Goal: Task Accomplishment & Management: Use online tool/utility

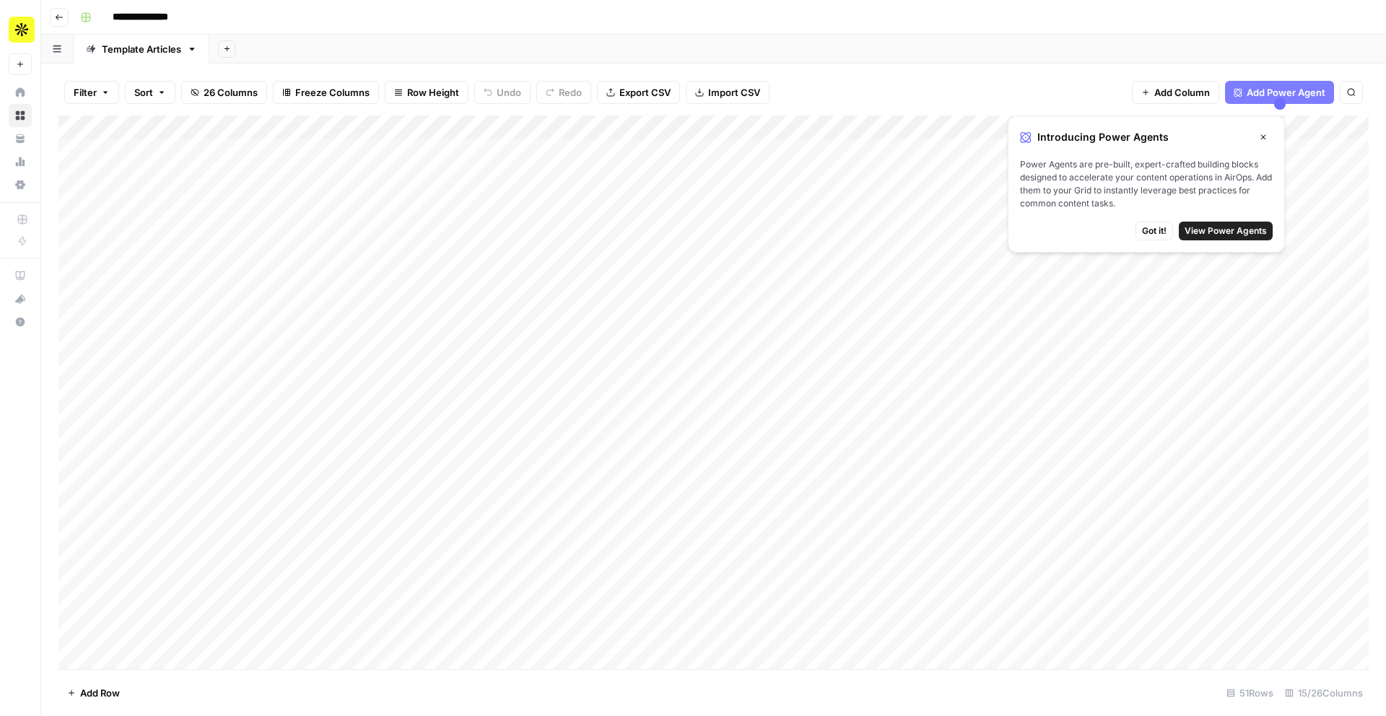
click at [1261, 135] on icon "button" at bounding box center [1263, 137] width 5 height 5
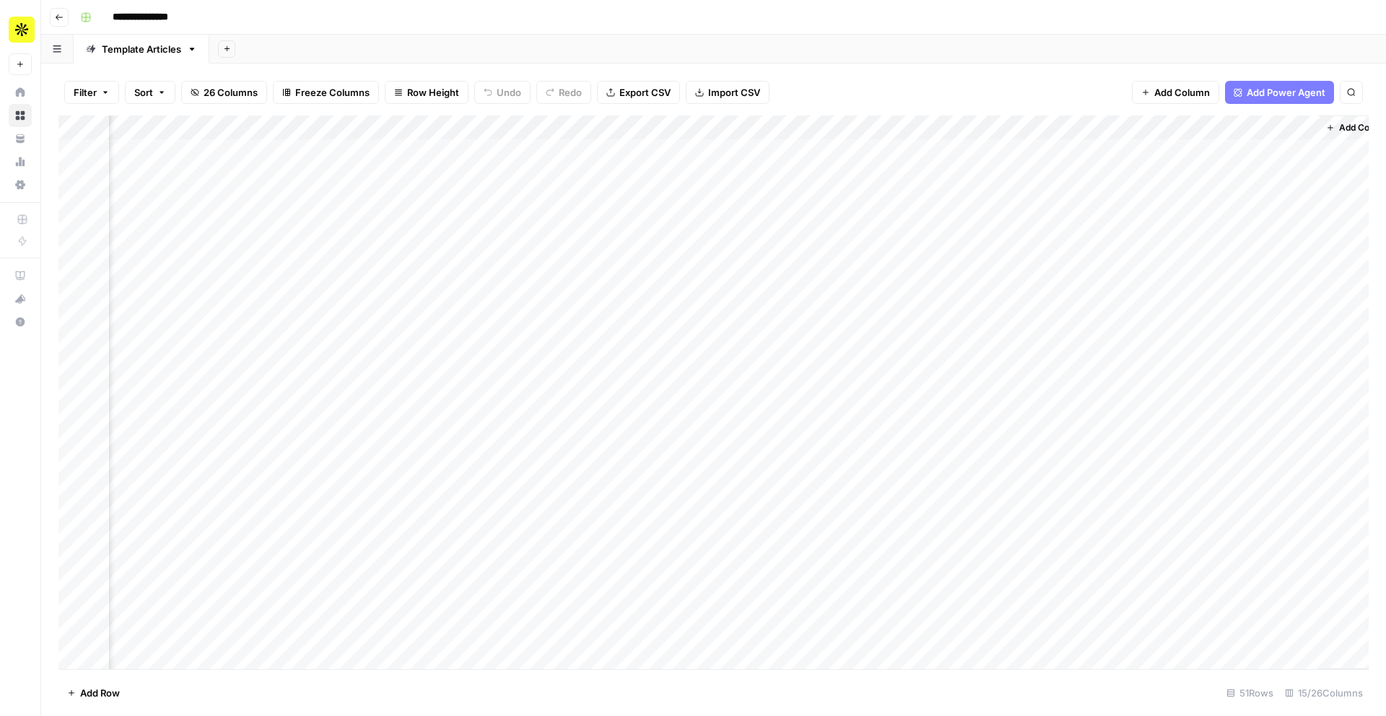
scroll to position [0, 770]
click at [1016, 149] on div "Add Column" at bounding box center [713, 393] width 1310 height 554
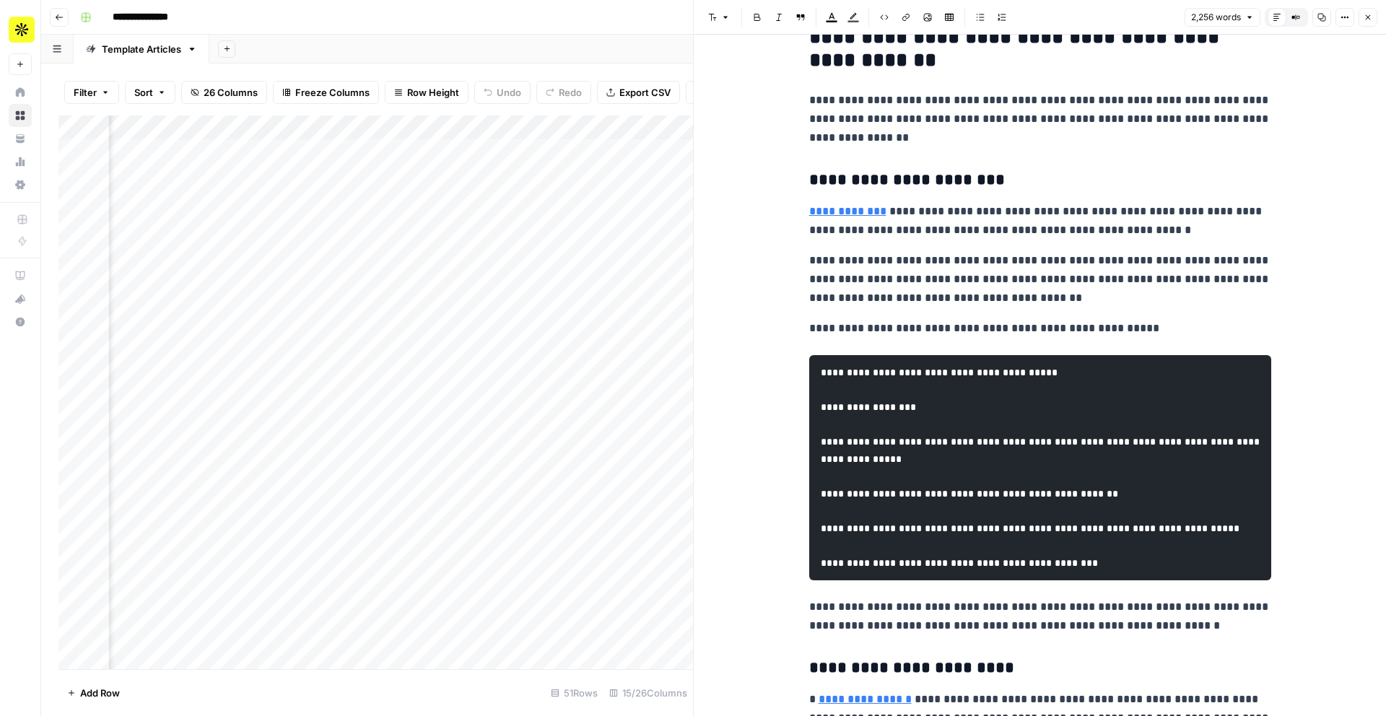
scroll to position [1574, 0]
click at [873, 427] on pre "**********" at bounding box center [1040, 466] width 462 height 225
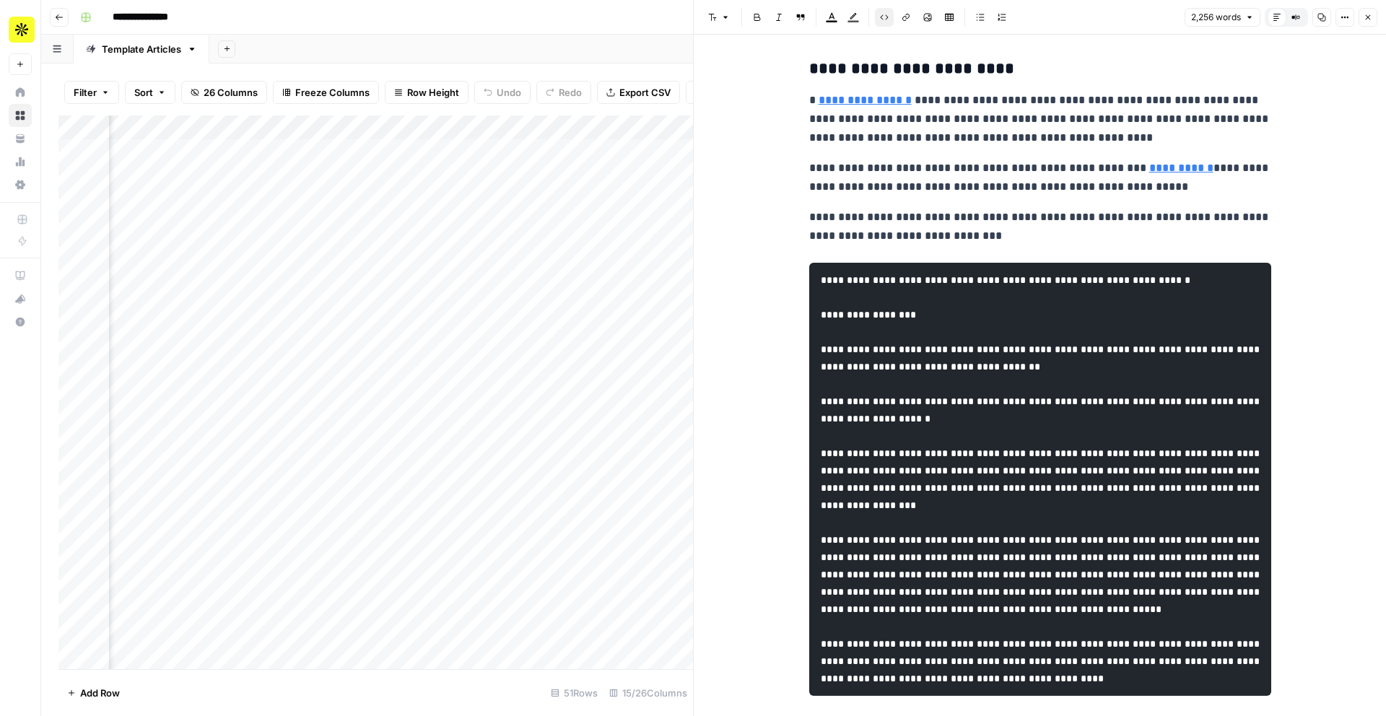
scroll to position [2169, 0]
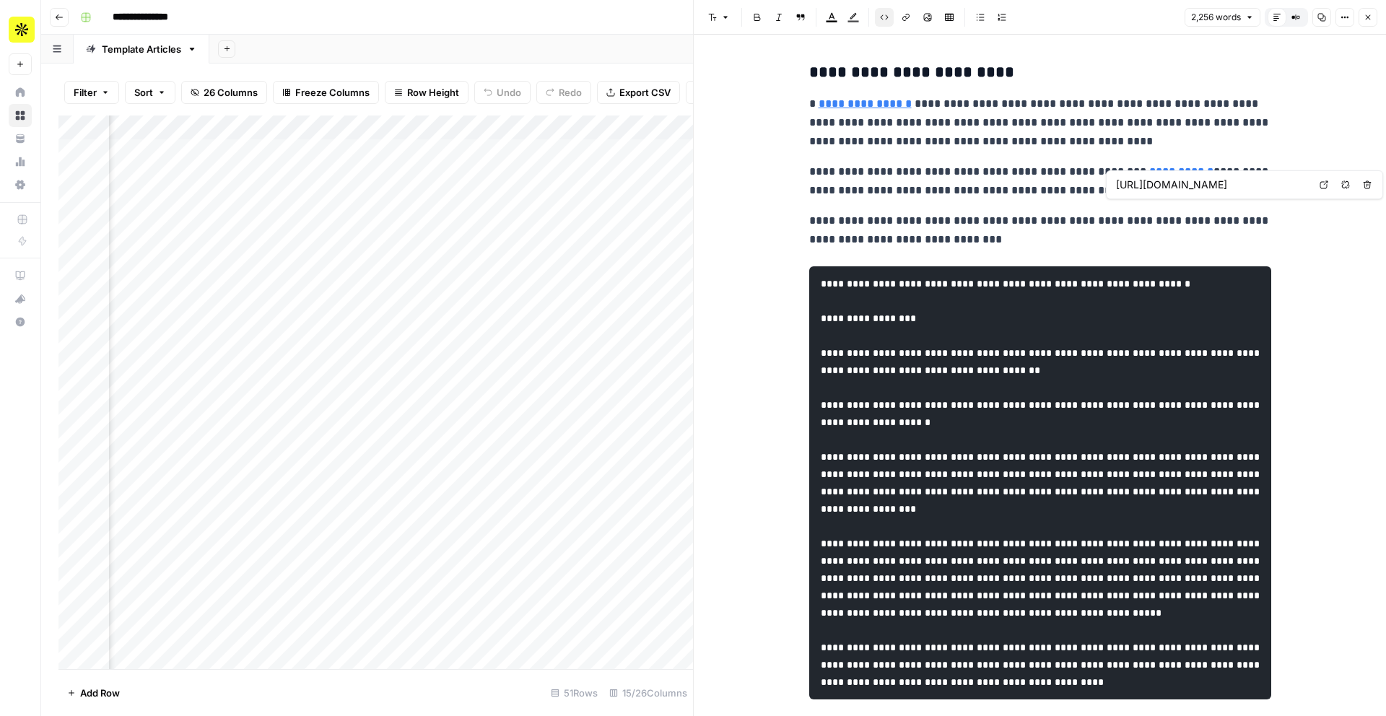
click at [1149, 177] on link "**********" at bounding box center [1181, 171] width 64 height 11
click at [1321, 187] on icon at bounding box center [1324, 184] width 9 height 9
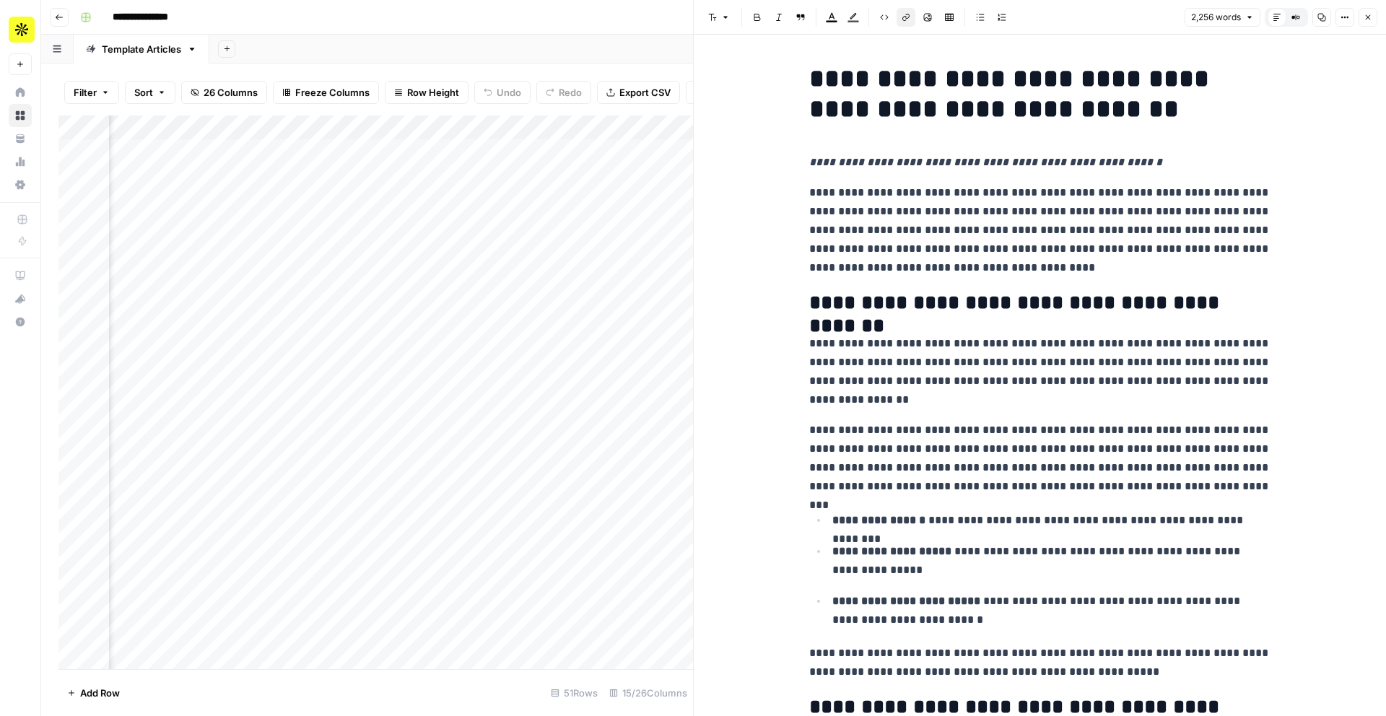
scroll to position [0, 946]
click at [400, 150] on div "Add Column" at bounding box center [375, 393] width 635 height 554
click at [447, 149] on div "Add Column" at bounding box center [375, 393] width 635 height 554
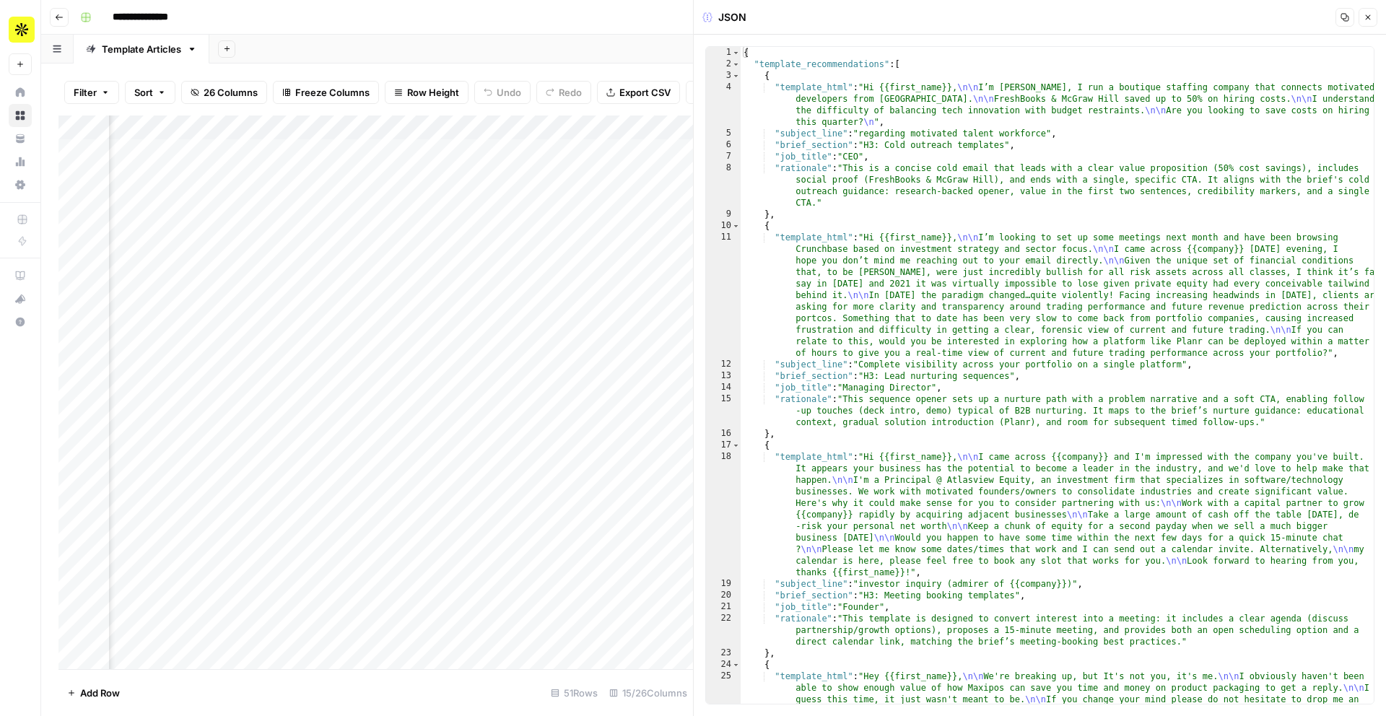
click at [1372, 19] on icon "button" at bounding box center [1368, 17] width 9 height 9
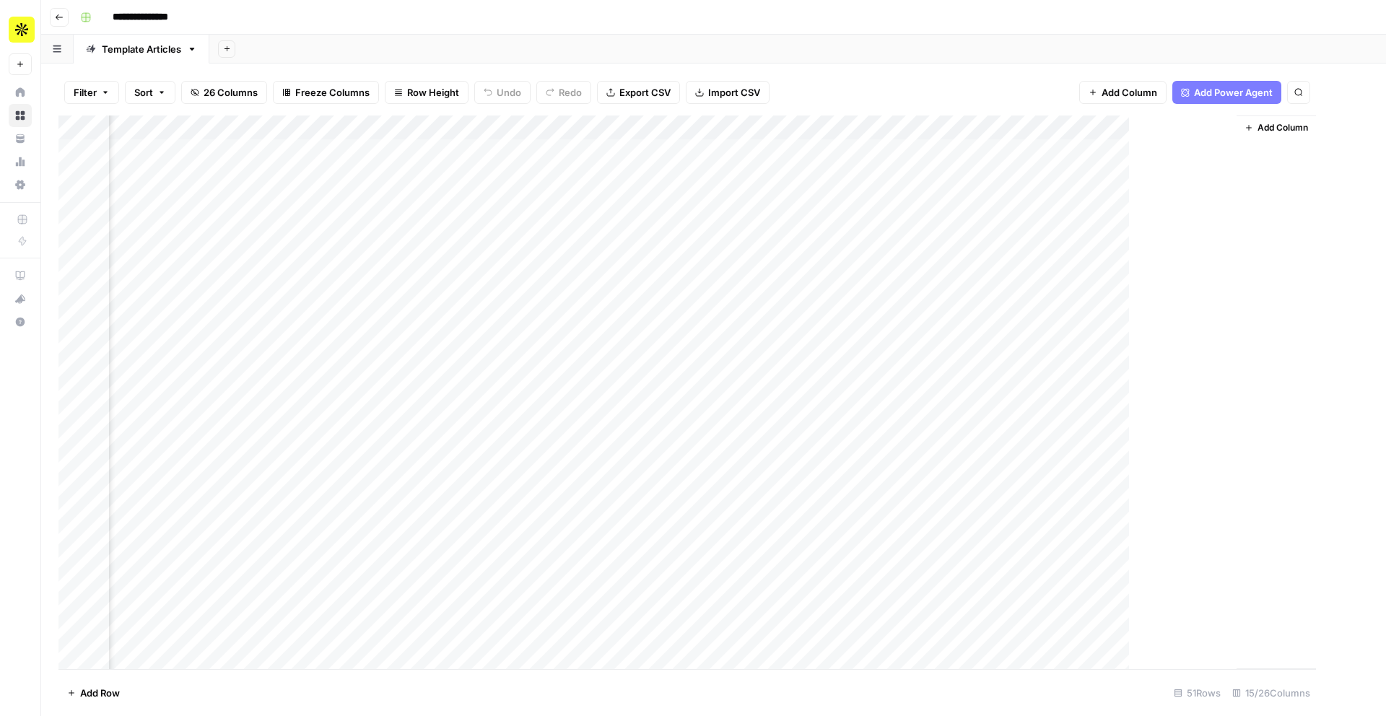
scroll to position [0, 753]
click at [829, 148] on div "Add Column" at bounding box center [713, 393] width 1310 height 554
click at [829, 330] on div "Add Column" at bounding box center [713, 393] width 1310 height 554
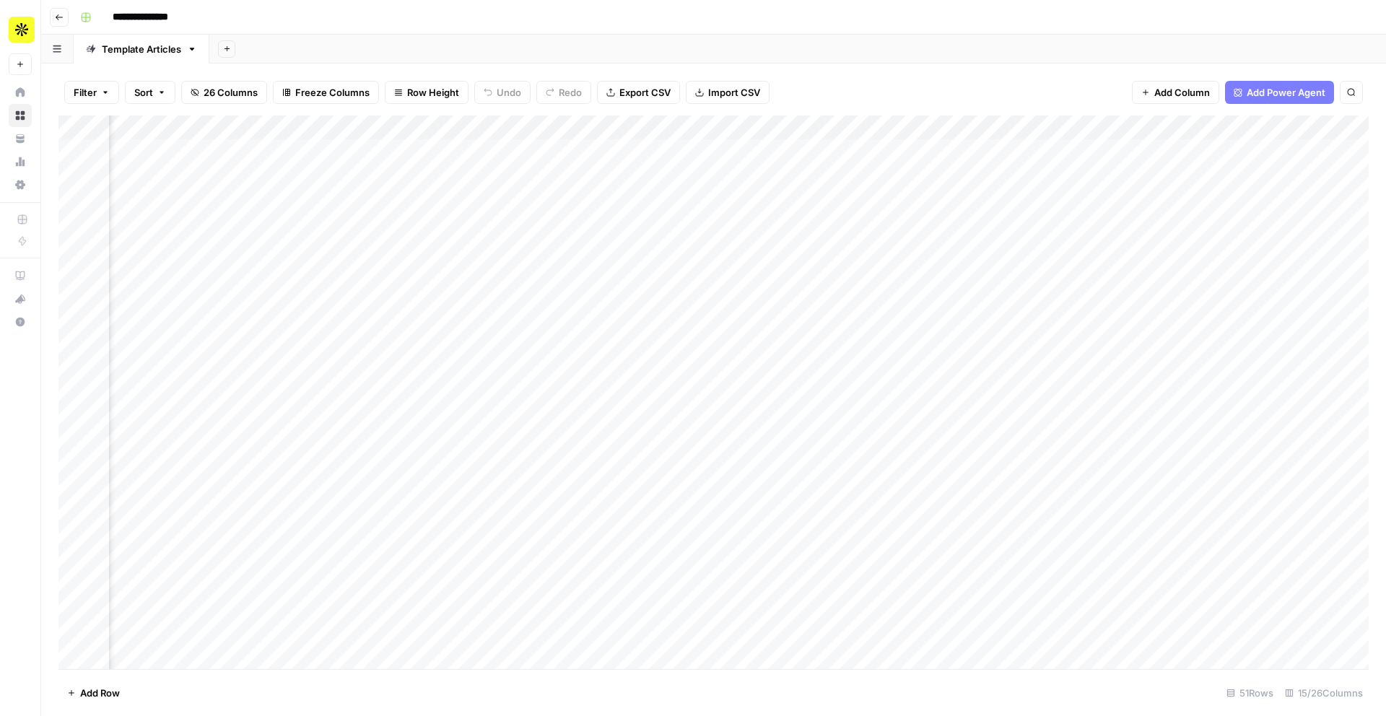
click at [374, 149] on div "Add Column" at bounding box center [713, 393] width 1310 height 554
click at [417, 187] on div "Add Column" at bounding box center [713, 393] width 1310 height 554
click at [448, 154] on div "Add Column" at bounding box center [713, 393] width 1310 height 554
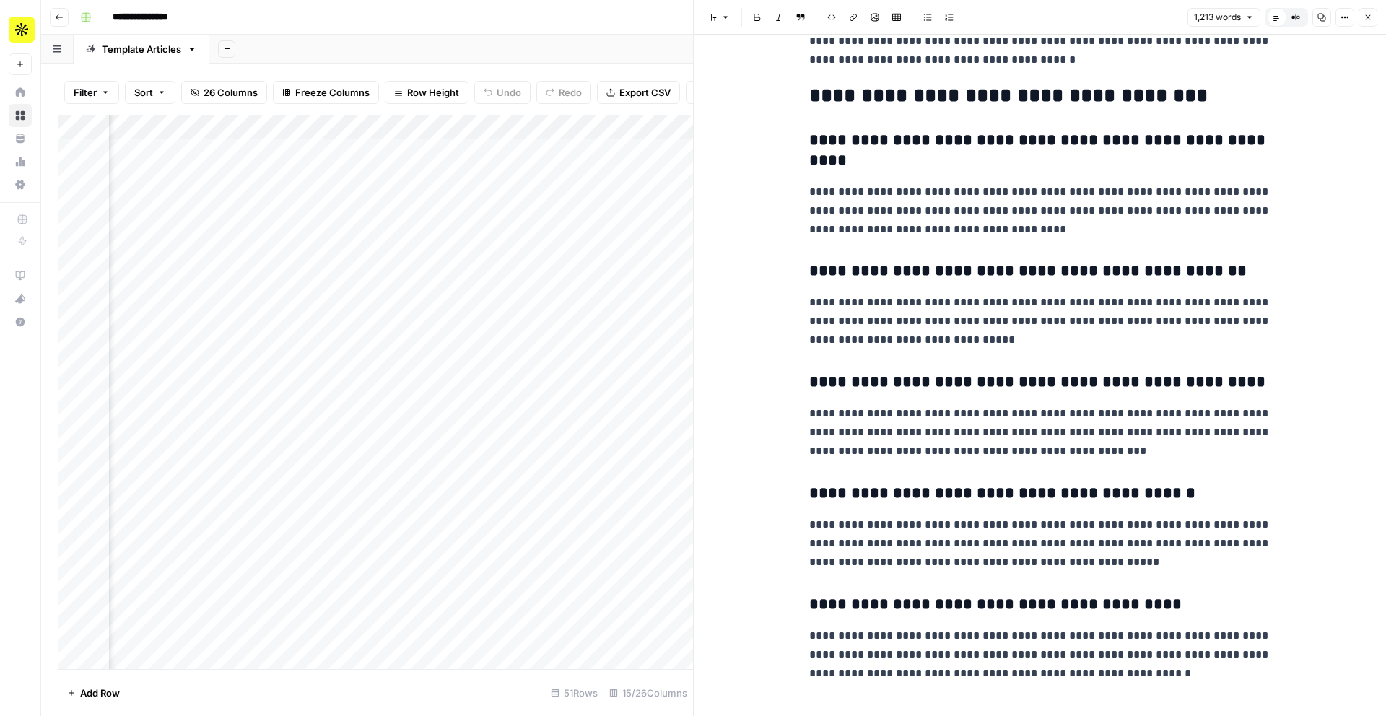
scroll to position [4524, 0]
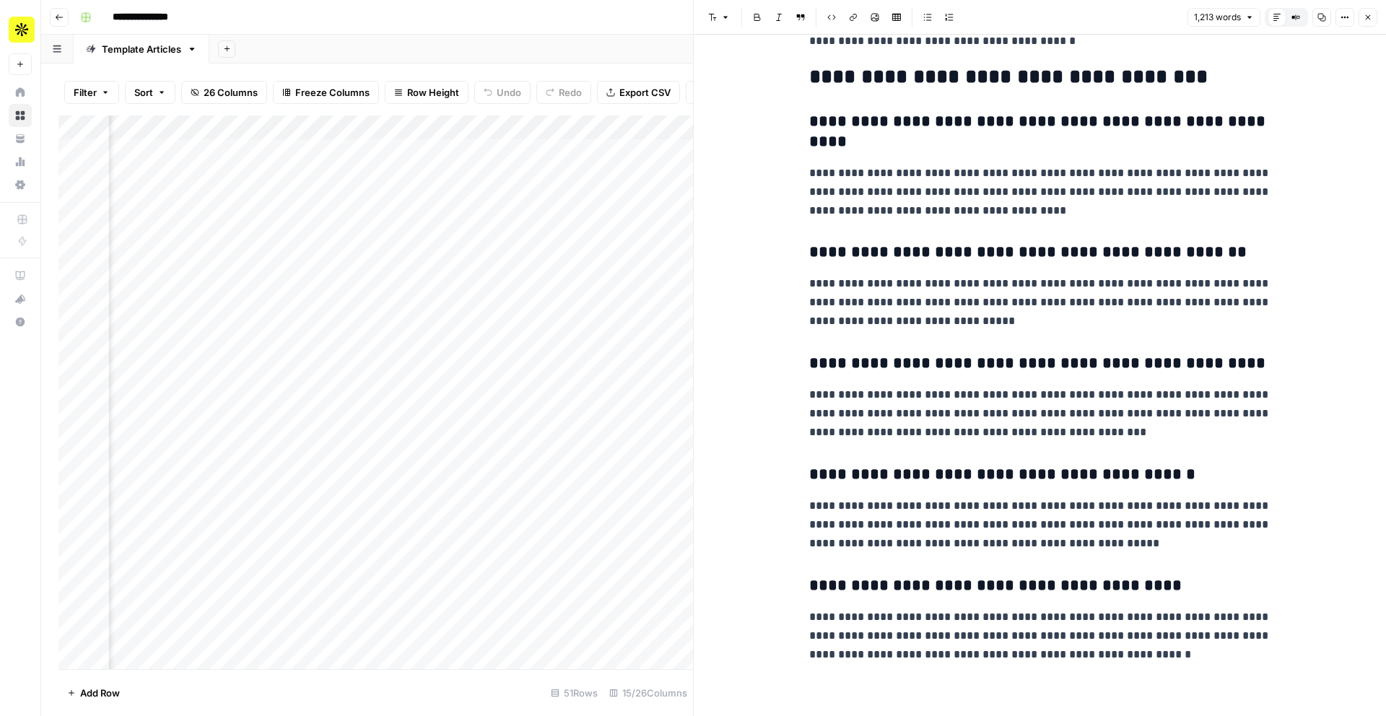
click at [520, 174] on div "Add Column" at bounding box center [375, 393] width 635 height 554
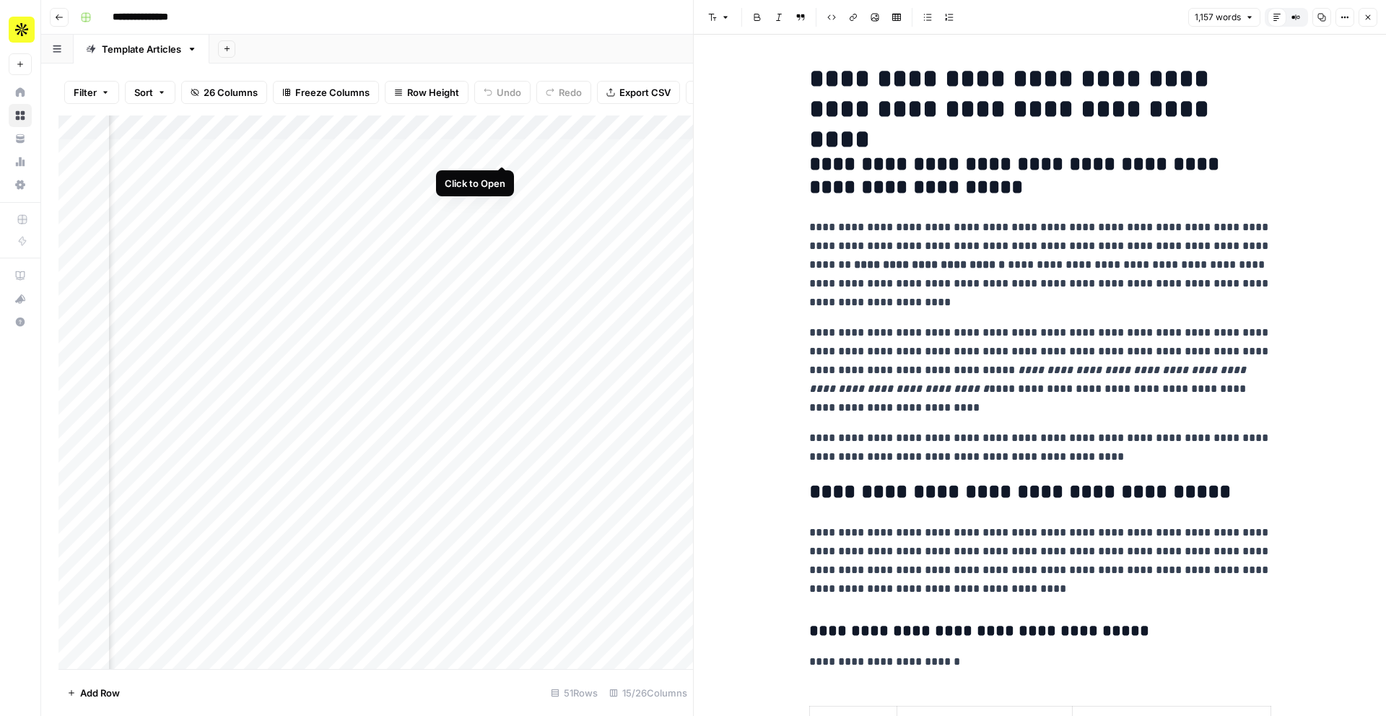
click at [502, 152] on div "Add Column" at bounding box center [375, 393] width 635 height 554
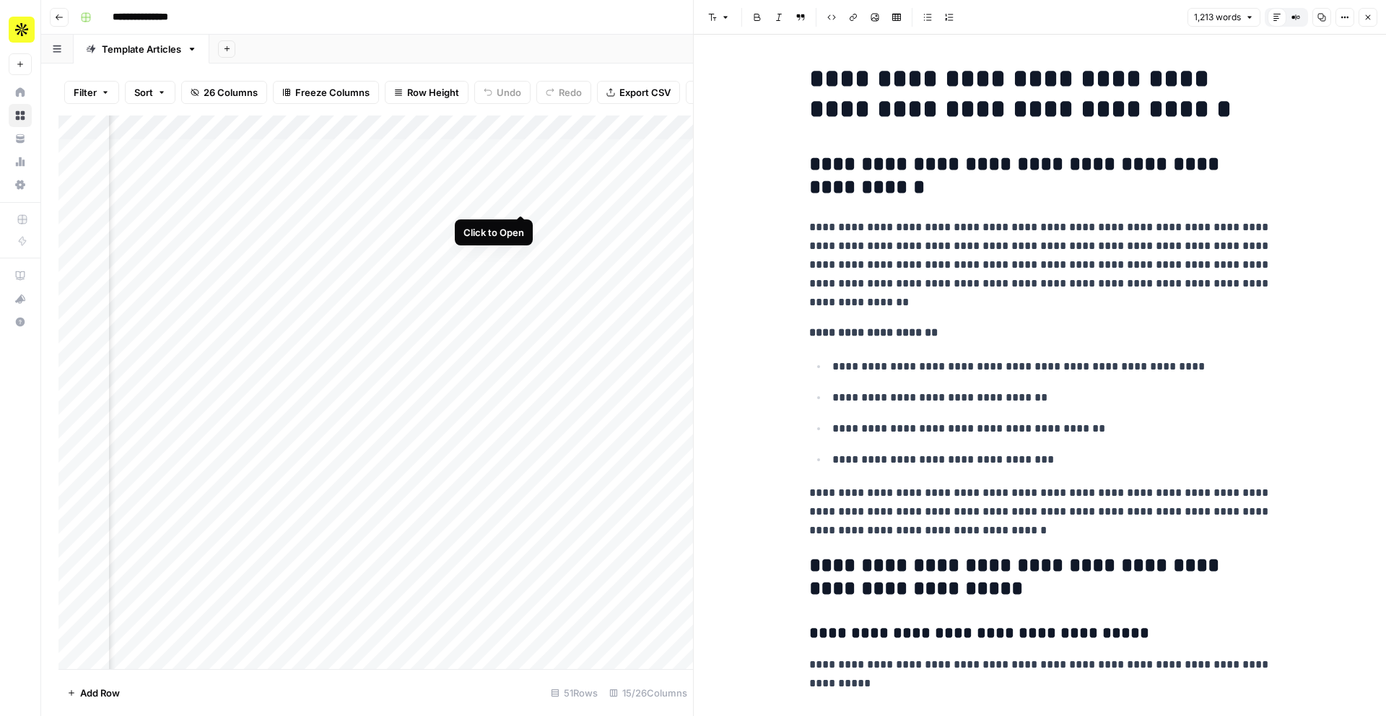
click at [521, 199] on div "Add Column" at bounding box center [375, 393] width 635 height 554
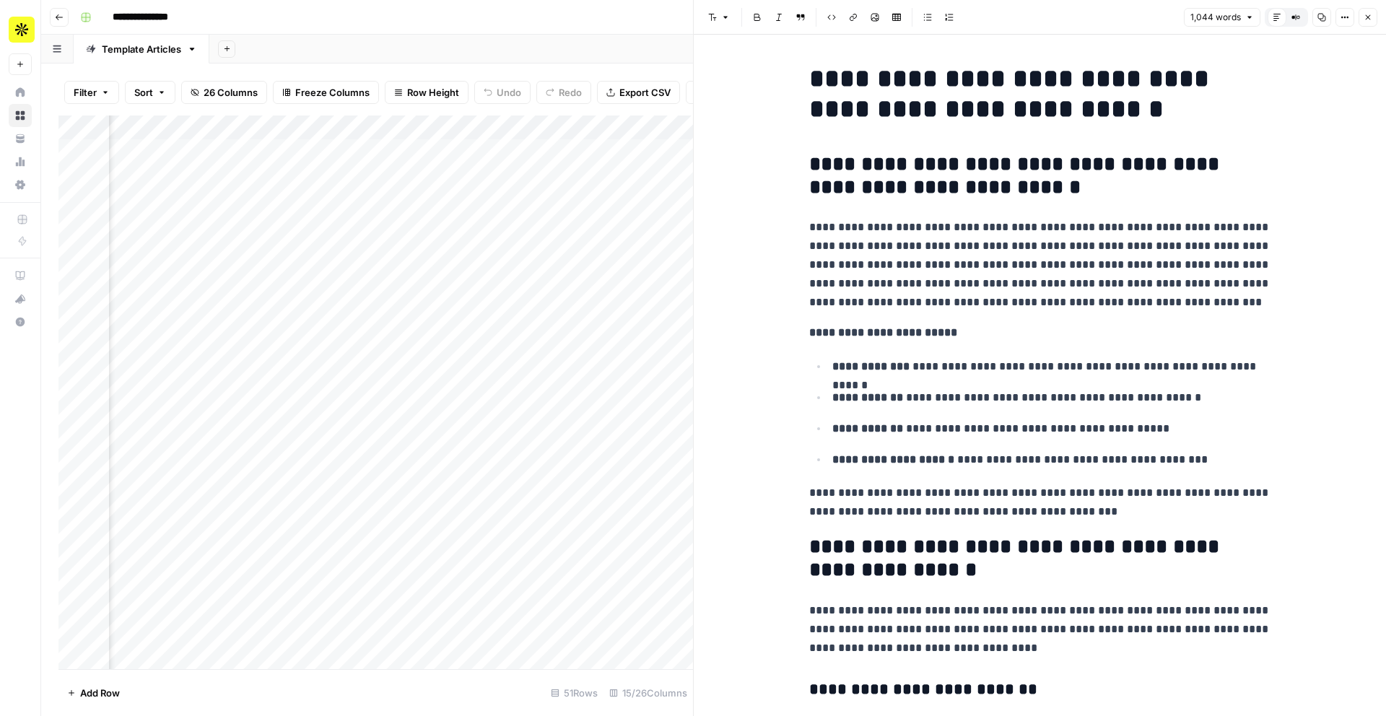
scroll to position [0, 641]
click at [365, 227] on div "Add Column" at bounding box center [375, 393] width 635 height 554
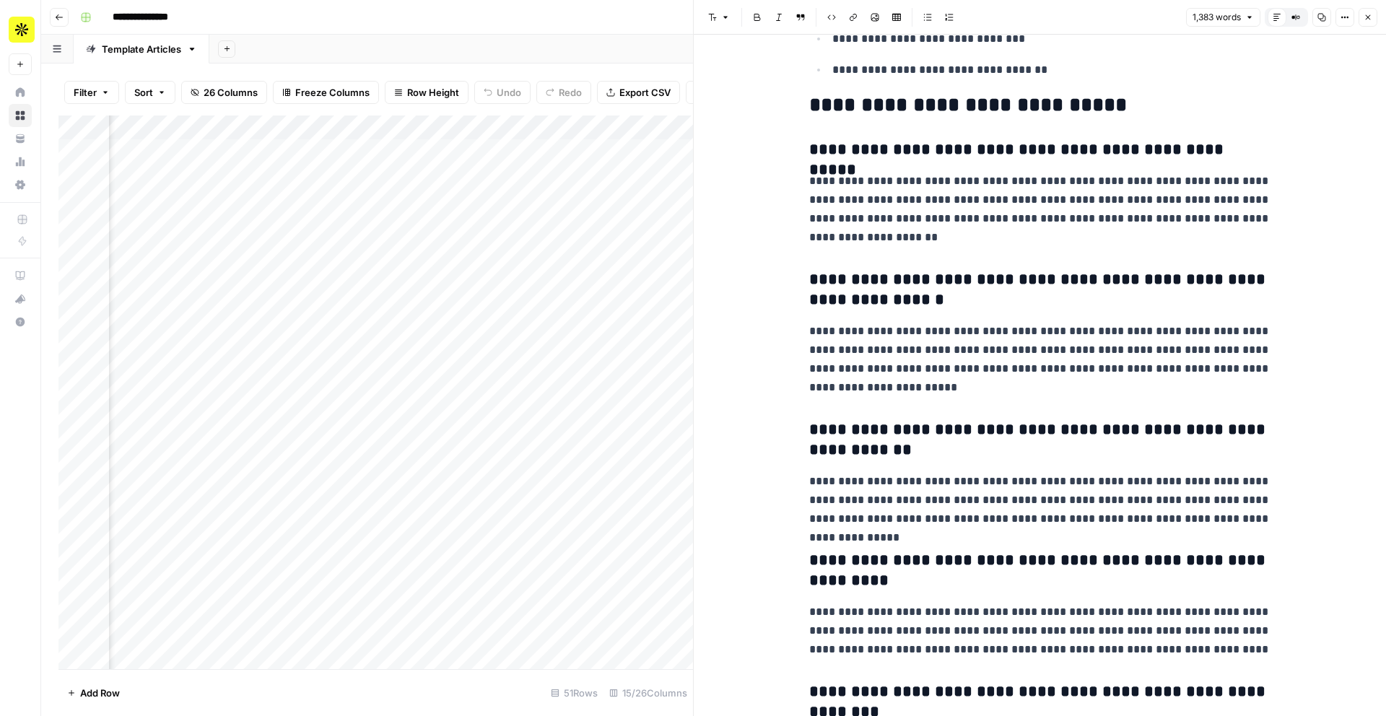
scroll to position [4829, 0]
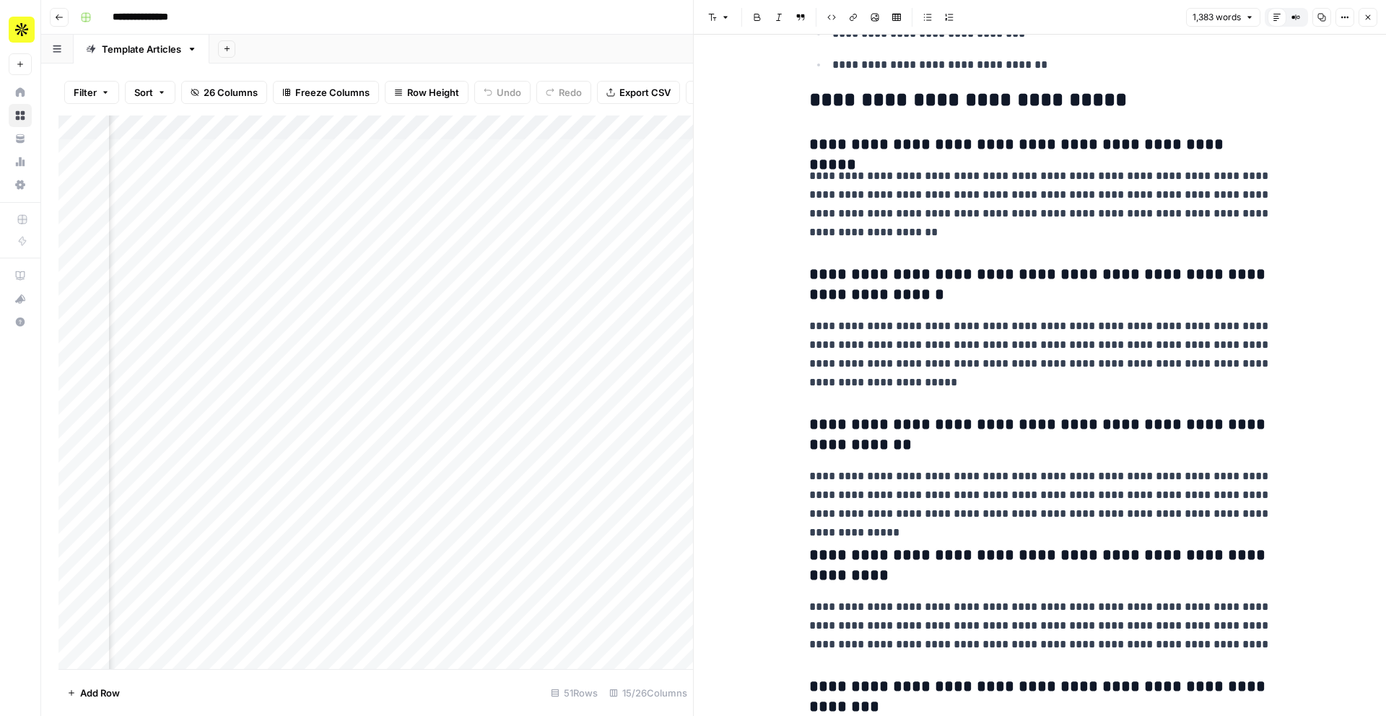
click at [591, 152] on div "Add Column" at bounding box center [375, 393] width 635 height 554
click at [623, 149] on div "Add Column" at bounding box center [375, 393] width 635 height 554
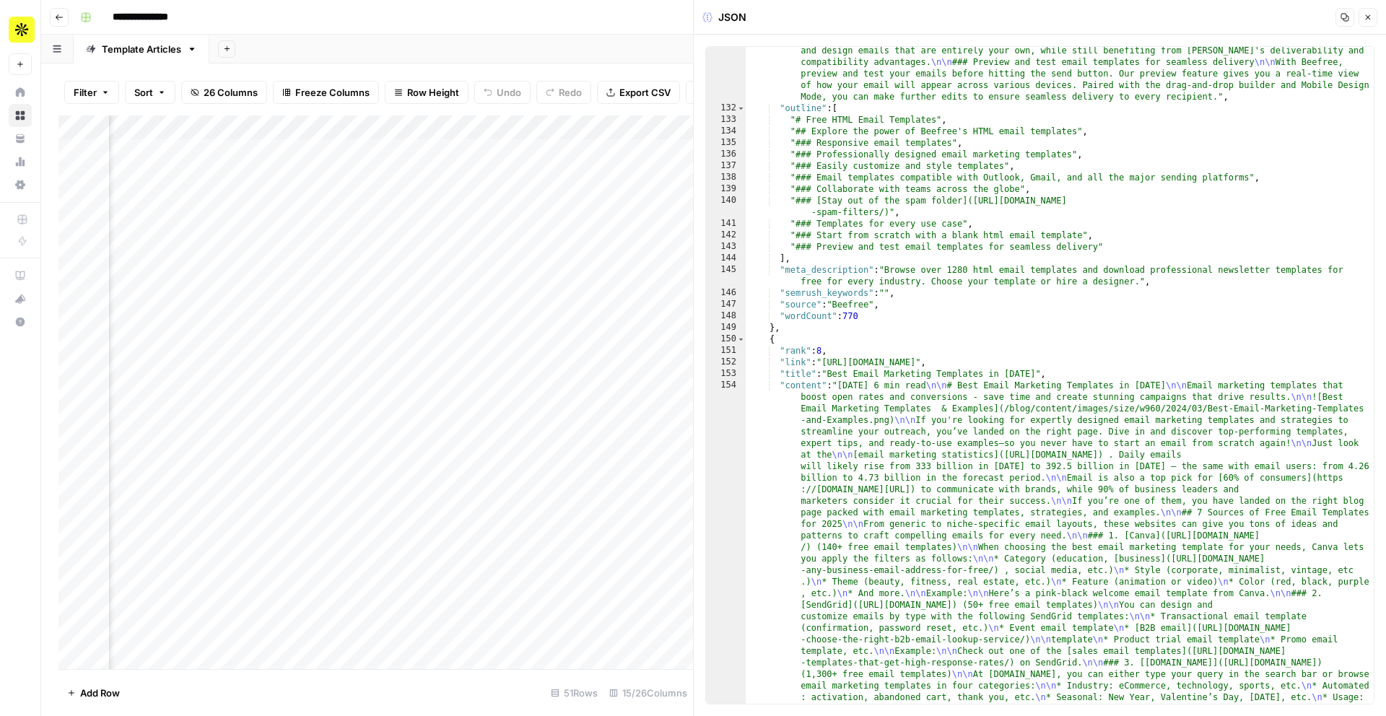
scroll to position [6737, 0]
click at [494, 149] on div "Add Column" at bounding box center [375, 393] width 635 height 554
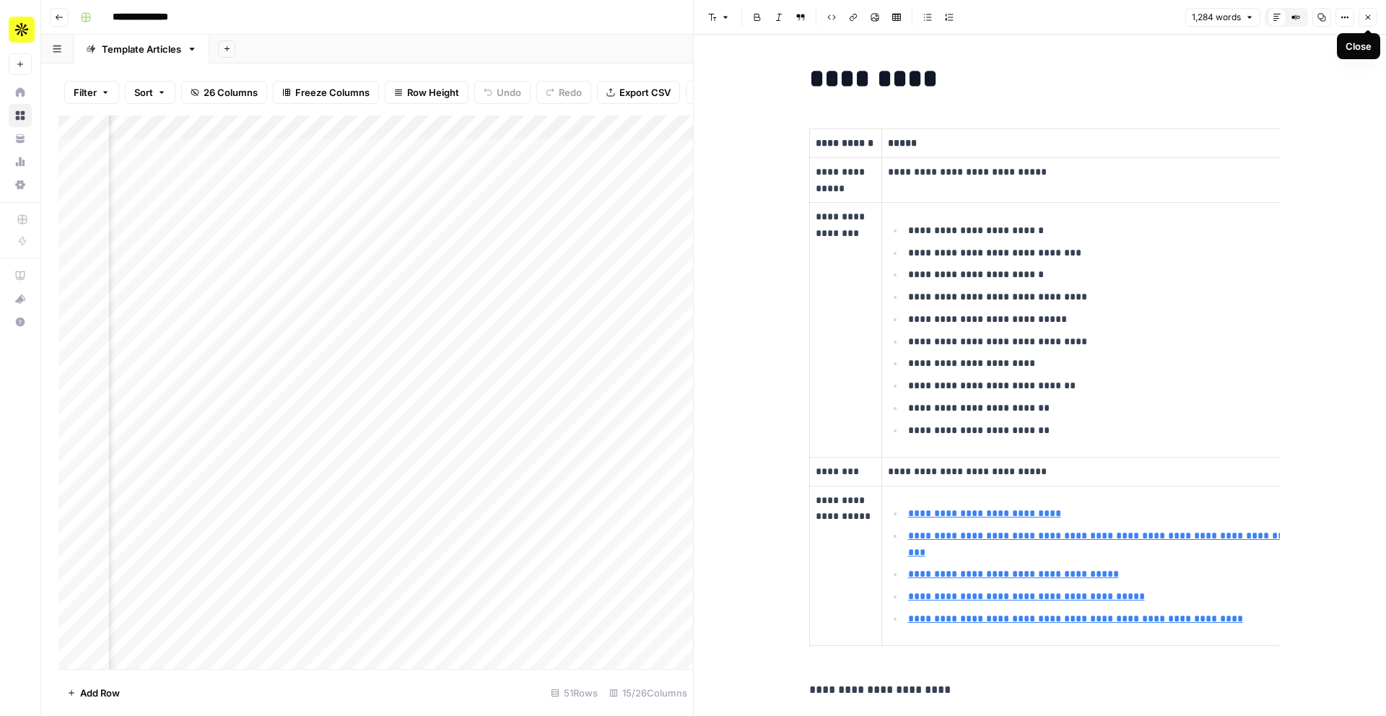
click at [1370, 17] on icon "button" at bounding box center [1368, 17] width 9 height 9
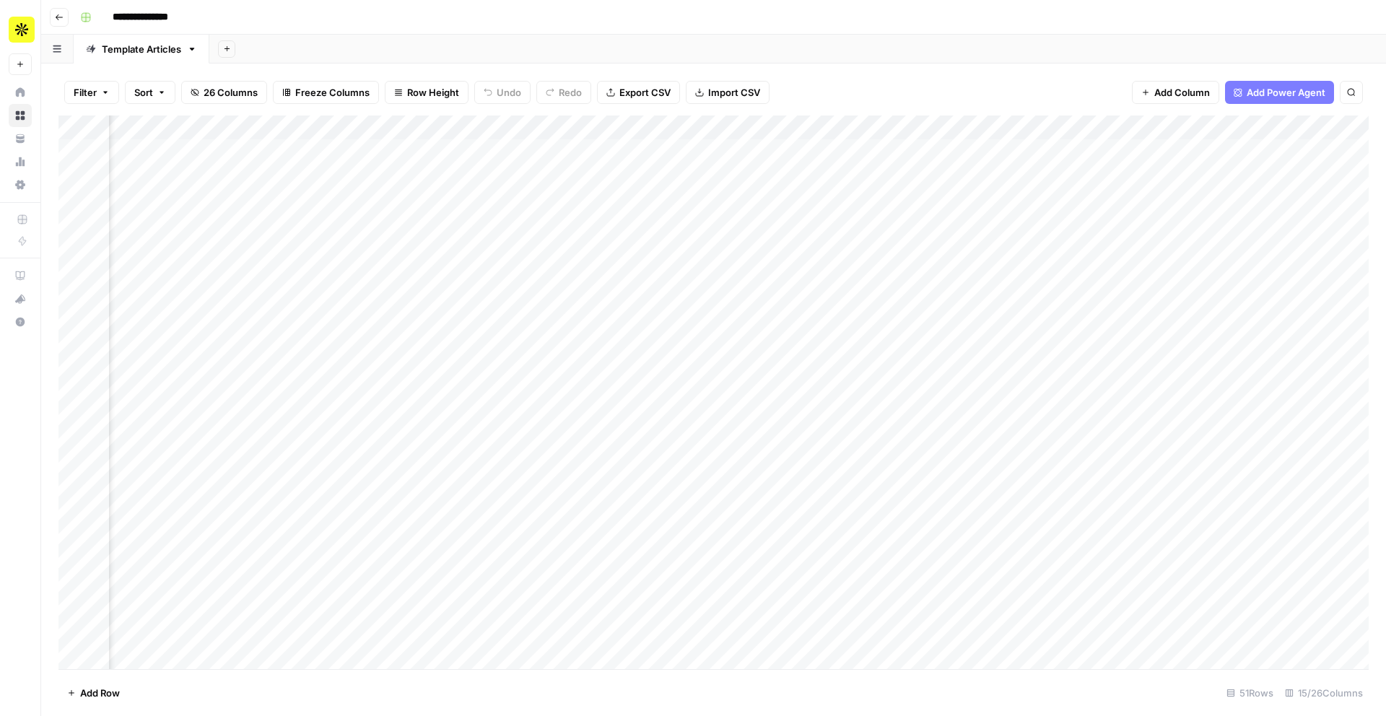
scroll to position [0, 476]
click at [253, 129] on div "Add Column" at bounding box center [713, 393] width 1310 height 554
click at [218, 269] on span "Edit Workflow" at bounding box center [243, 269] width 126 height 14
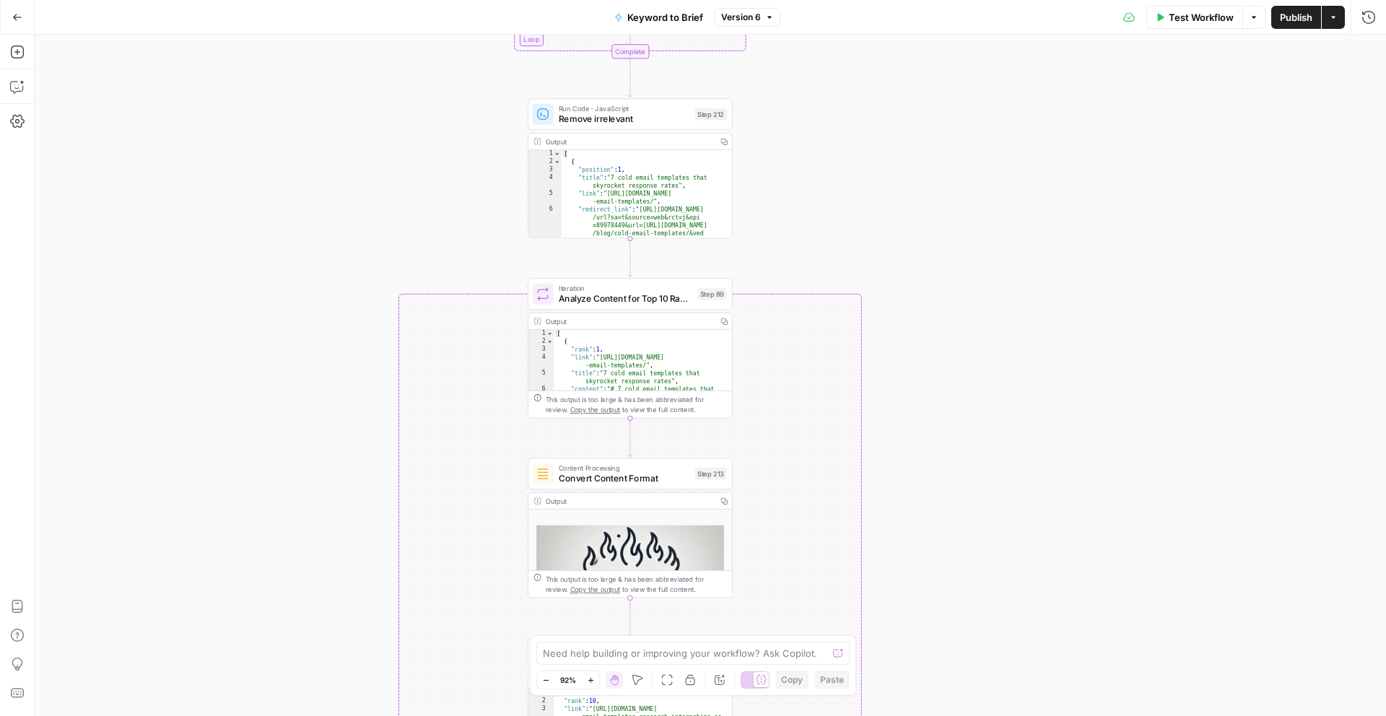
drag, startPoint x: 969, startPoint y: 327, endPoint x: 923, endPoint y: 715, distance: 391.0
click at [923, 715] on div "true false Workflow Set Inputs Inputs Run Code · Python Get SERP Parameters Ste…" at bounding box center [710, 375] width 1351 height 681
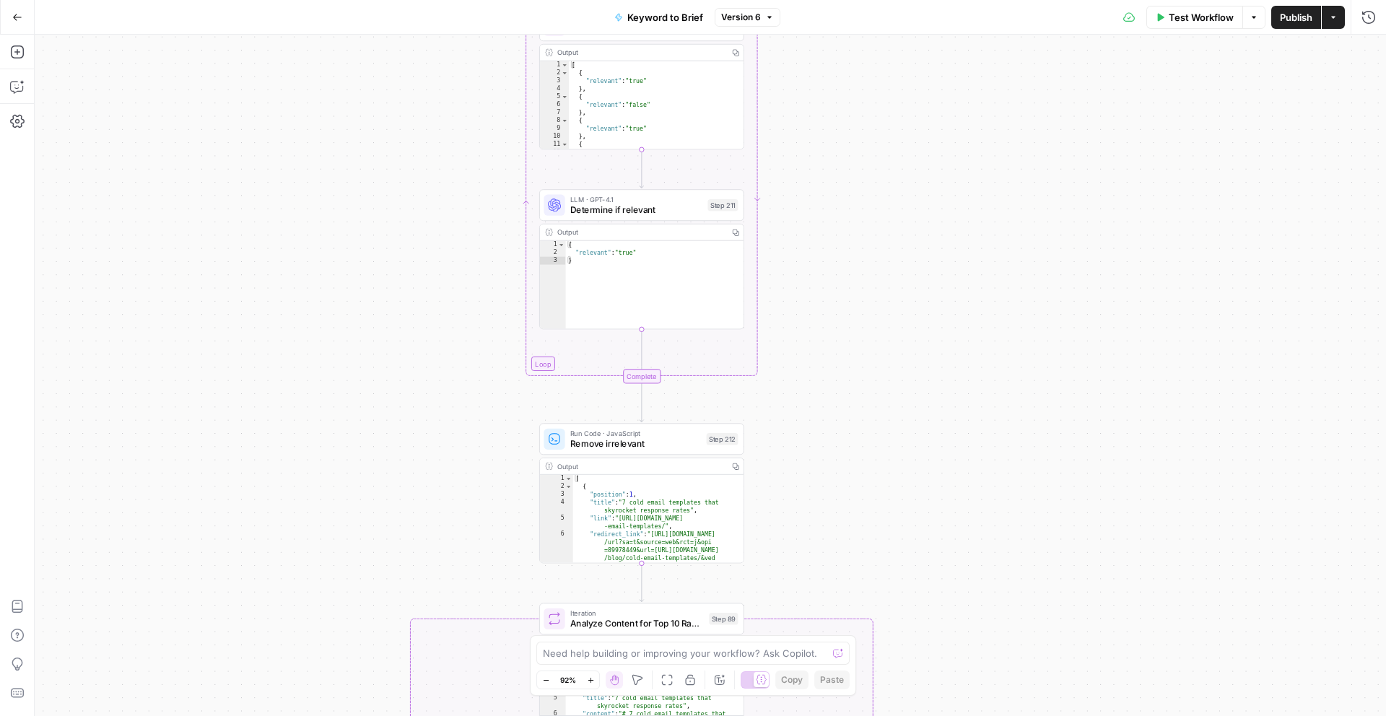
drag, startPoint x: 928, startPoint y: 310, endPoint x: 940, endPoint y: 635, distance: 325.1
click at [940, 635] on div "true false Workflow Set Inputs Inputs Run Code · Python Get SERP Parameters Ste…" at bounding box center [710, 375] width 1351 height 681
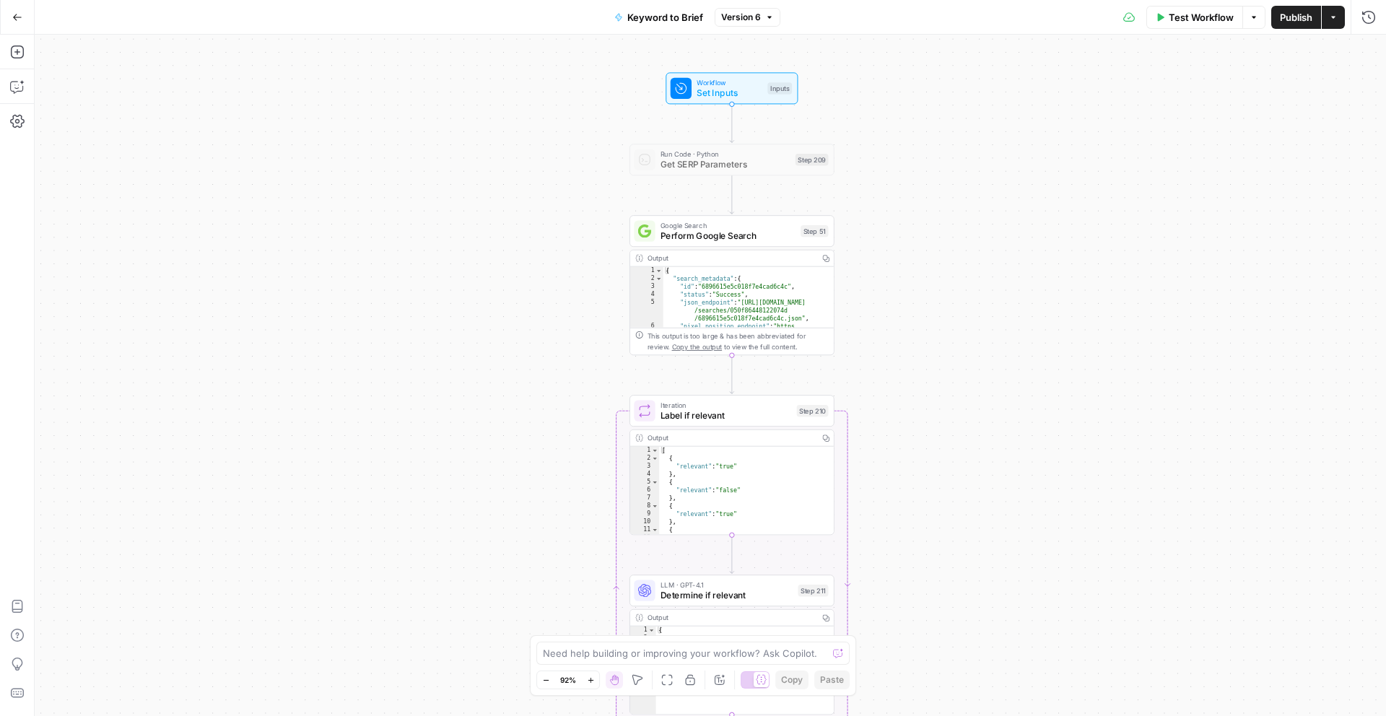
drag, startPoint x: 914, startPoint y: 328, endPoint x: 1004, endPoint y: 715, distance: 398.0
click at [1004, 715] on div "true false Workflow Set Inputs Inputs Run Code · Python Get SERP Parameters Ste…" at bounding box center [710, 375] width 1351 height 681
click at [751, 238] on span "Perform Google Search" at bounding box center [728, 236] width 135 height 13
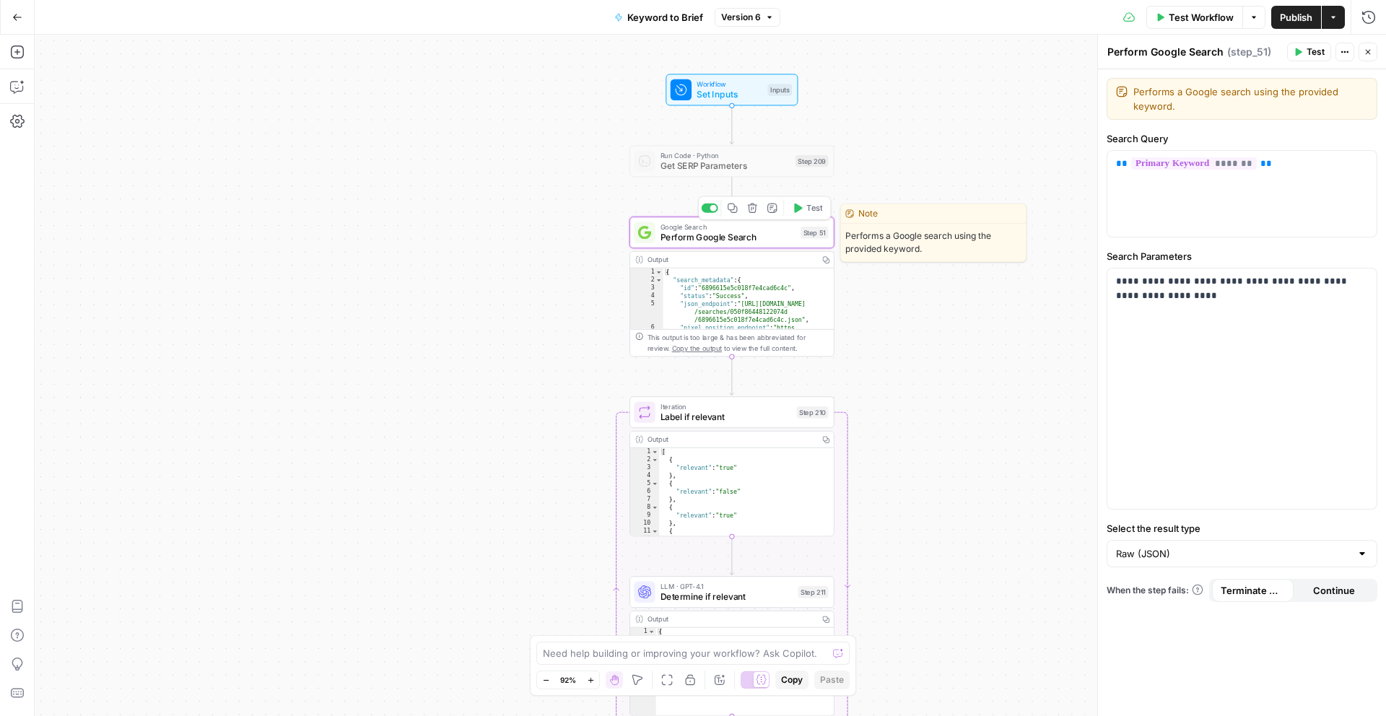
click at [782, 244] on div "Google Search Perform Google Search Step 51 Copy step Delete step Edit Note Test" at bounding box center [731, 233] width 205 height 32
click at [658, 259] on div "Output" at bounding box center [731, 259] width 167 height 11
type textarea "**********"
click at [688, 299] on div "{ "search_metadata" : { "id" : "6896615e5c018f7e4cad6c4c" , "status" : "Success…" at bounding box center [748, 323] width 170 height 108
click at [803, 245] on div "Google Search Perform Google Search Step 51 Copy step Delete step Edit Note Test" at bounding box center [731, 233] width 205 height 32
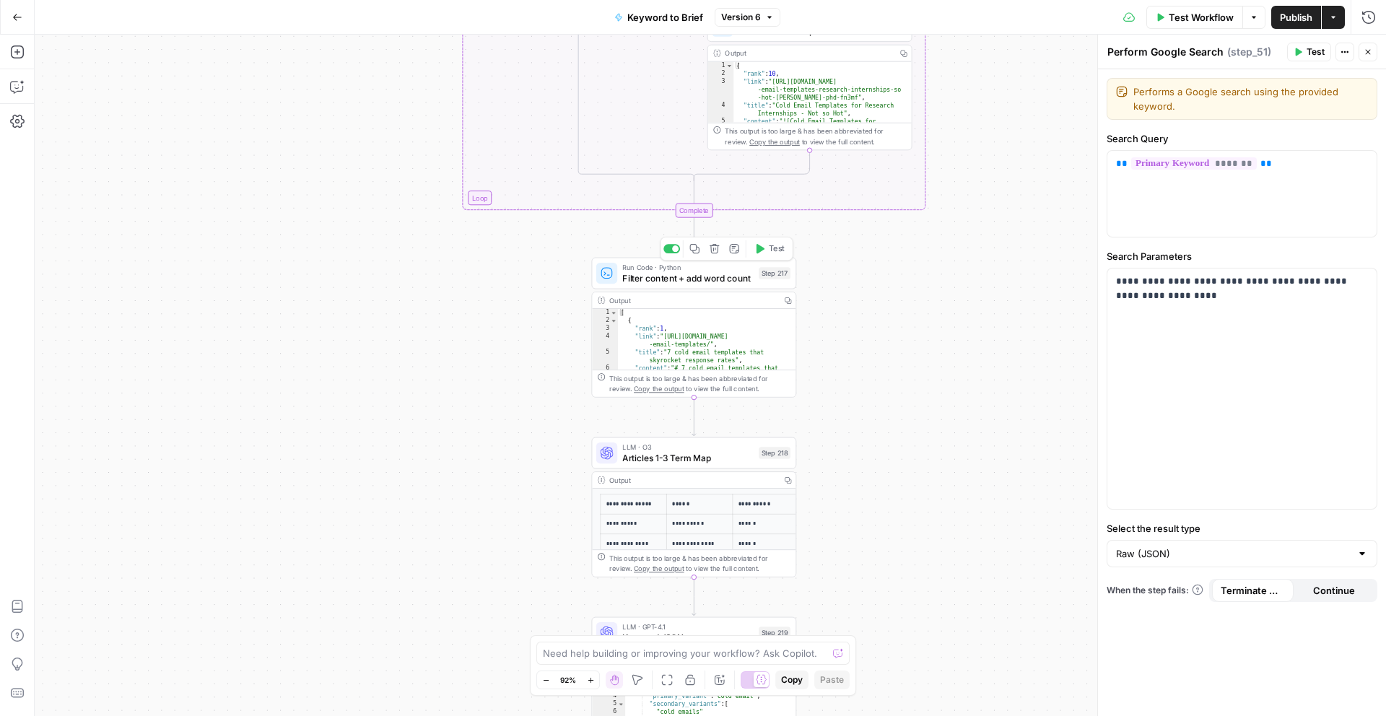
click at [698, 279] on span "Filter content + add word count" at bounding box center [687, 277] width 131 height 13
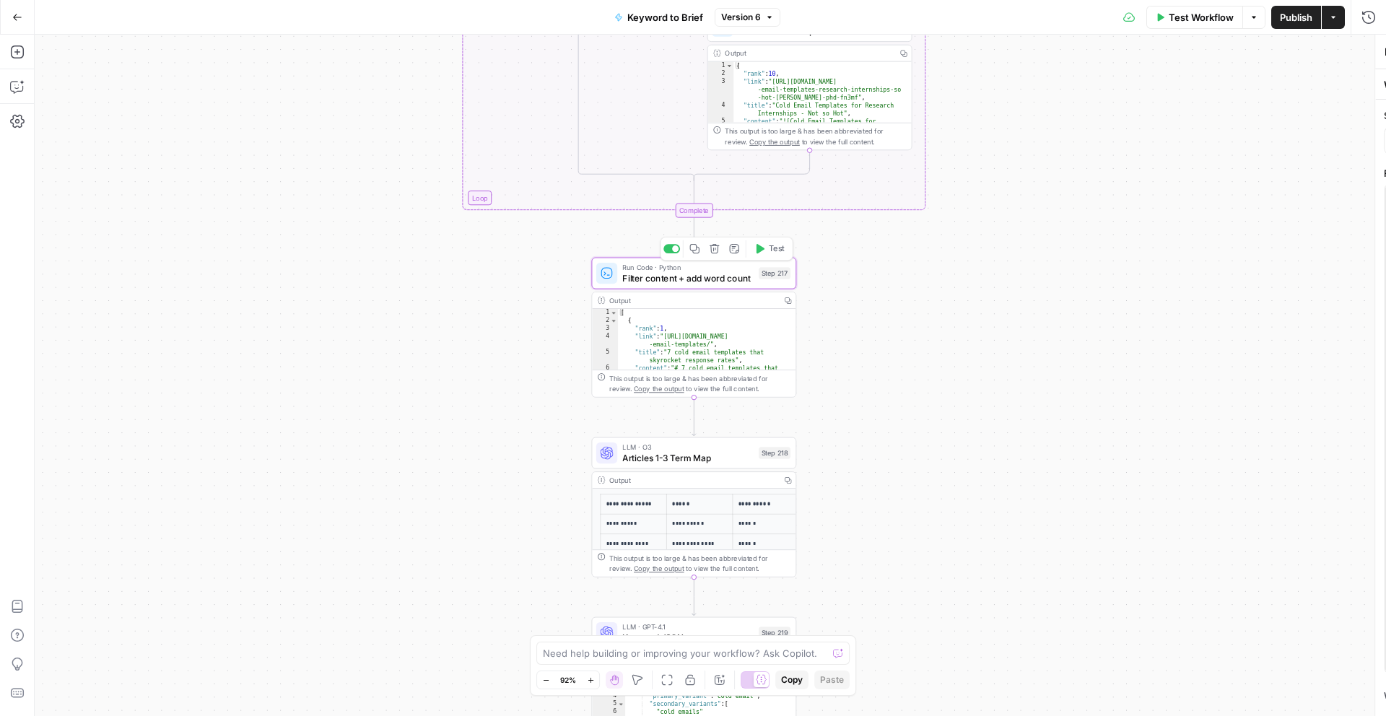
type textarea "Filter content + add word count"
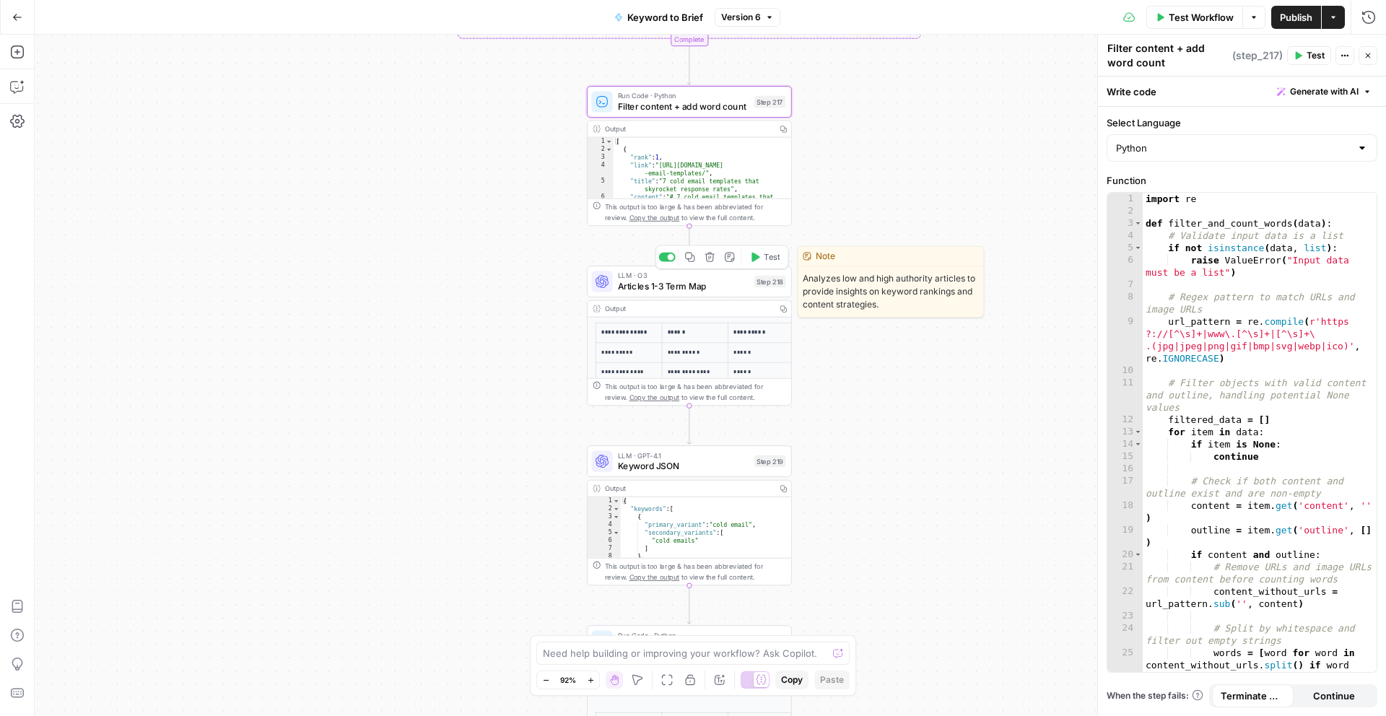
click at [723, 290] on span "Articles 1-3 Term Map" at bounding box center [683, 285] width 131 height 13
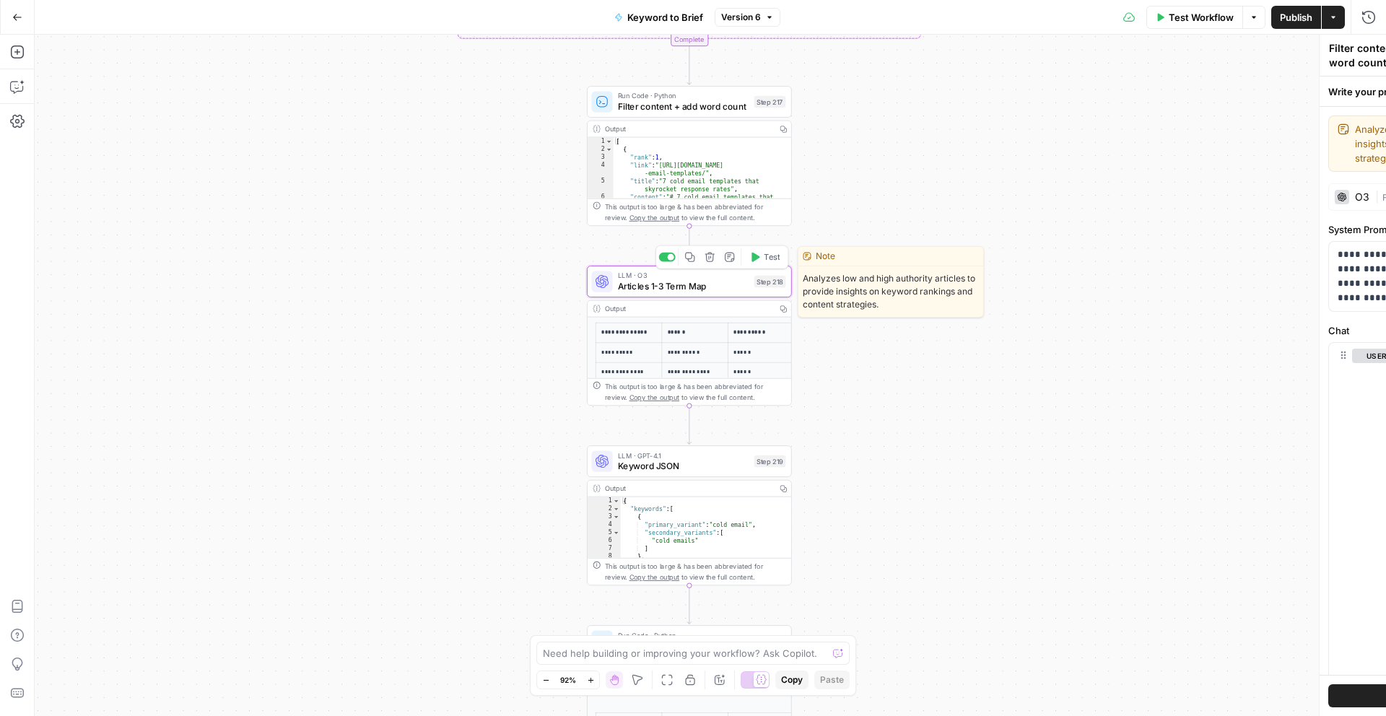
type textarea "Articles 1-3 Term Map"
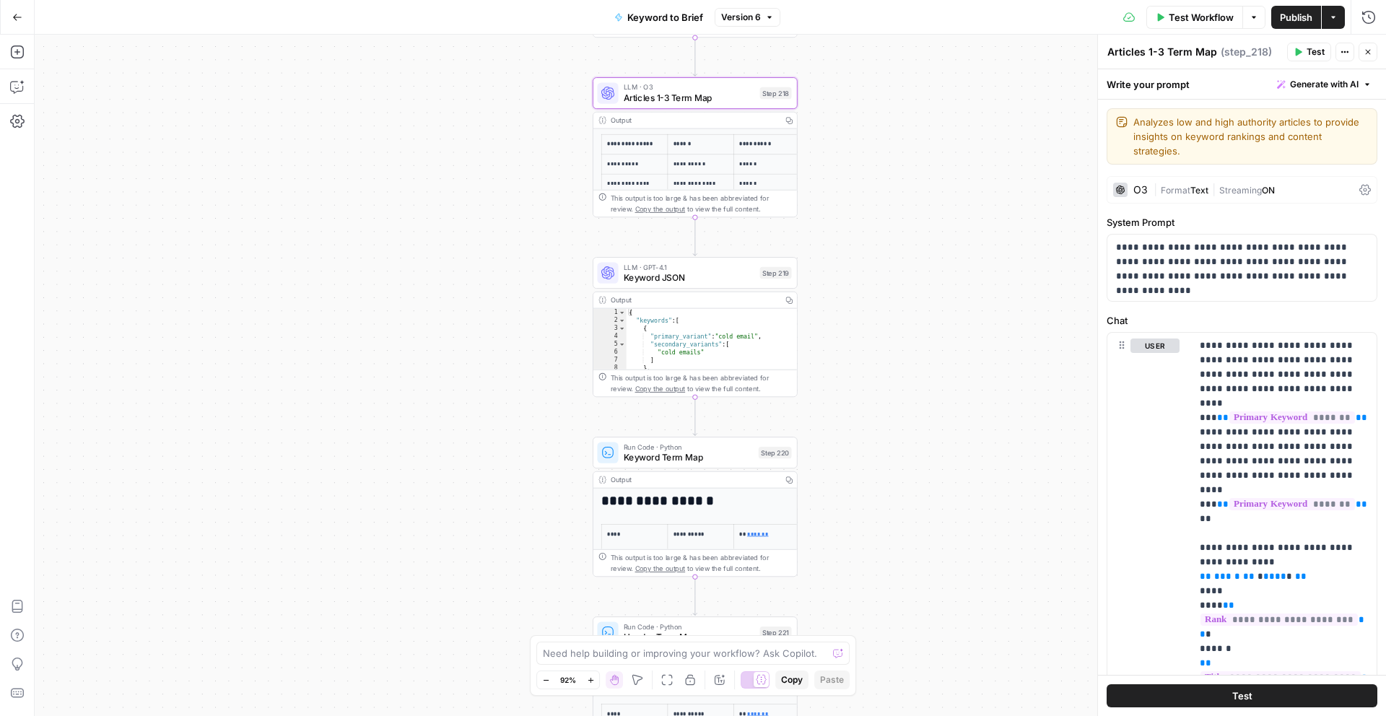
drag, startPoint x: 835, startPoint y: 407, endPoint x: 858, endPoint y: 106, distance: 301.9
click at [858, 106] on div "**********" at bounding box center [710, 375] width 1351 height 681
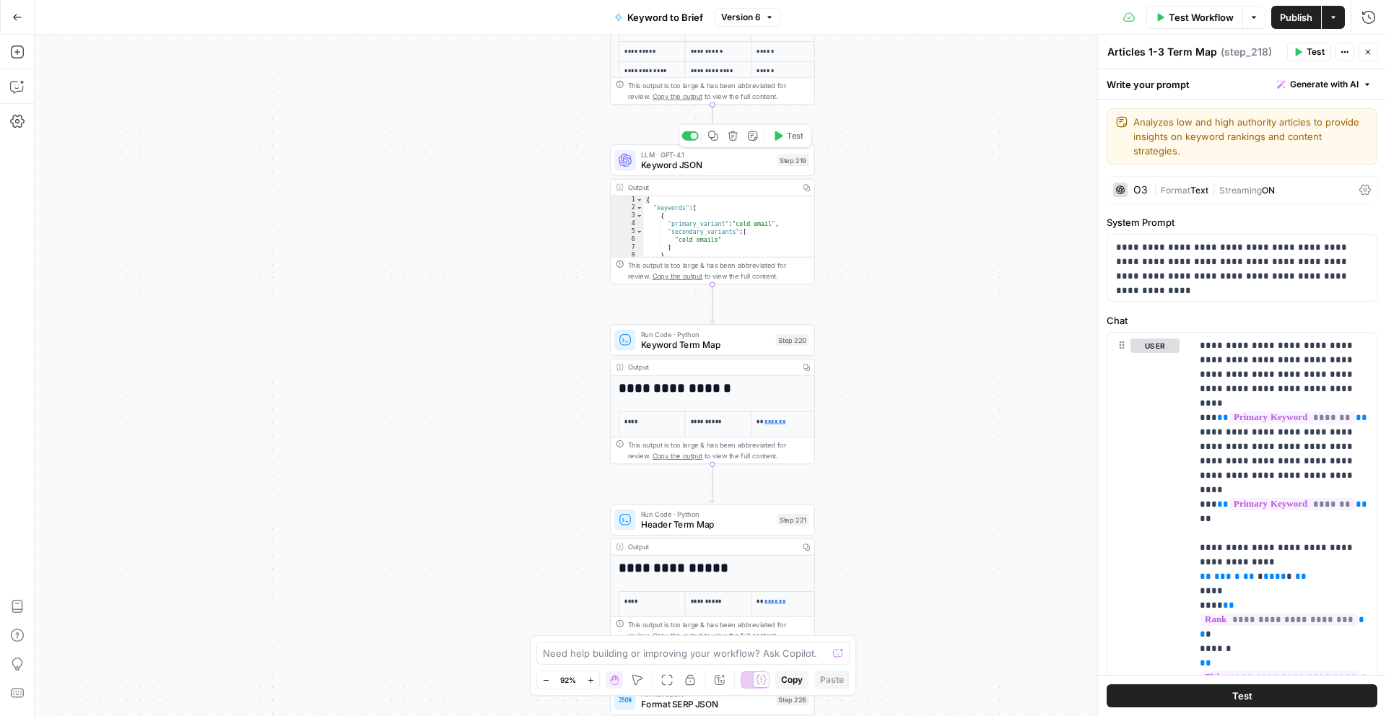
click at [715, 170] on span "Keyword JSON" at bounding box center [706, 164] width 131 height 13
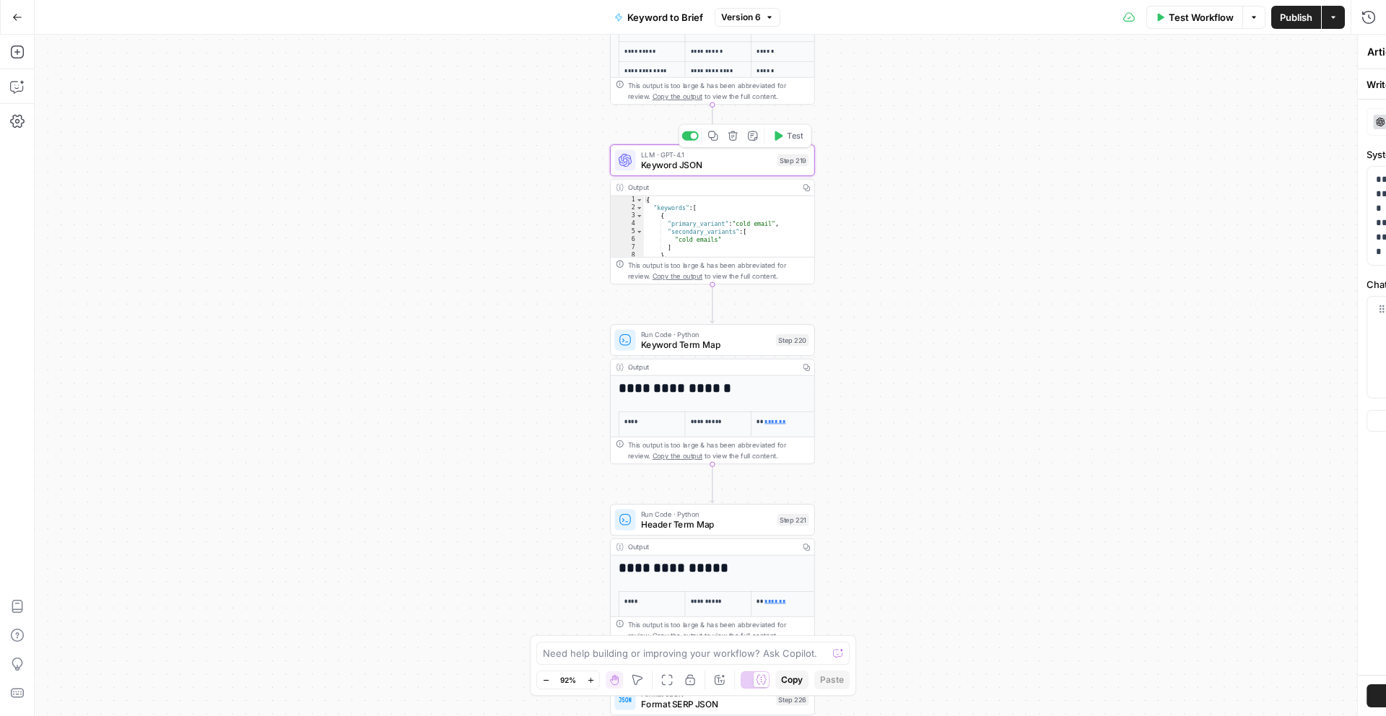
type textarea "Keyword JSON"
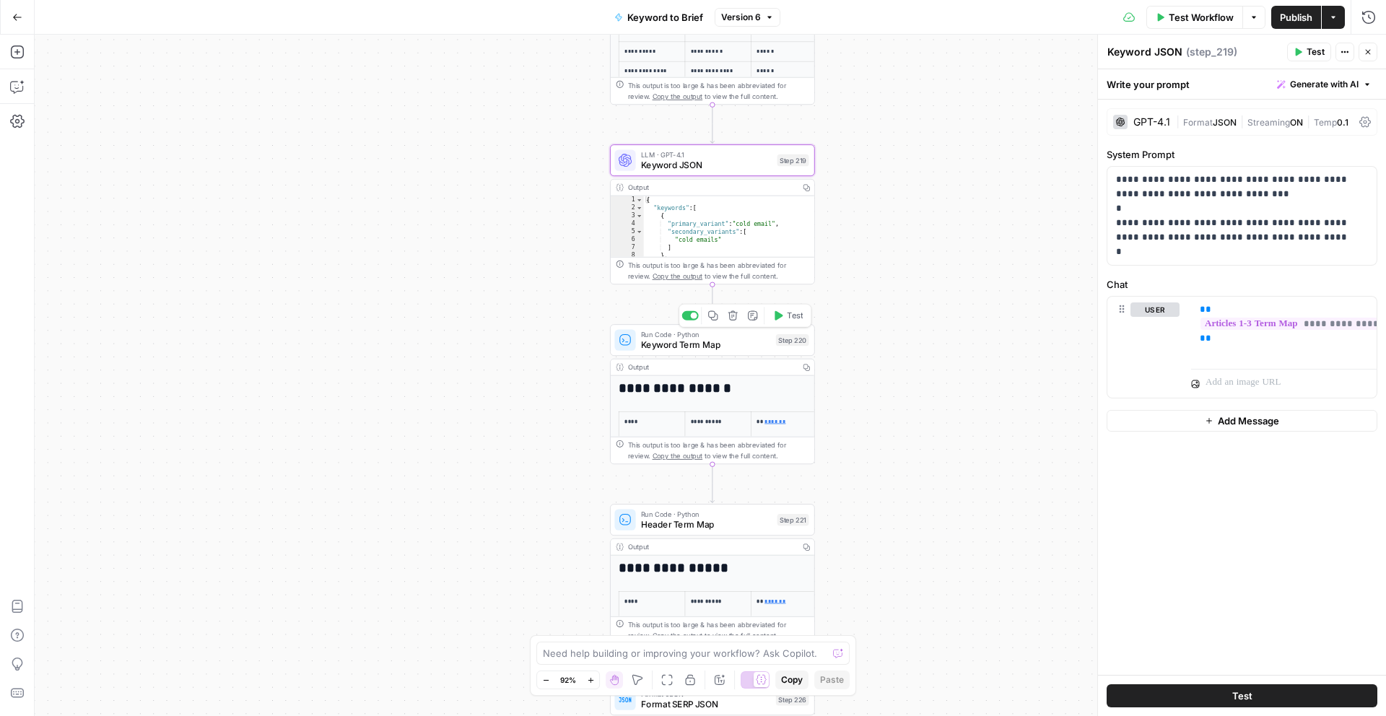
click at [727, 351] on div "Run Code · Python Keyword Term Map Step 220 Copy step Delete step Add Note Test" at bounding box center [712, 340] width 205 height 32
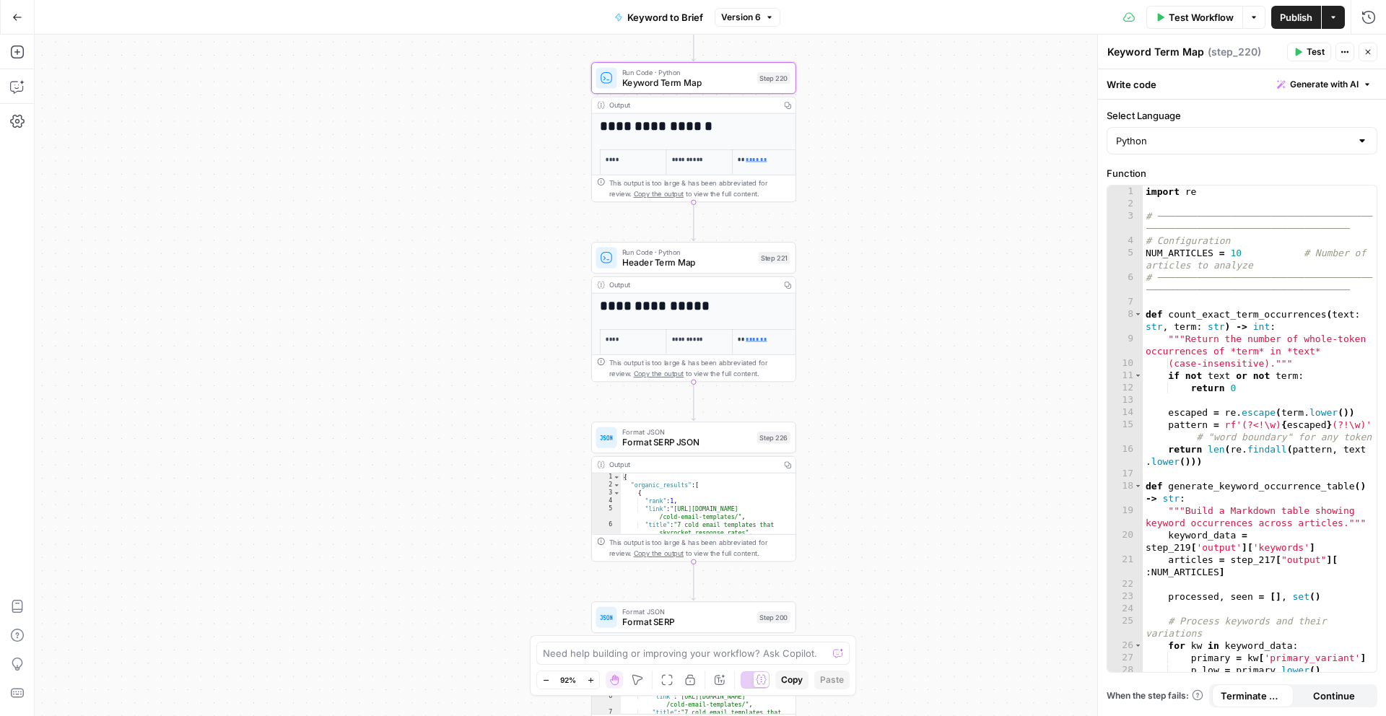
drag, startPoint x: 923, startPoint y: 408, endPoint x: 903, endPoint y: 144, distance: 265.0
click at [904, 144] on div "**********" at bounding box center [710, 375] width 1351 height 681
click at [710, 263] on span "Header Term Map" at bounding box center [687, 260] width 131 height 13
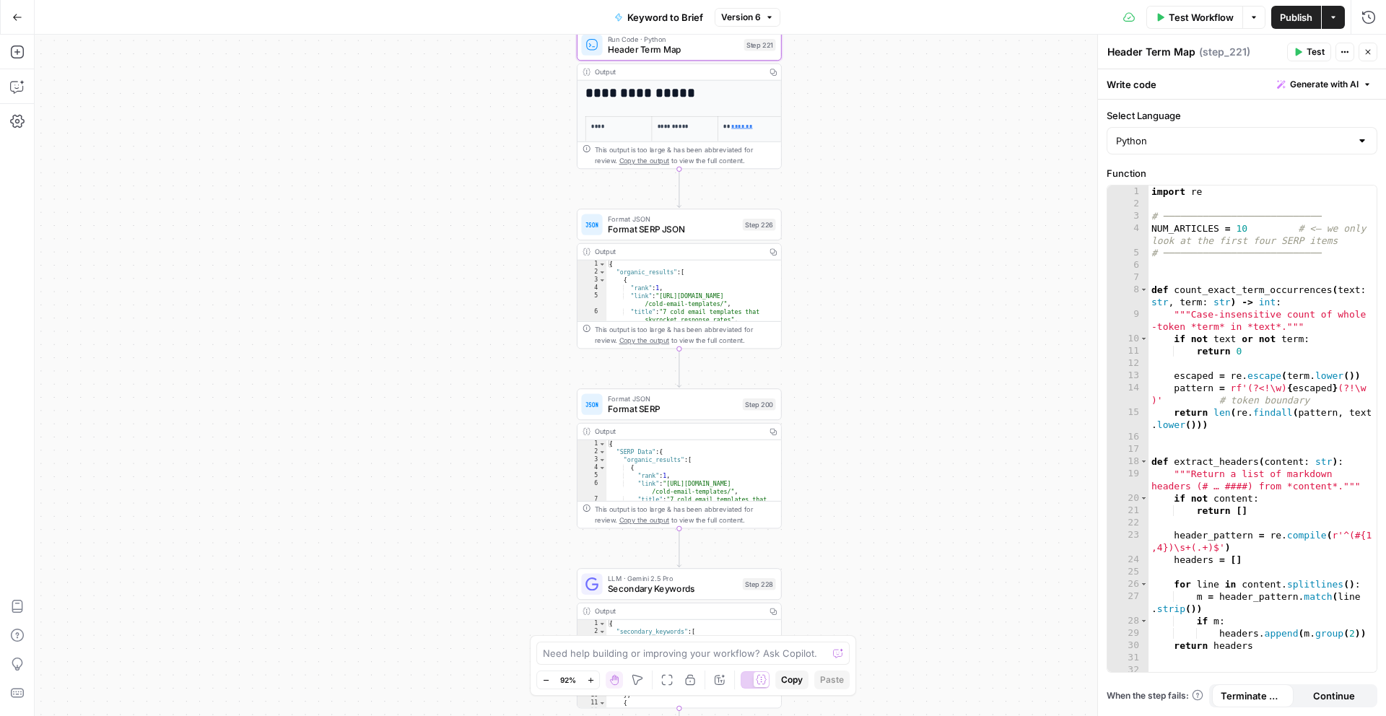
drag, startPoint x: 876, startPoint y: 344, endPoint x: 863, endPoint y: 132, distance: 212.0
click at [863, 132] on div "**********" at bounding box center [710, 375] width 1351 height 681
click at [682, 230] on span "Format SERP JSON" at bounding box center [672, 228] width 129 height 13
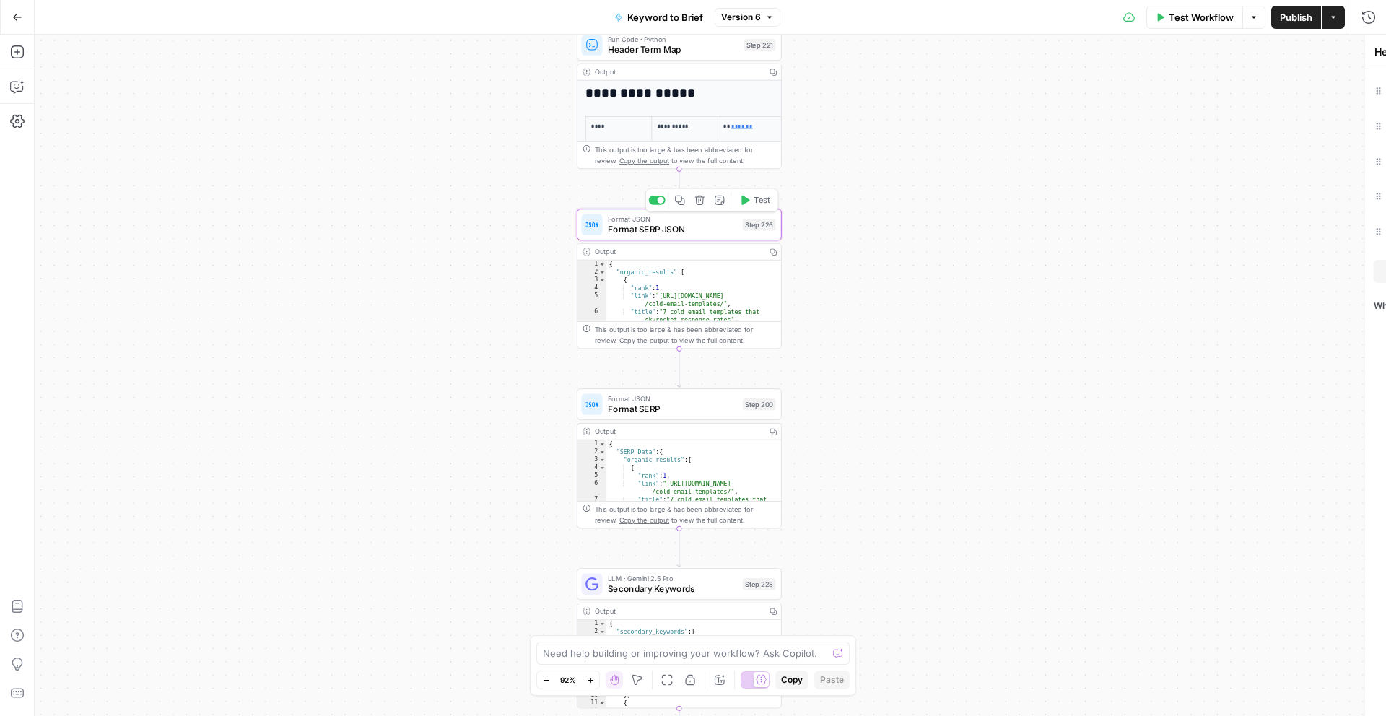
type textarea "Format SERP JSON"
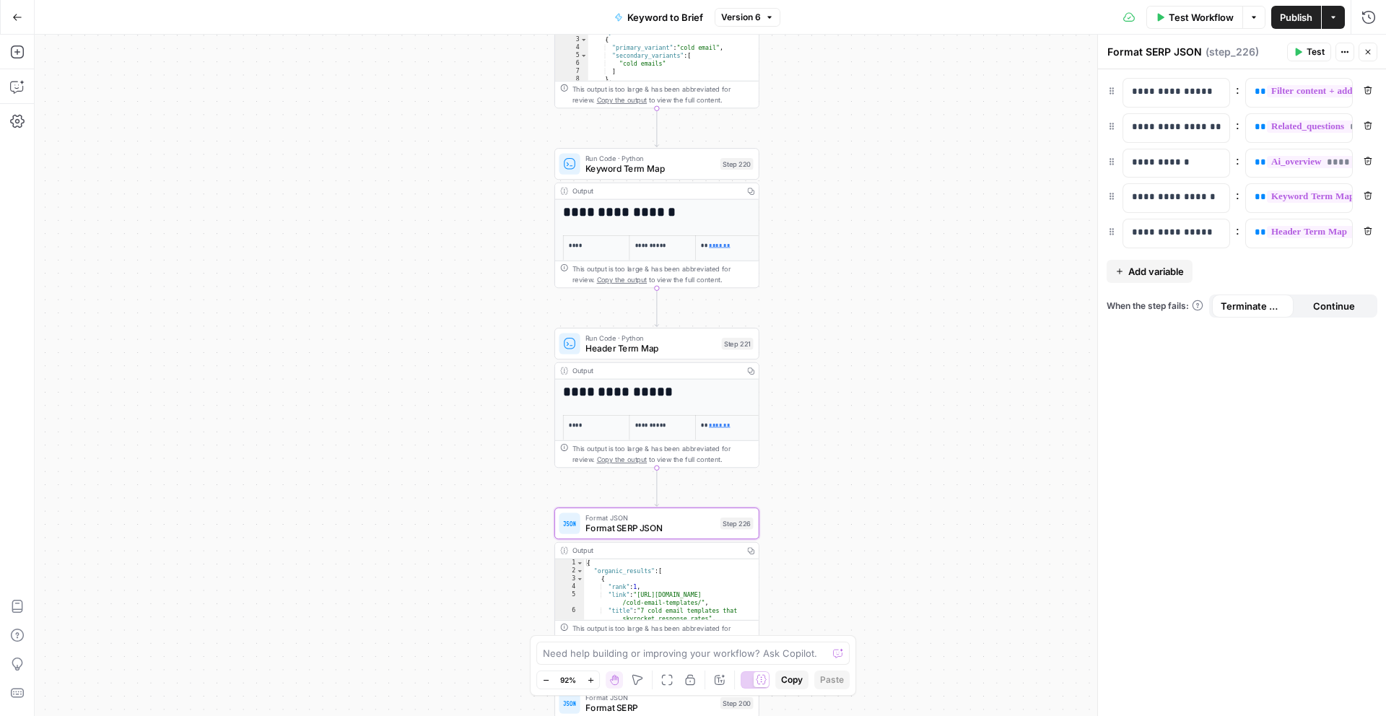
drag, startPoint x: 855, startPoint y: 212, endPoint x: 832, endPoint y: 510, distance: 299.7
click at [832, 510] on div "**********" at bounding box center [710, 375] width 1351 height 681
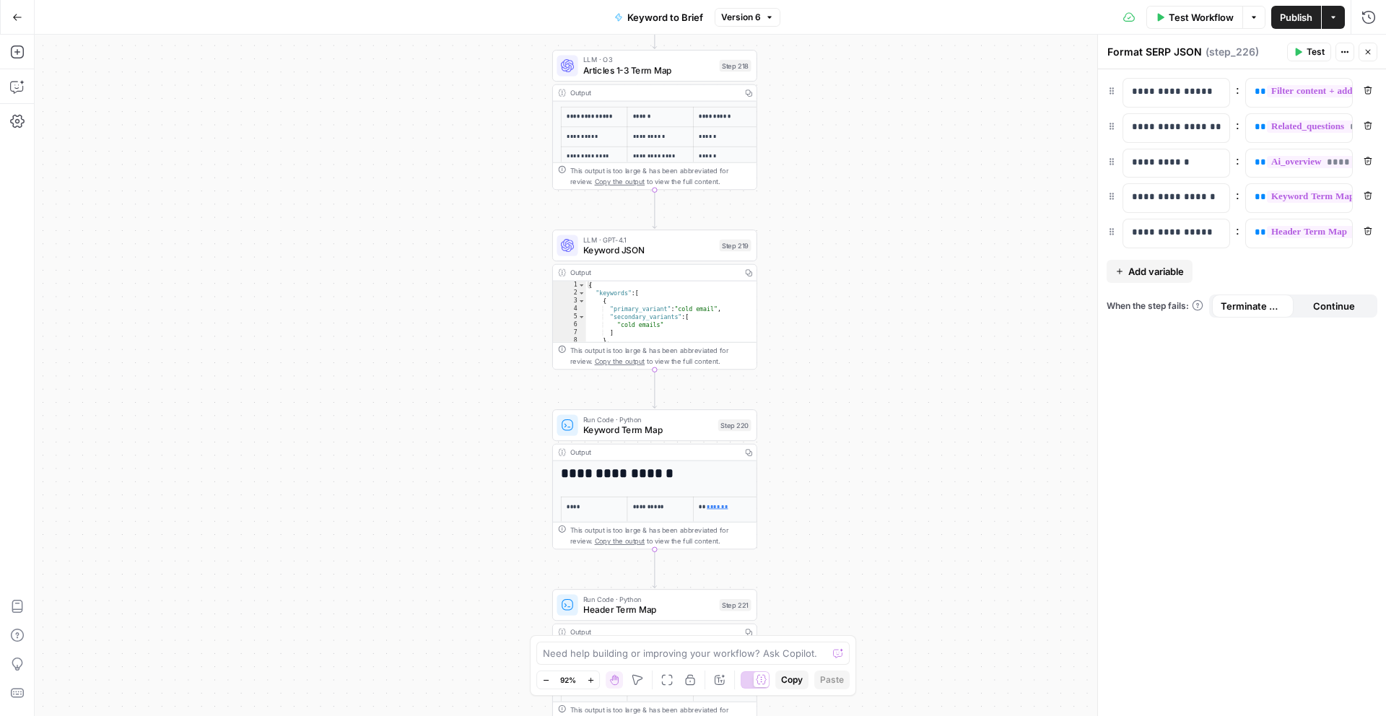
drag, startPoint x: 852, startPoint y: 296, endPoint x: 850, endPoint y: 560, distance: 264.2
click at [850, 560] on div "**********" at bounding box center [710, 375] width 1351 height 681
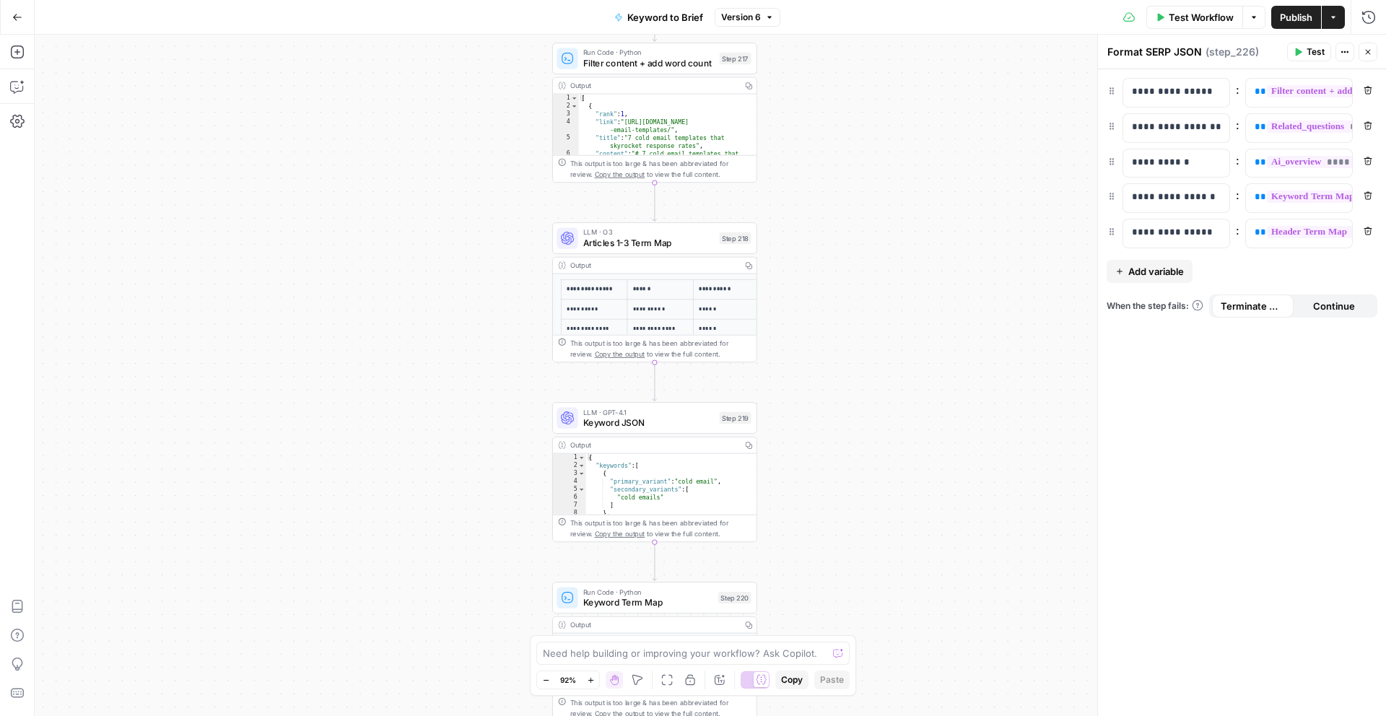
drag, startPoint x: 852, startPoint y: 299, endPoint x: 852, endPoint y: 469, distance: 170.4
click at [852, 469] on div "**********" at bounding box center [710, 375] width 1351 height 681
click at [853, 305] on div "**********" at bounding box center [710, 375] width 1351 height 681
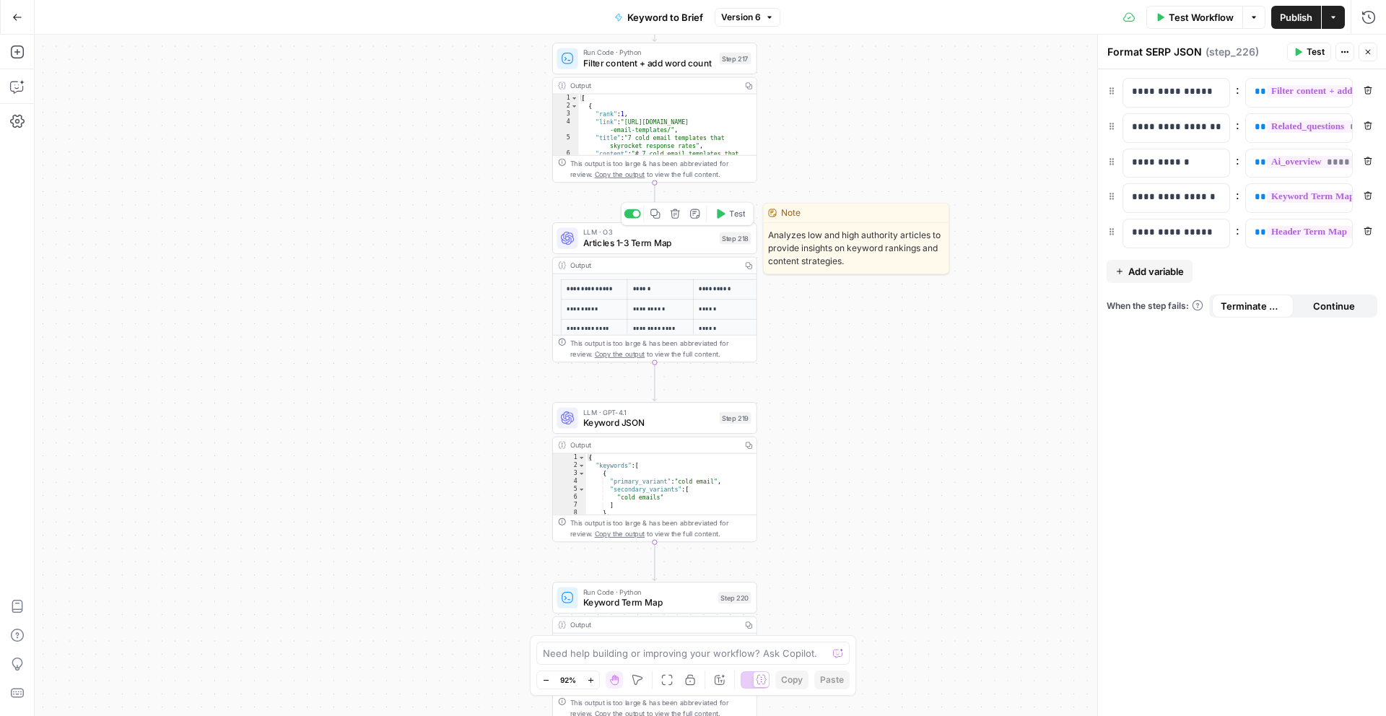
click at [666, 245] on span "Articles 1-3 Term Map" at bounding box center [648, 242] width 131 height 13
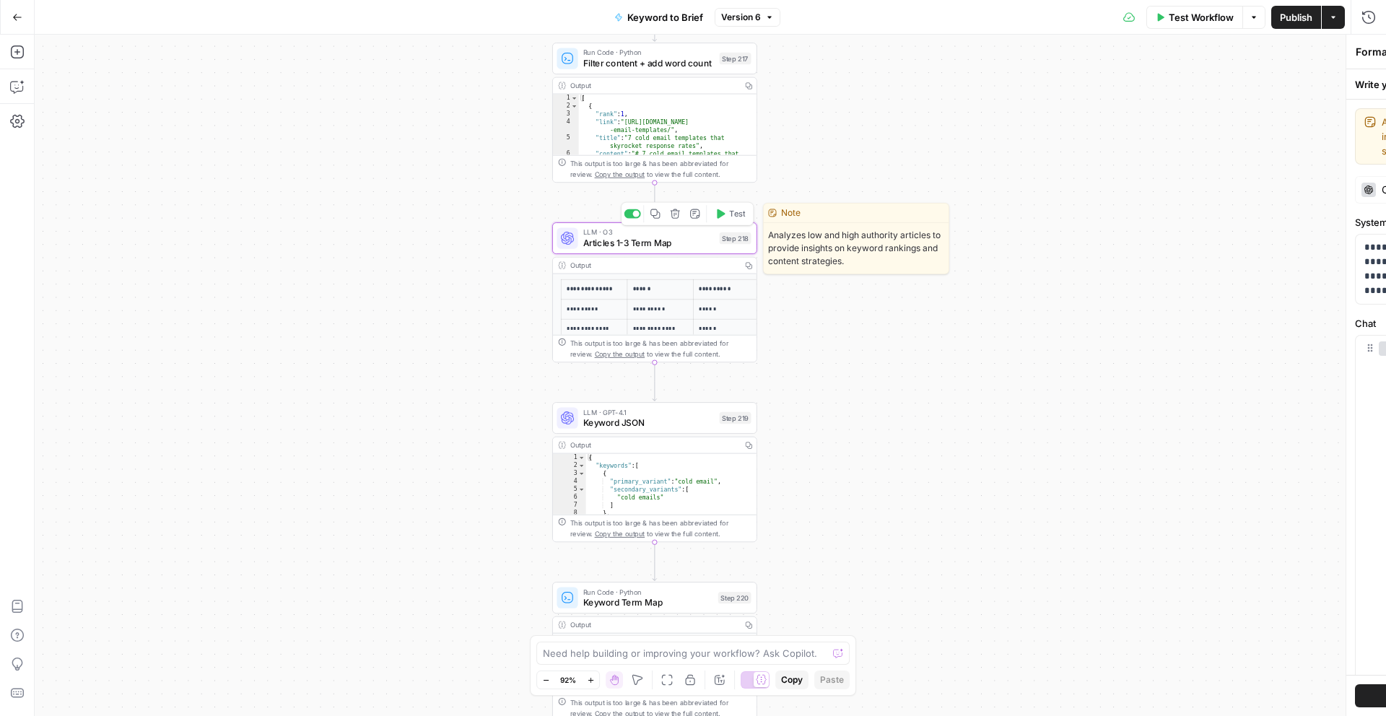
type textarea "Articles 1-3 Term Map"
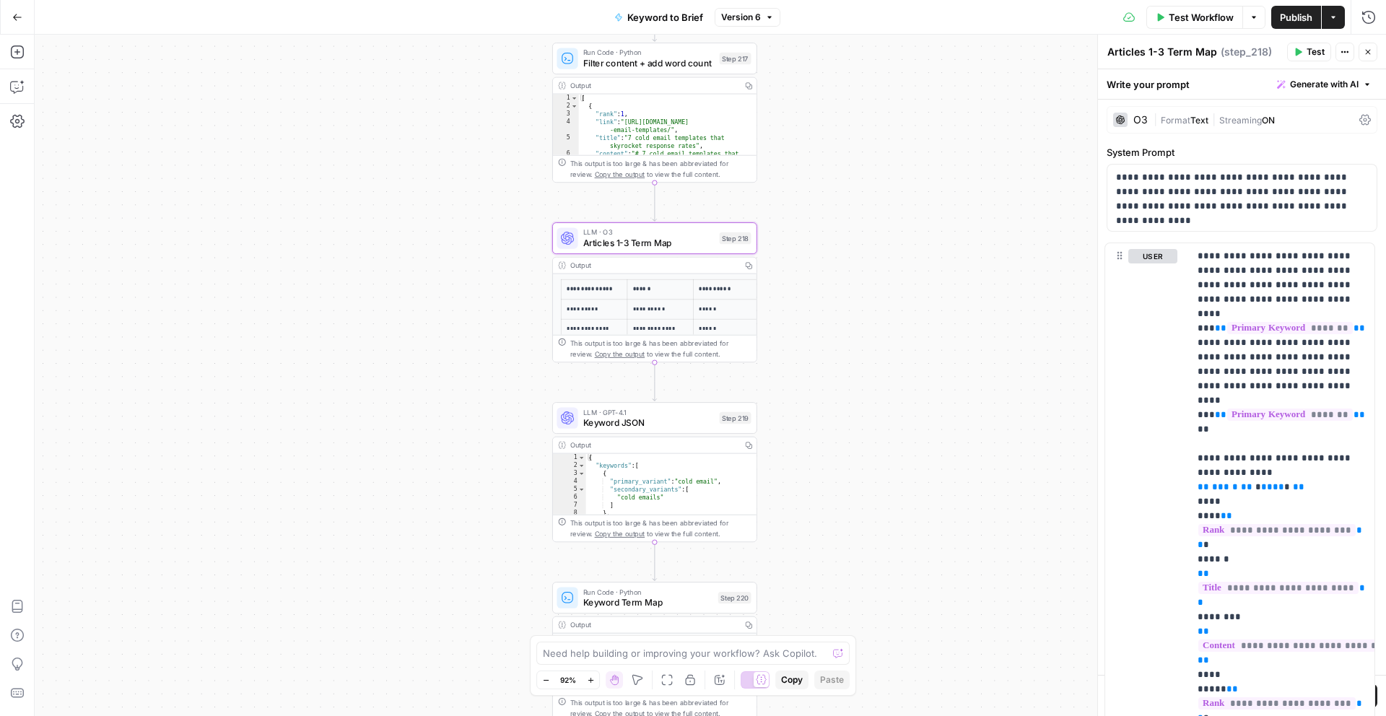
scroll to position [74, 0]
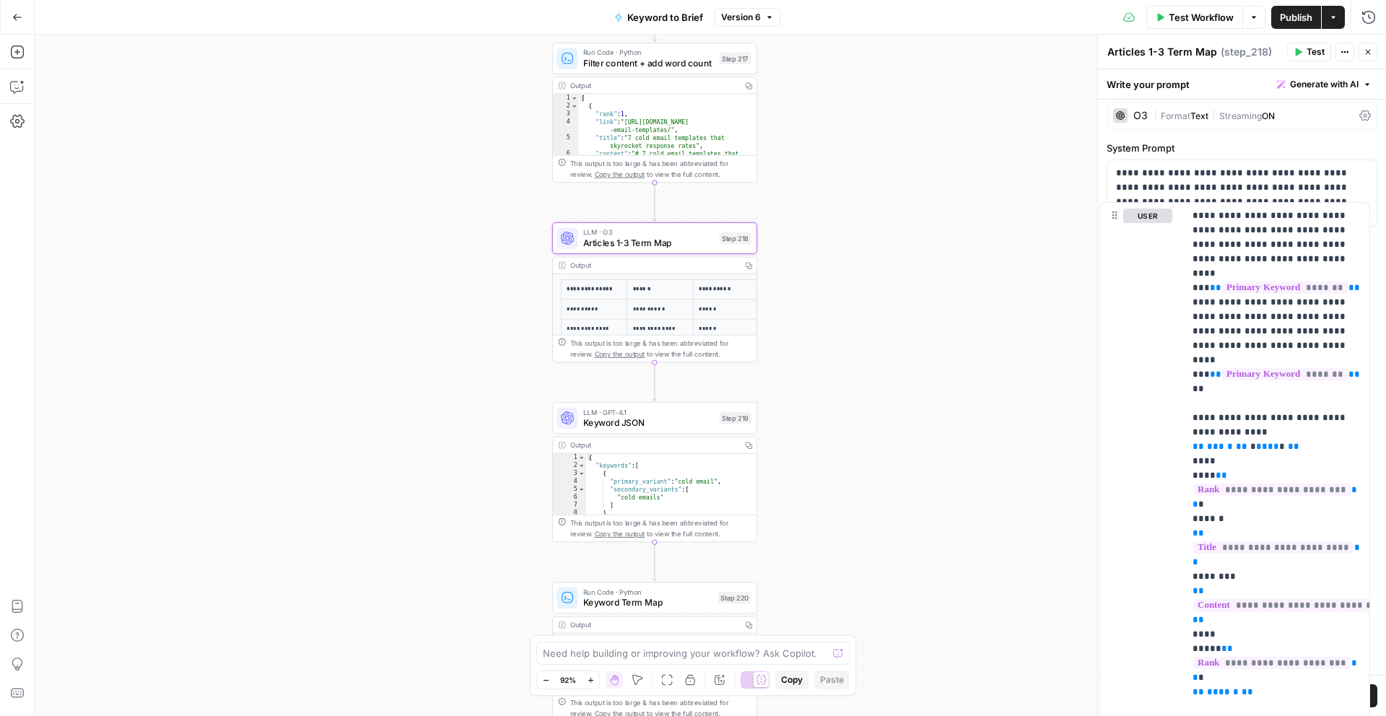
drag, startPoint x: 1159, startPoint y: 459, endPoint x: 1151, endPoint y: 338, distance: 121.5
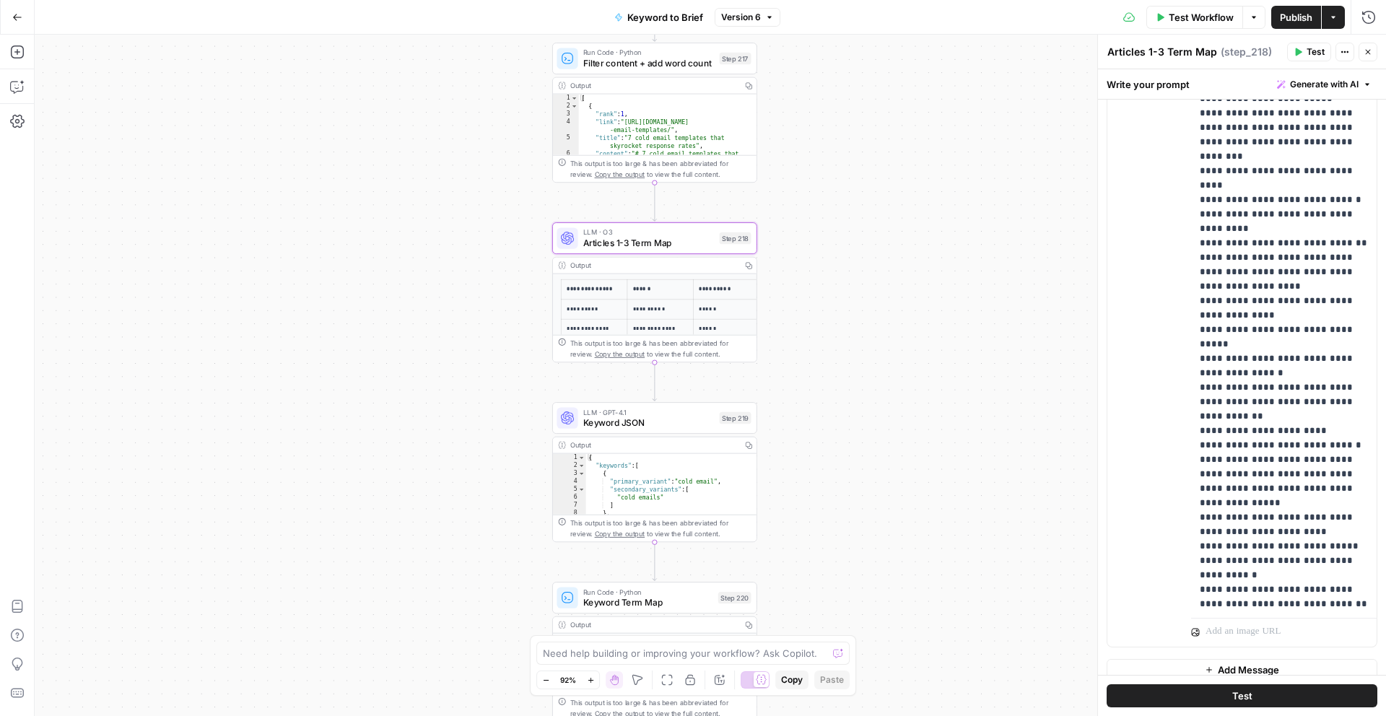
scroll to position [1257, 0]
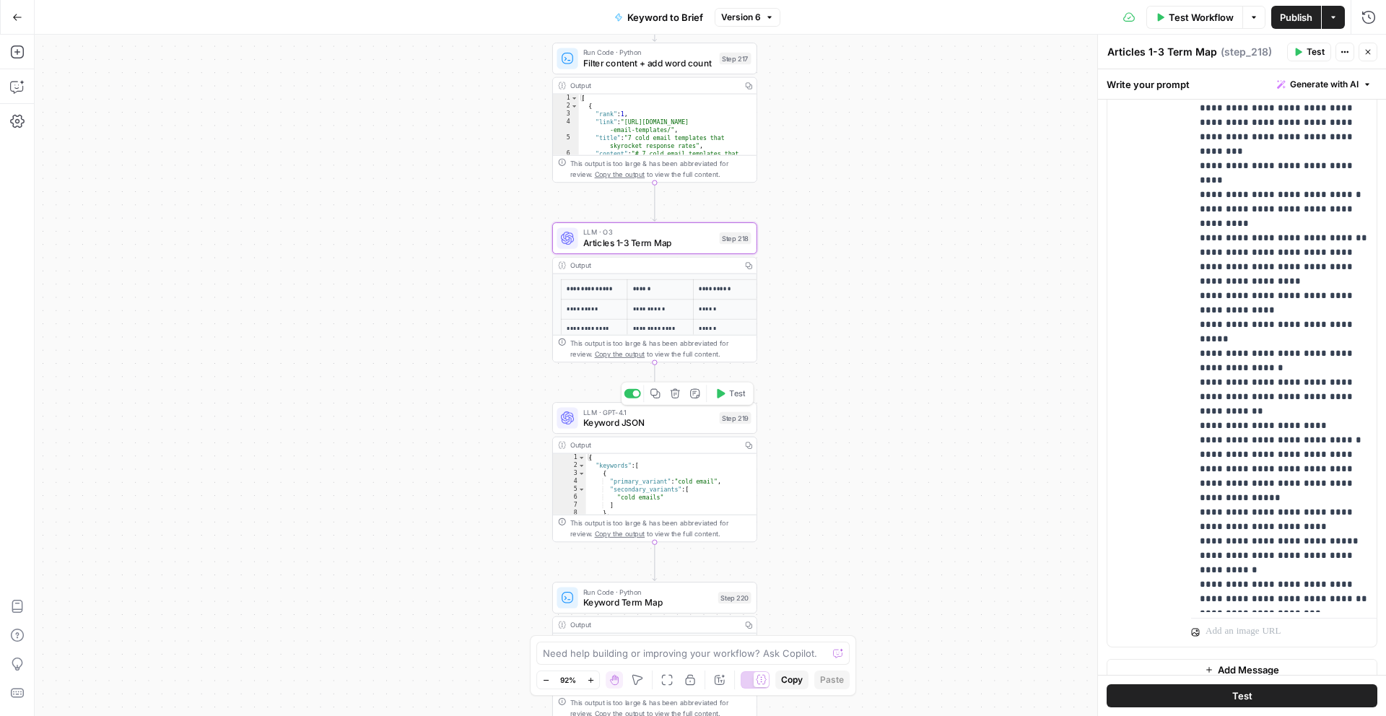
click at [687, 427] on span "Keyword JSON" at bounding box center [648, 422] width 131 height 13
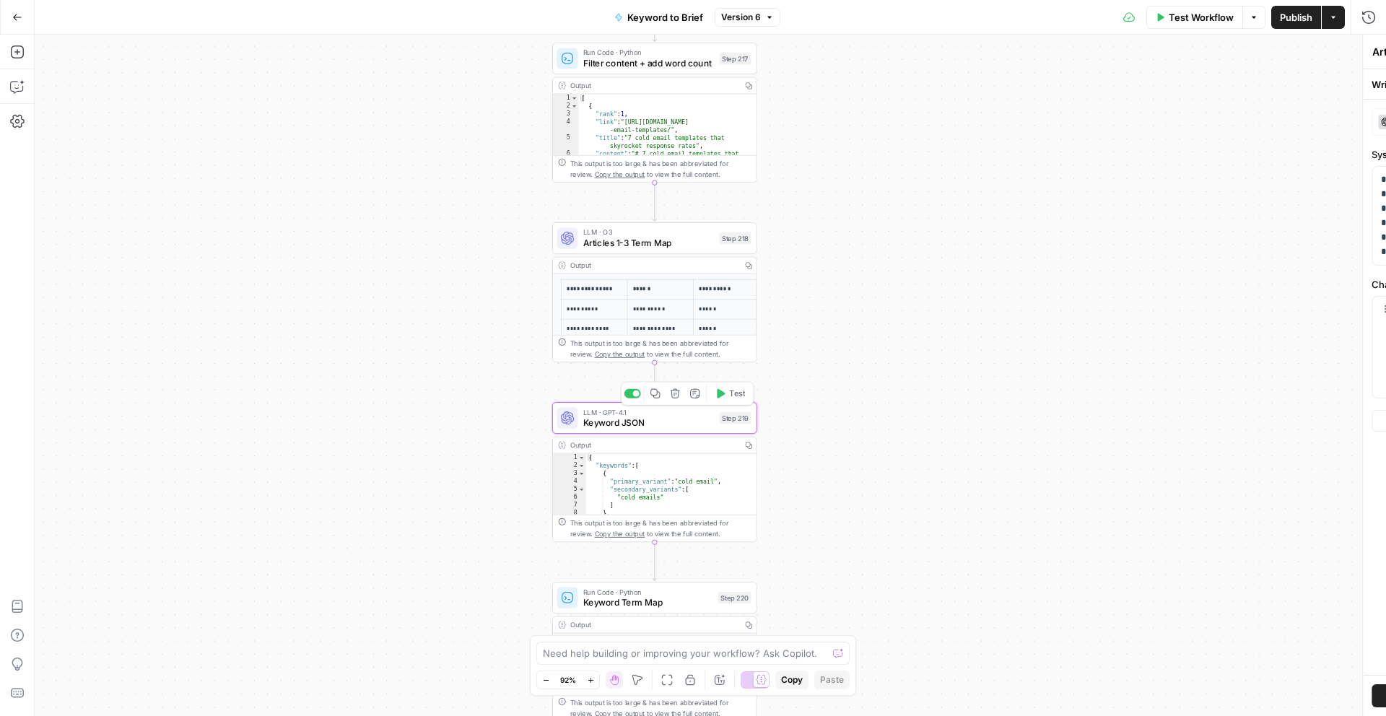
type textarea "Keyword JSON"
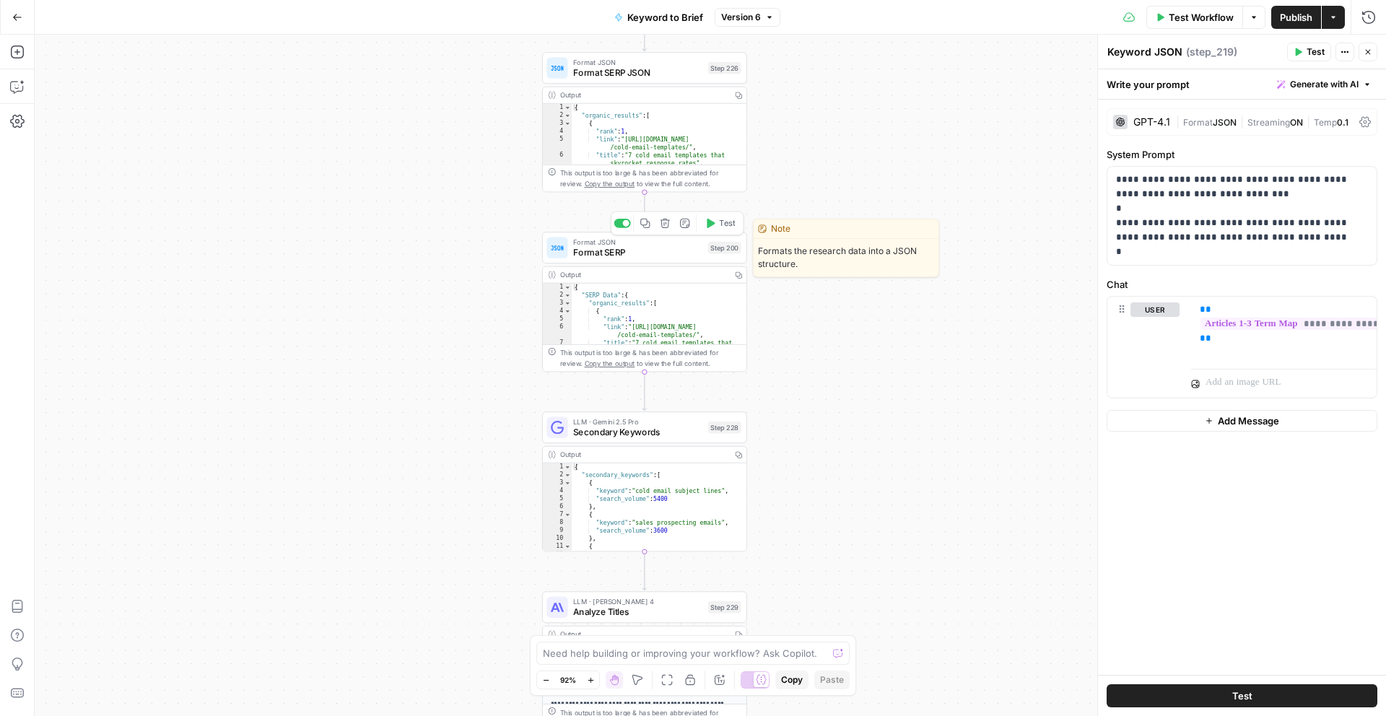
click at [641, 255] on span "Format SERP" at bounding box center [637, 251] width 129 height 13
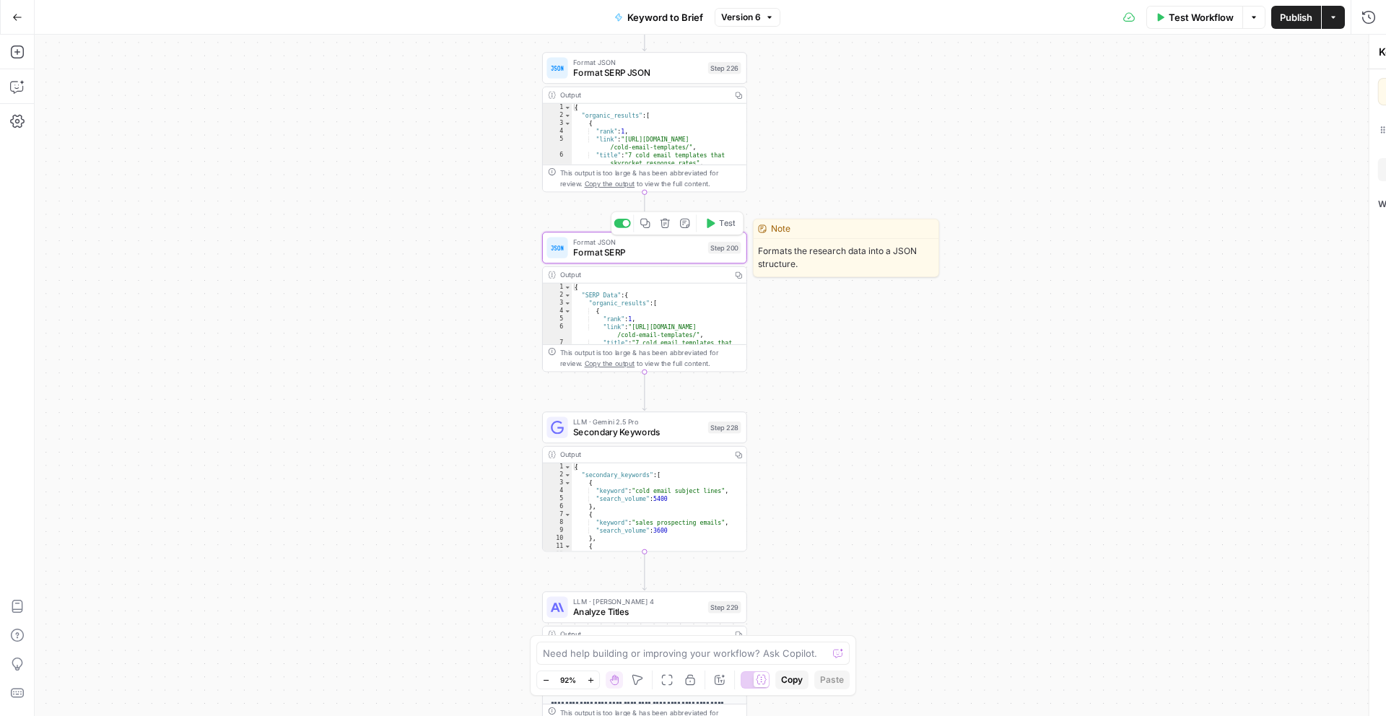
type textarea "Format SERP"
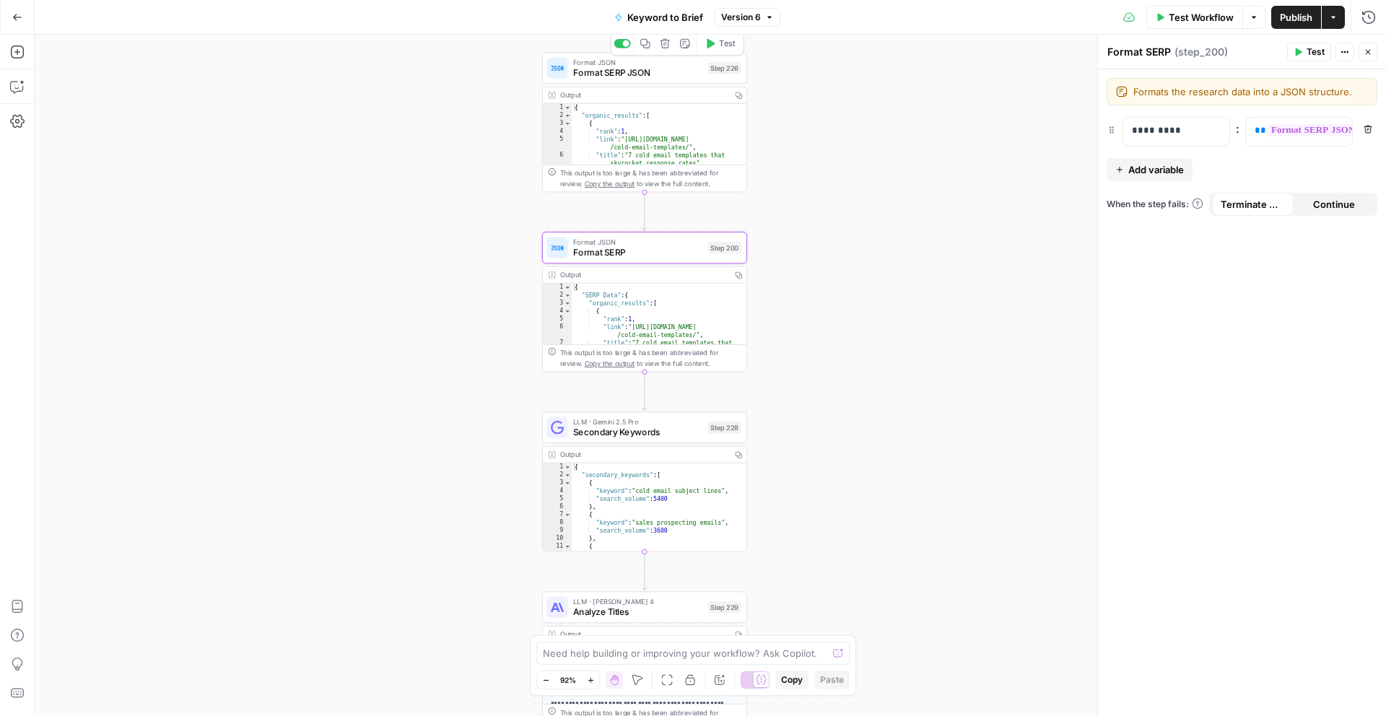
click at [653, 74] on span "Format SERP JSON" at bounding box center [637, 72] width 129 height 13
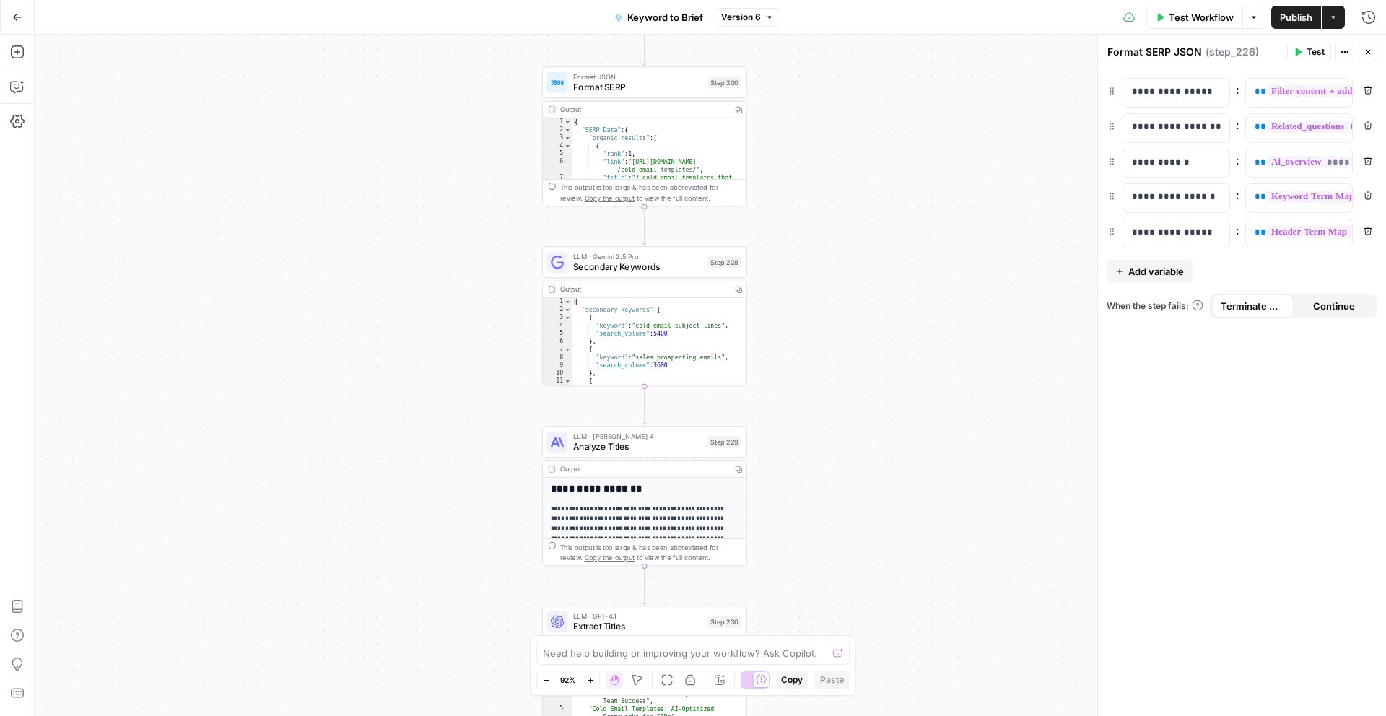
drag, startPoint x: 812, startPoint y: 285, endPoint x: 811, endPoint y: 106, distance: 179.0
click at [811, 105] on div "**********" at bounding box center [710, 375] width 1351 height 681
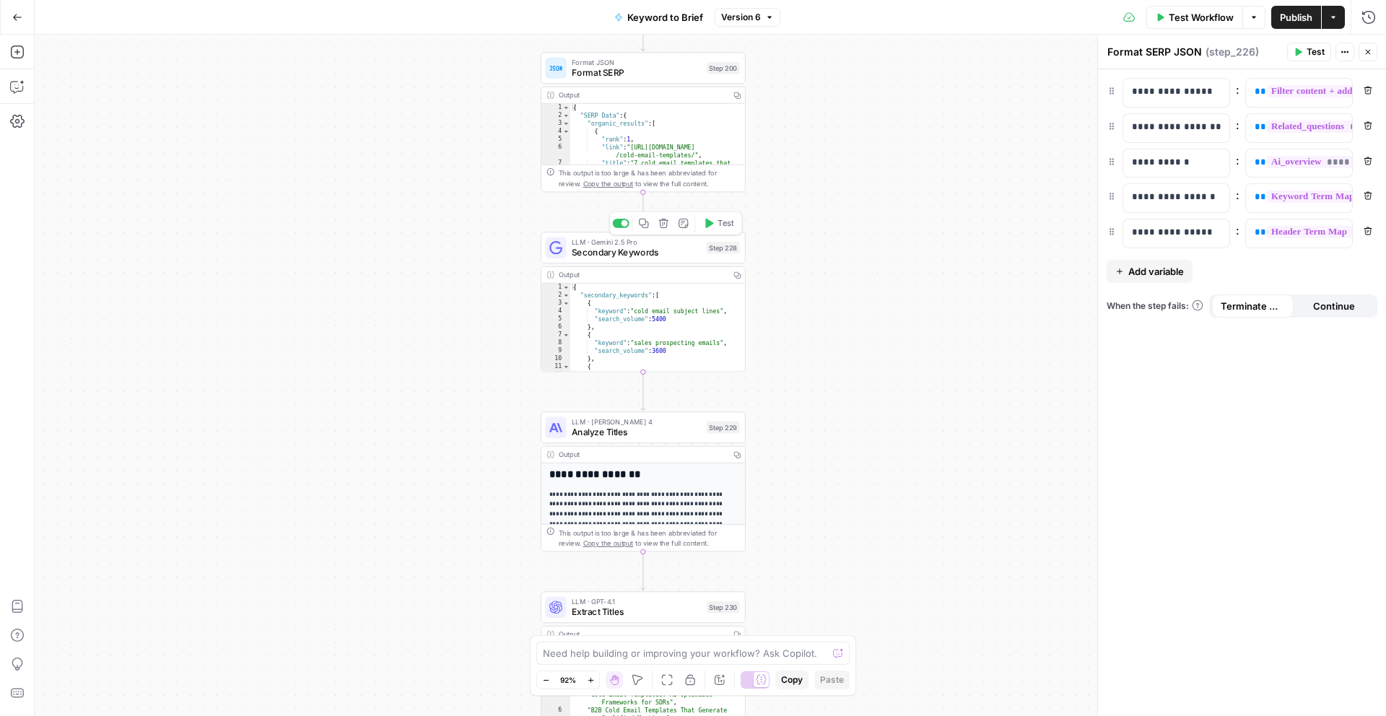
click at [662, 252] on span "Secondary Keywords" at bounding box center [636, 251] width 129 height 13
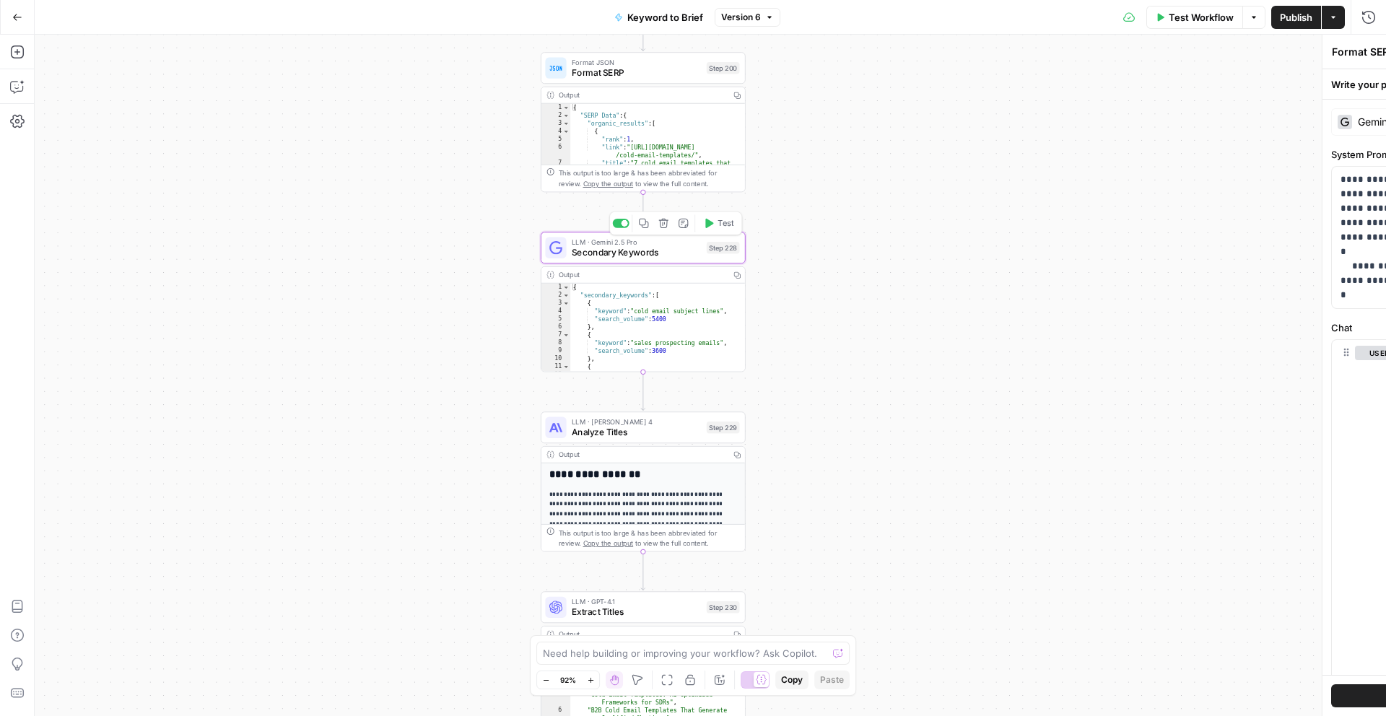
type textarea "Secondary Keywords"
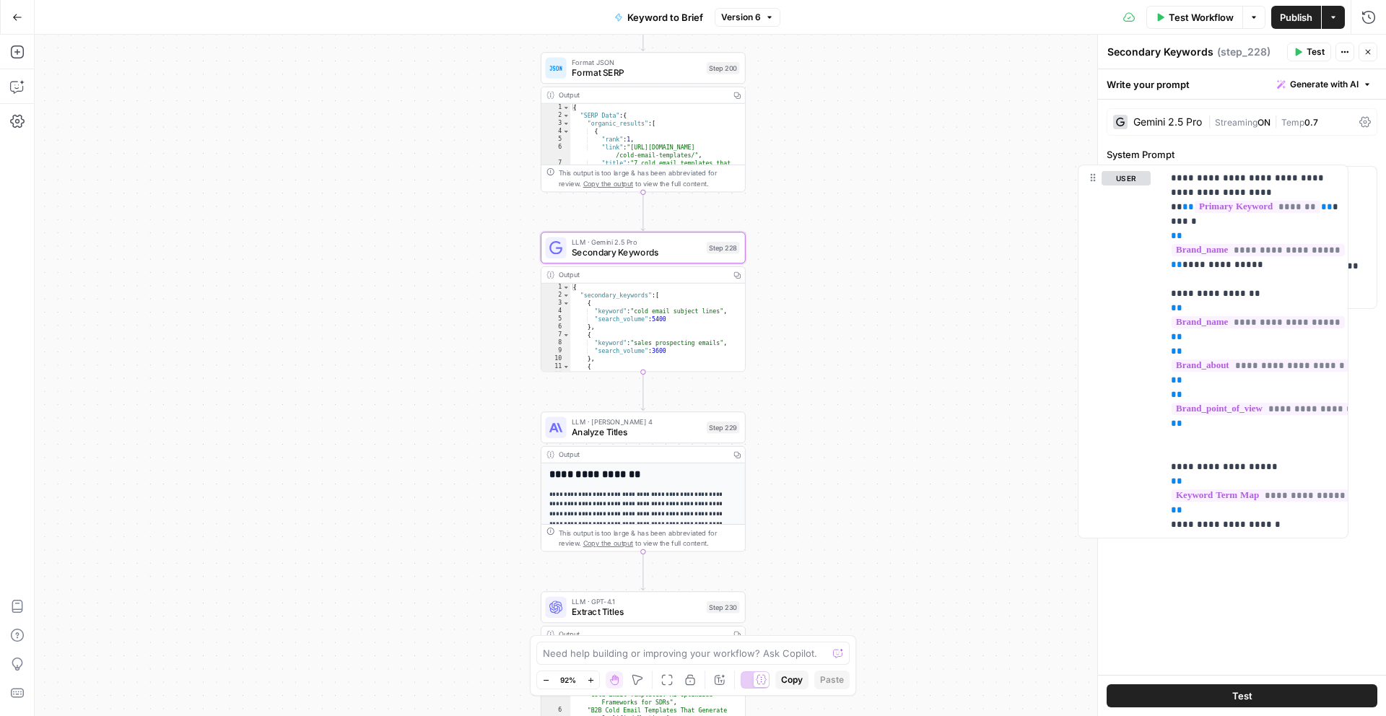
drag, startPoint x: 1121, startPoint y: 490, endPoint x: 1092, endPoint y: 310, distance: 182.8
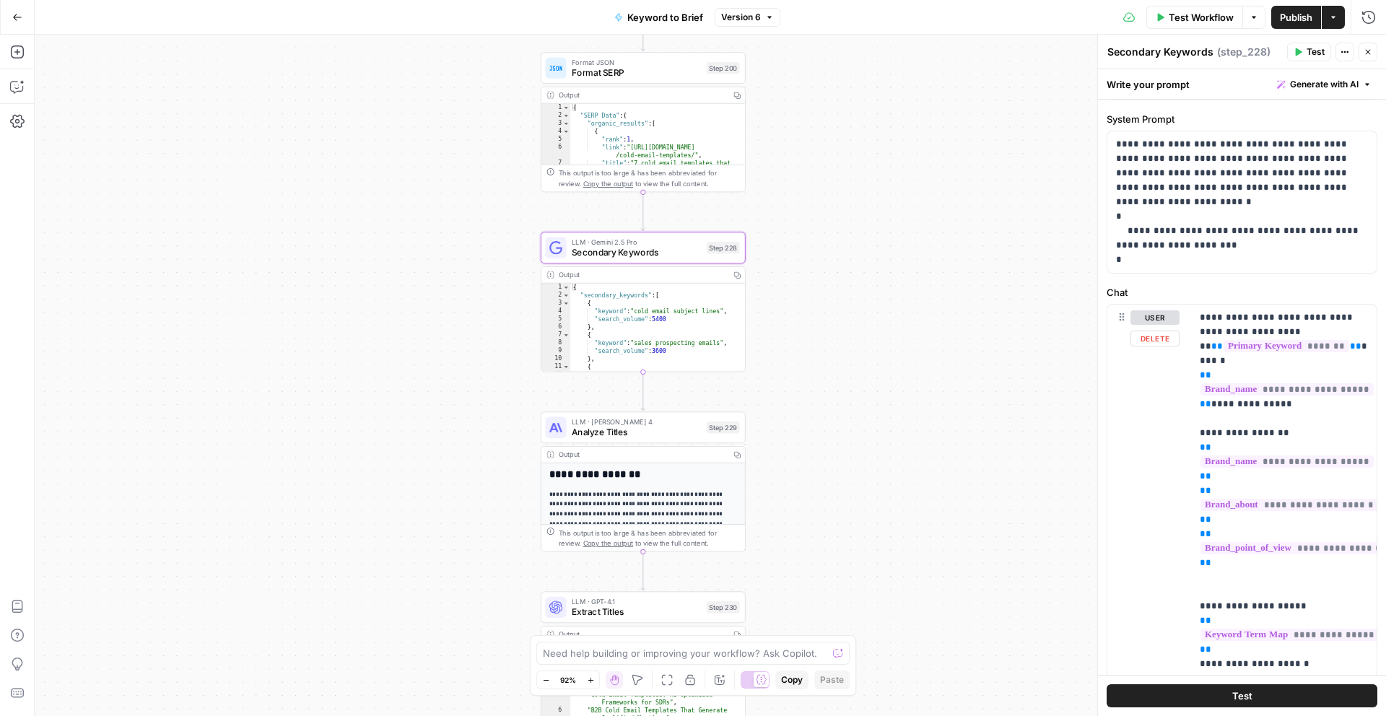
scroll to position [80, 0]
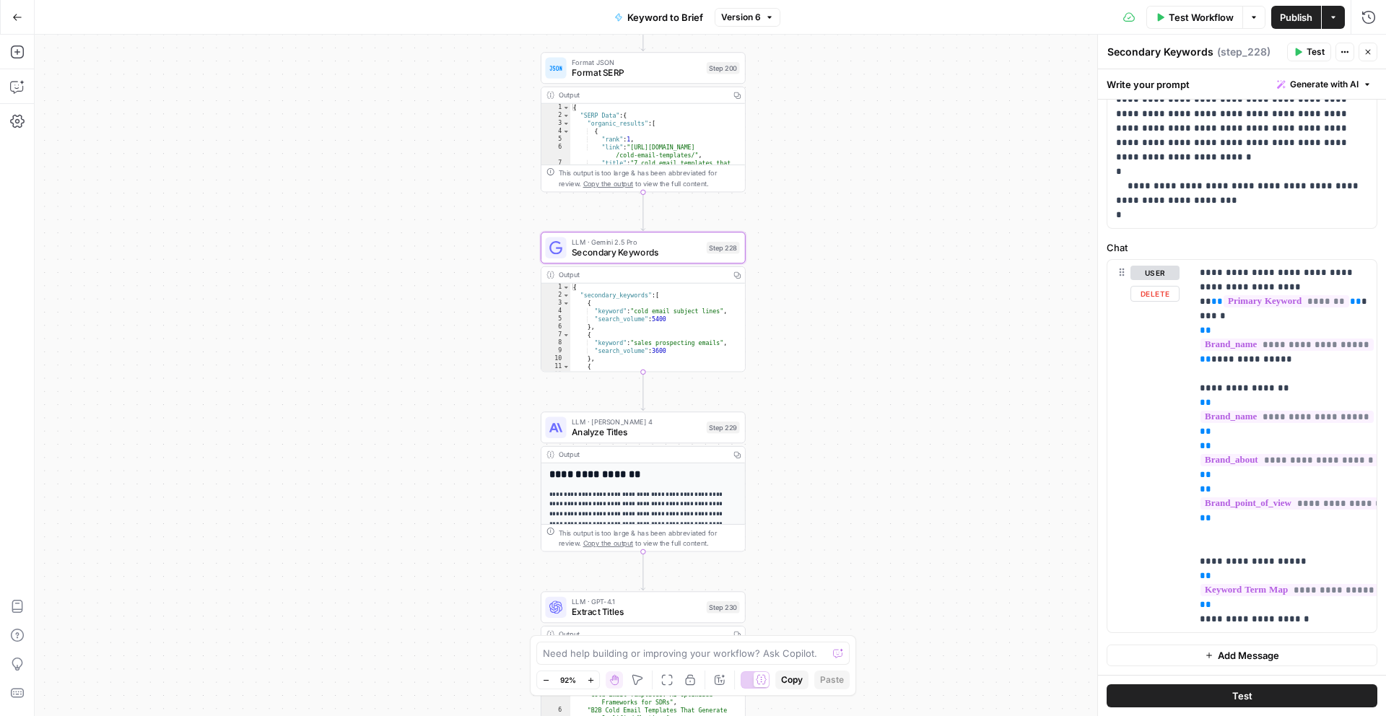
drag, startPoint x: 1182, startPoint y: 592, endPoint x: 1182, endPoint y: 551, distance: 41.2
click at [1182, 550] on div "**********" at bounding box center [1241, 446] width 269 height 372
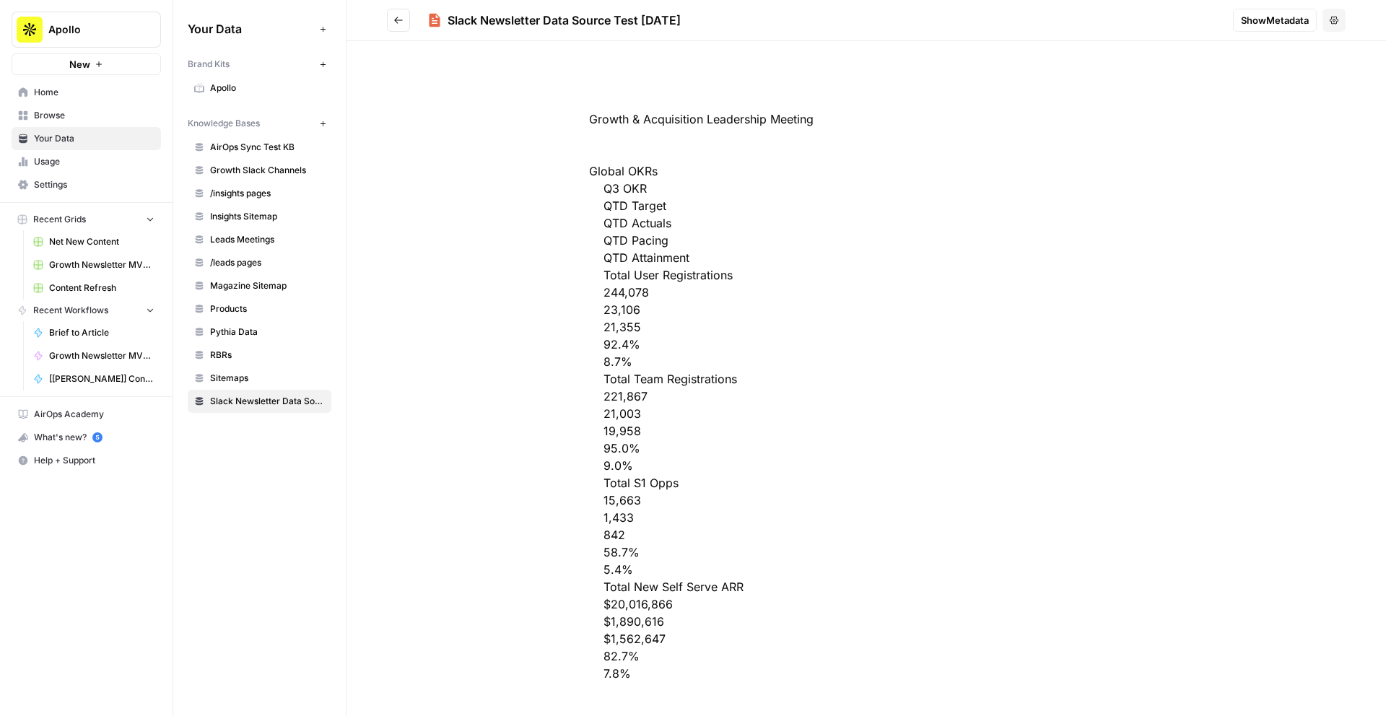
scroll to position [61561, 0]
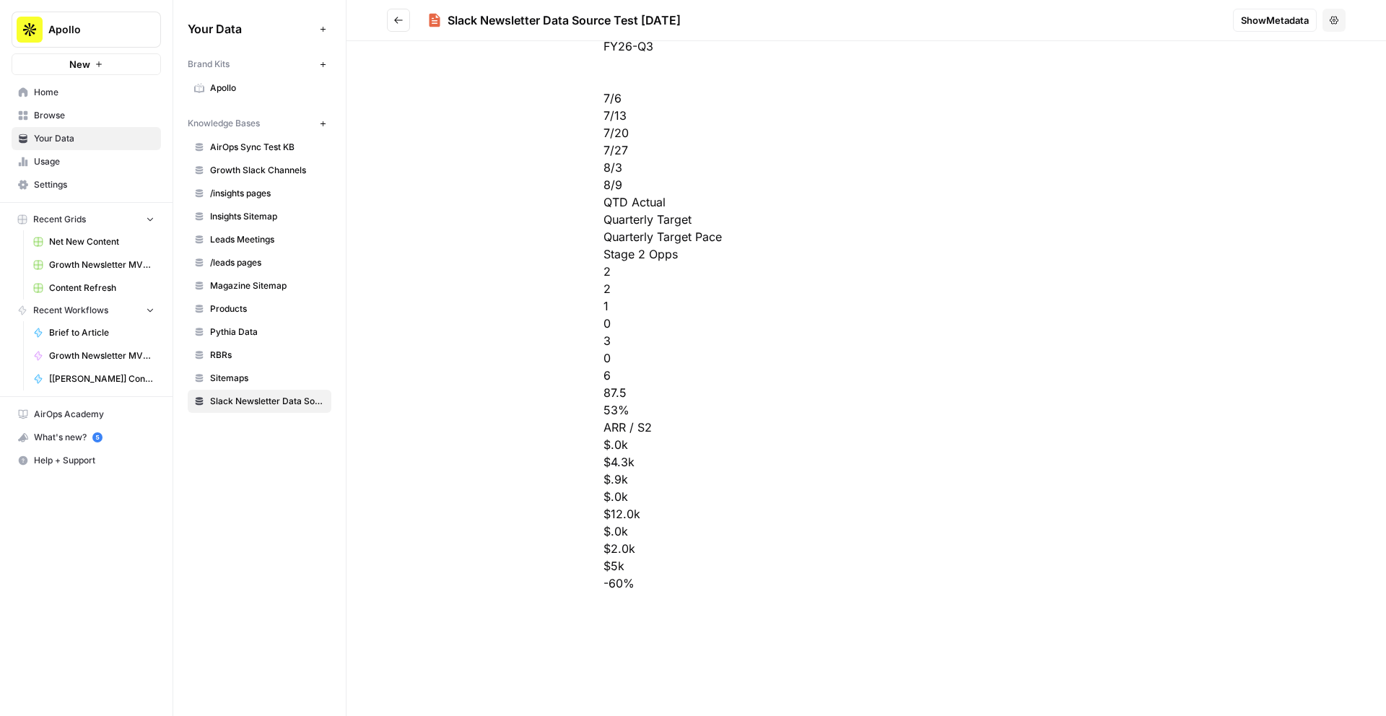
click at [229, 91] on span "Apollo" at bounding box center [267, 88] width 115 height 13
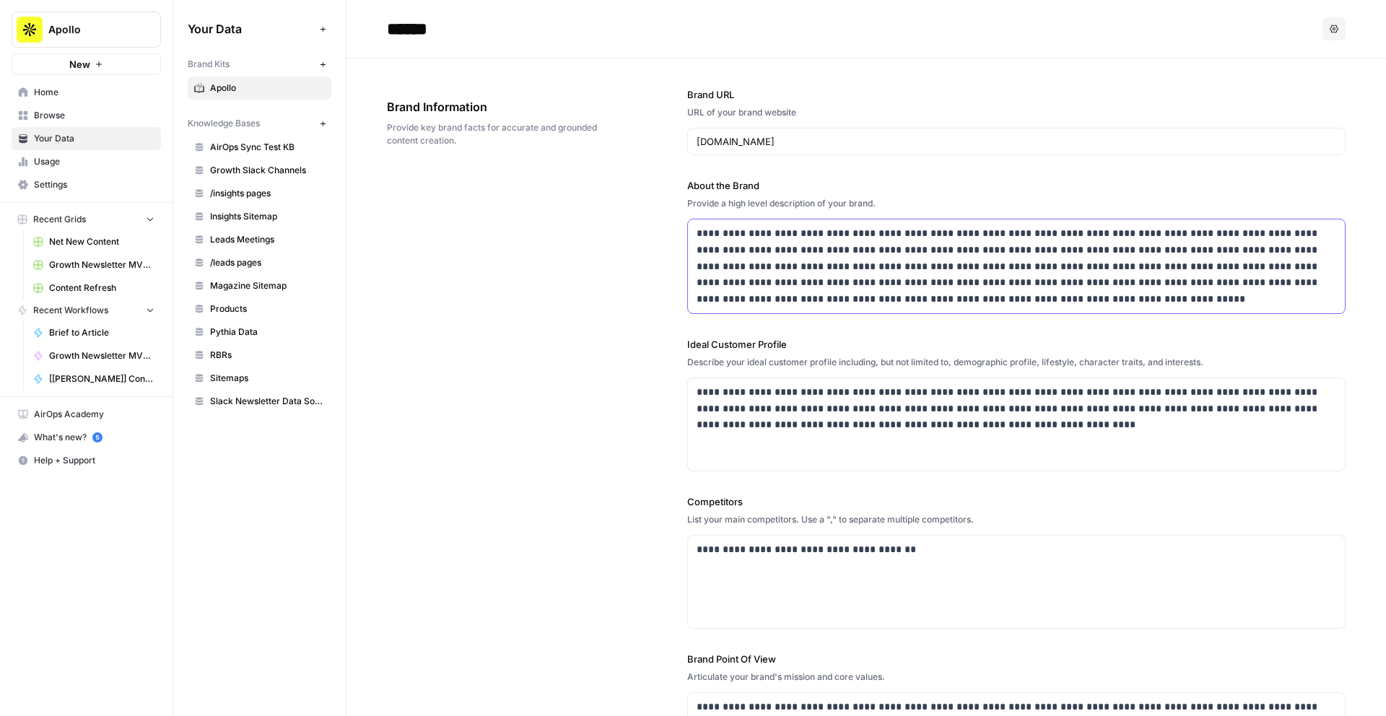
click at [760, 280] on p "**********" at bounding box center [1017, 266] width 640 height 82
copy p "**********"
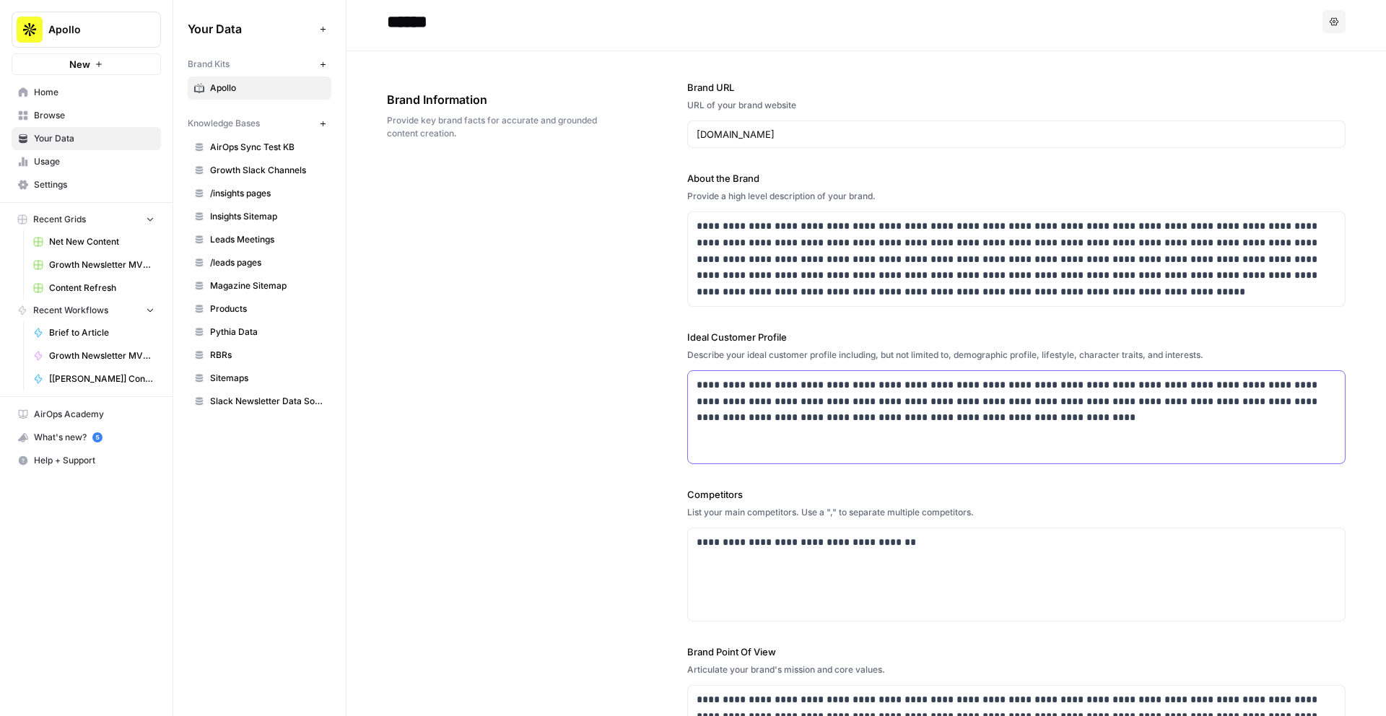
click at [796, 401] on p "**********" at bounding box center [1017, 401] width 640 height 49
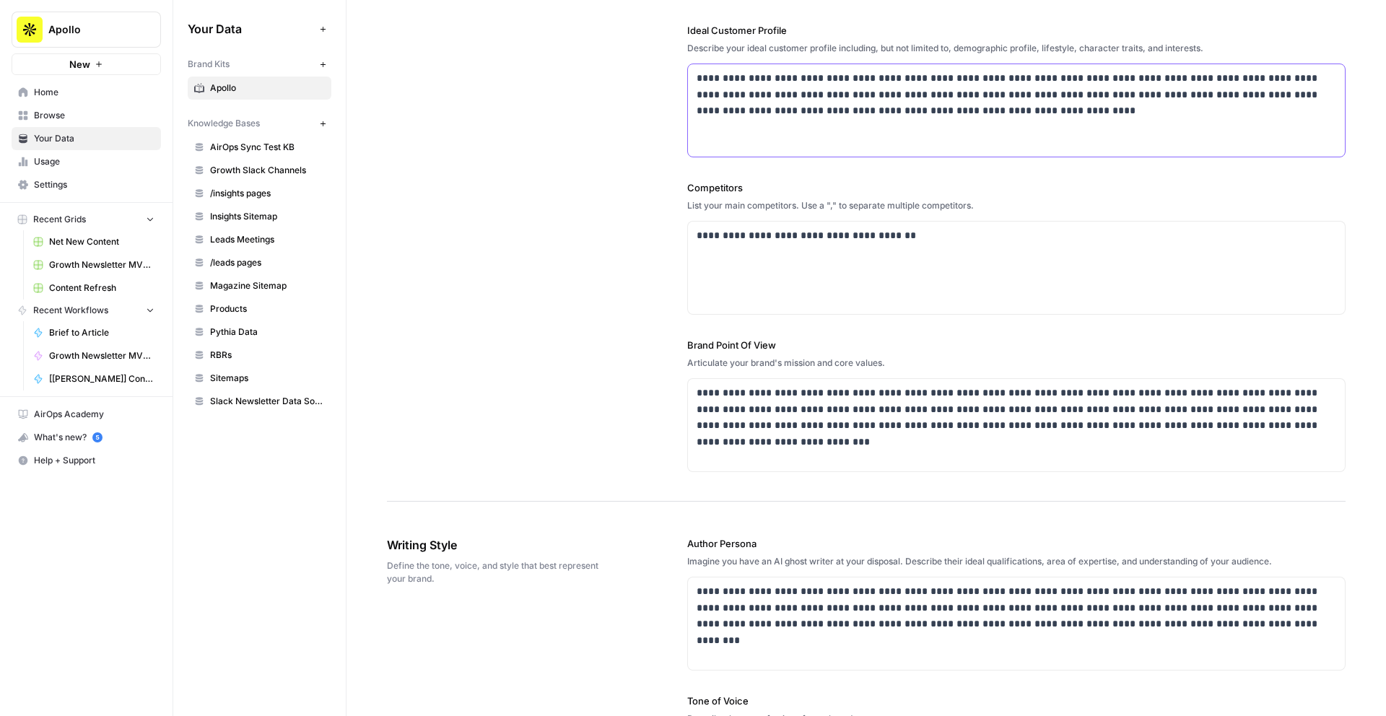
scroll to position [443, 0]
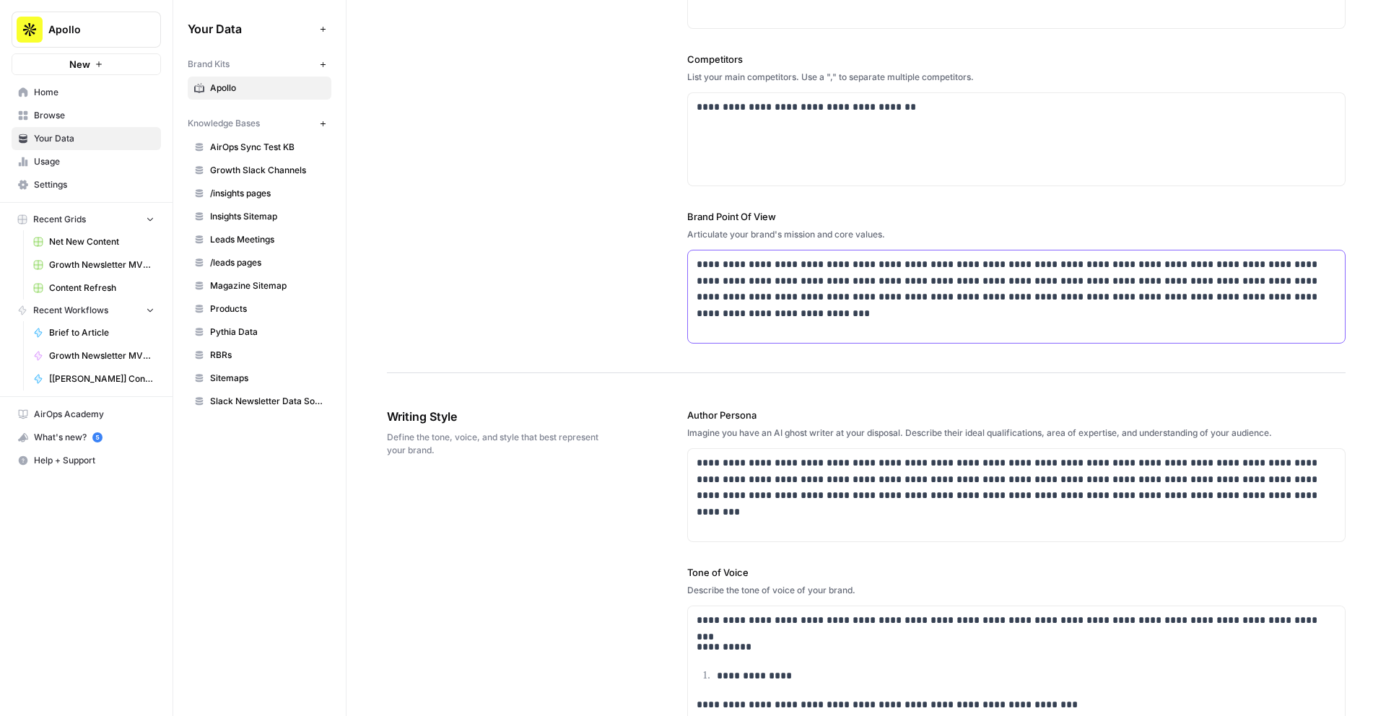
click at [774, 292] on p "**********" at bounding box center [1017, 280] width 640 height 49
copy p "**********"
click at [767, 481] on p "**********" at bounding box center [1017, 479] width 640 height 49
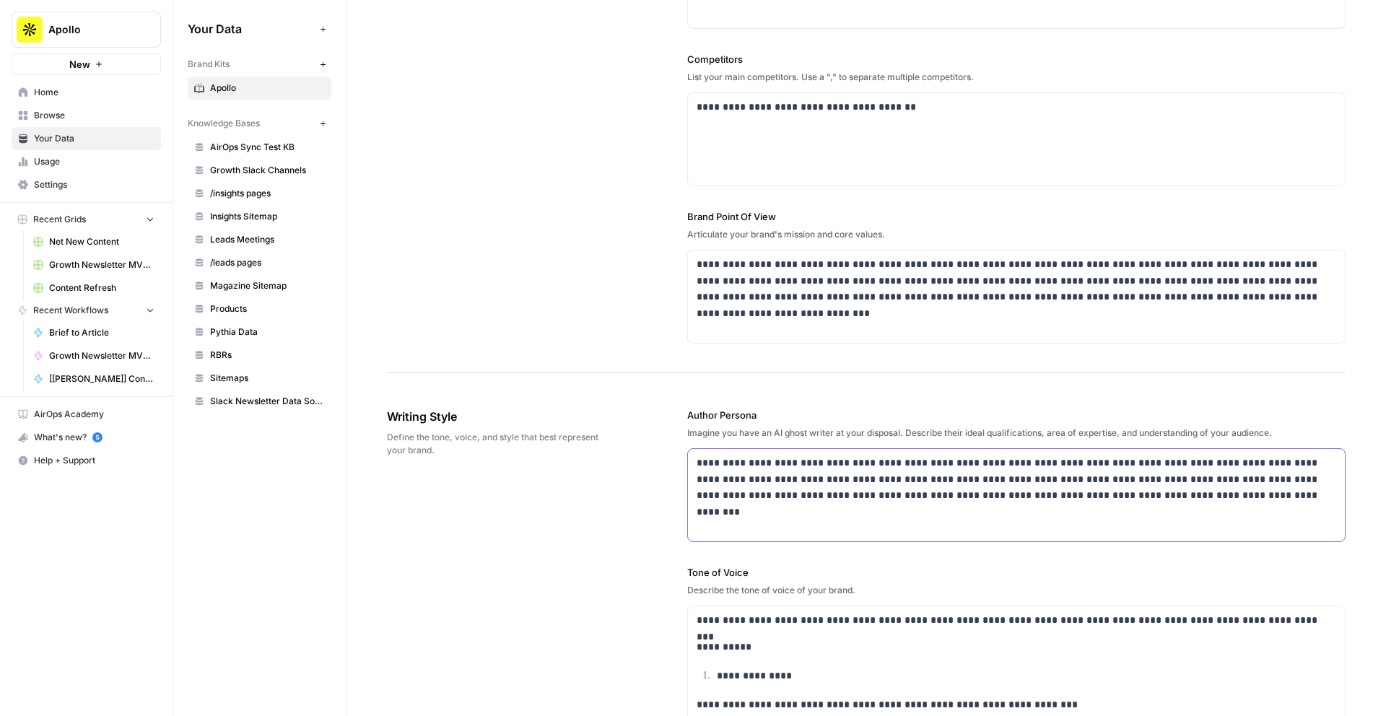
click at [767, 481] on p "**********" at bounding box center [1017, 479] width 640 height 49
copy p "**********"
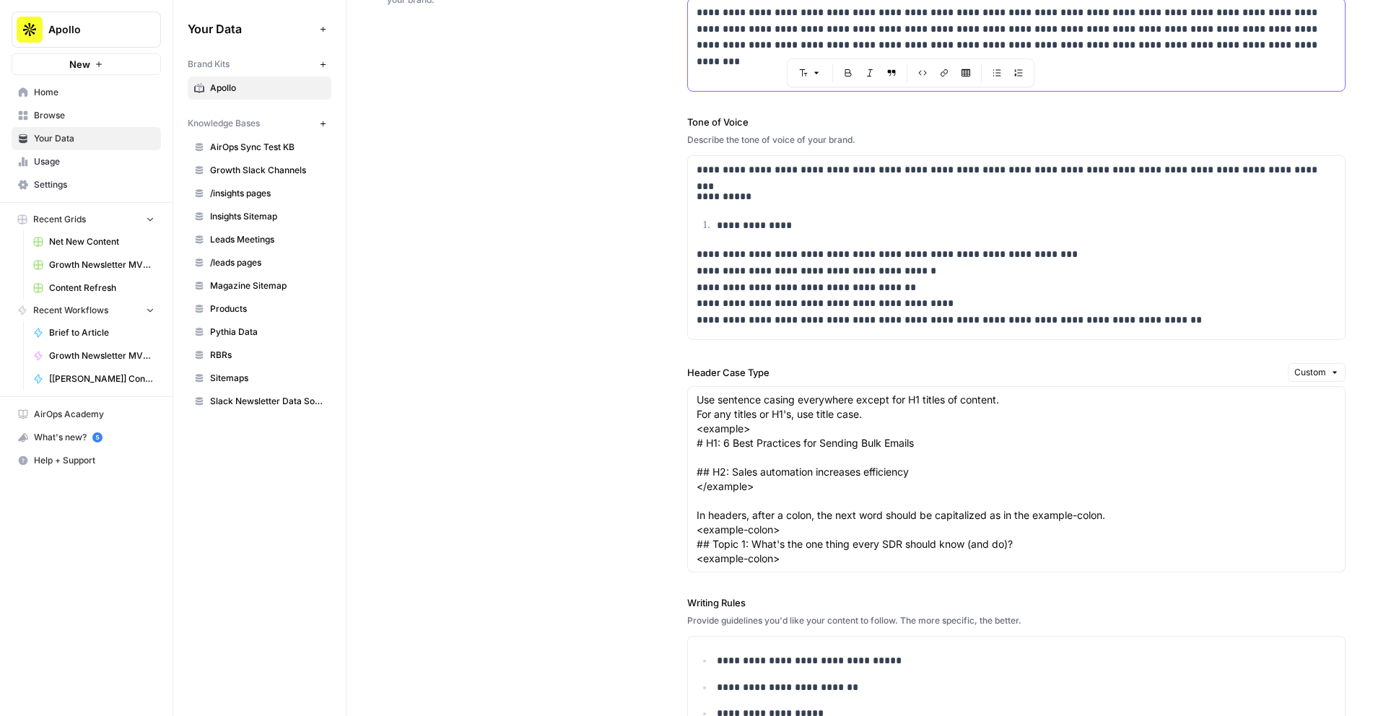
scroll to position [895, 0]
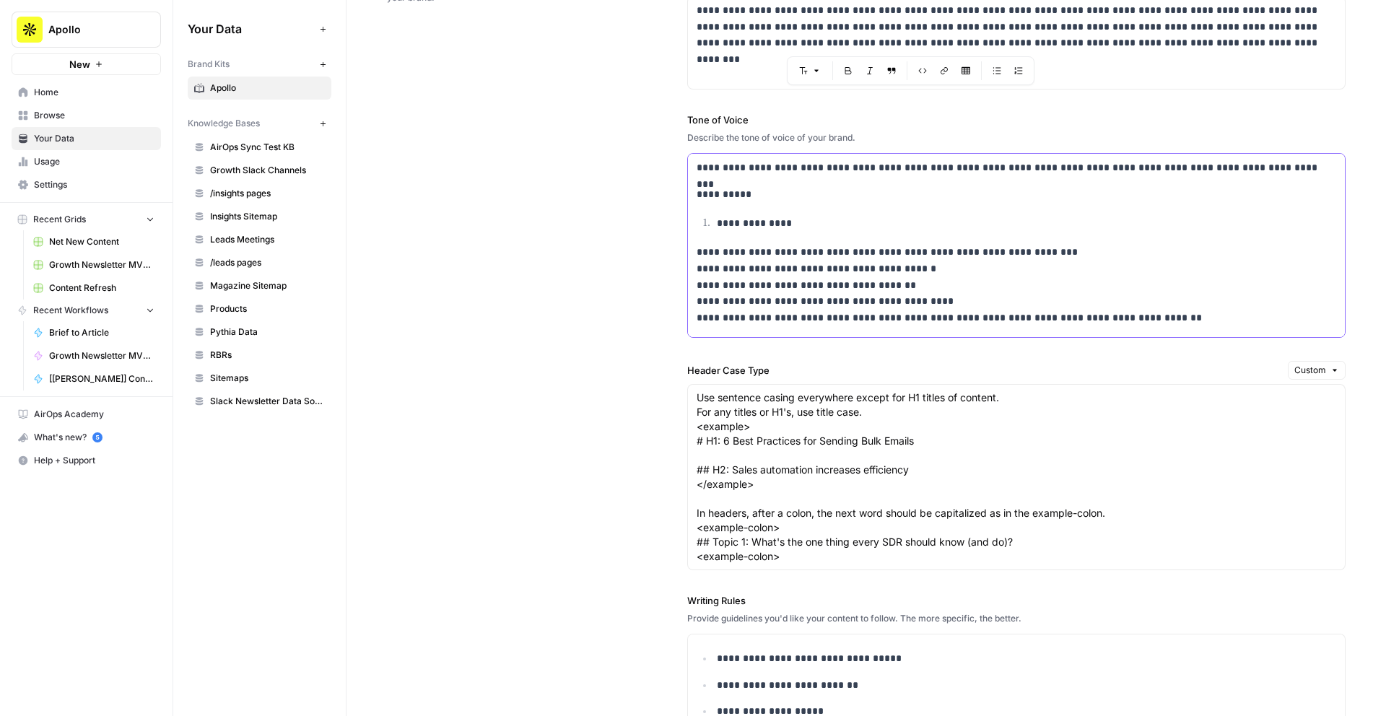
click at [744, 228] on p "**********" at bounding box center [1026, 223] width 619 height 17
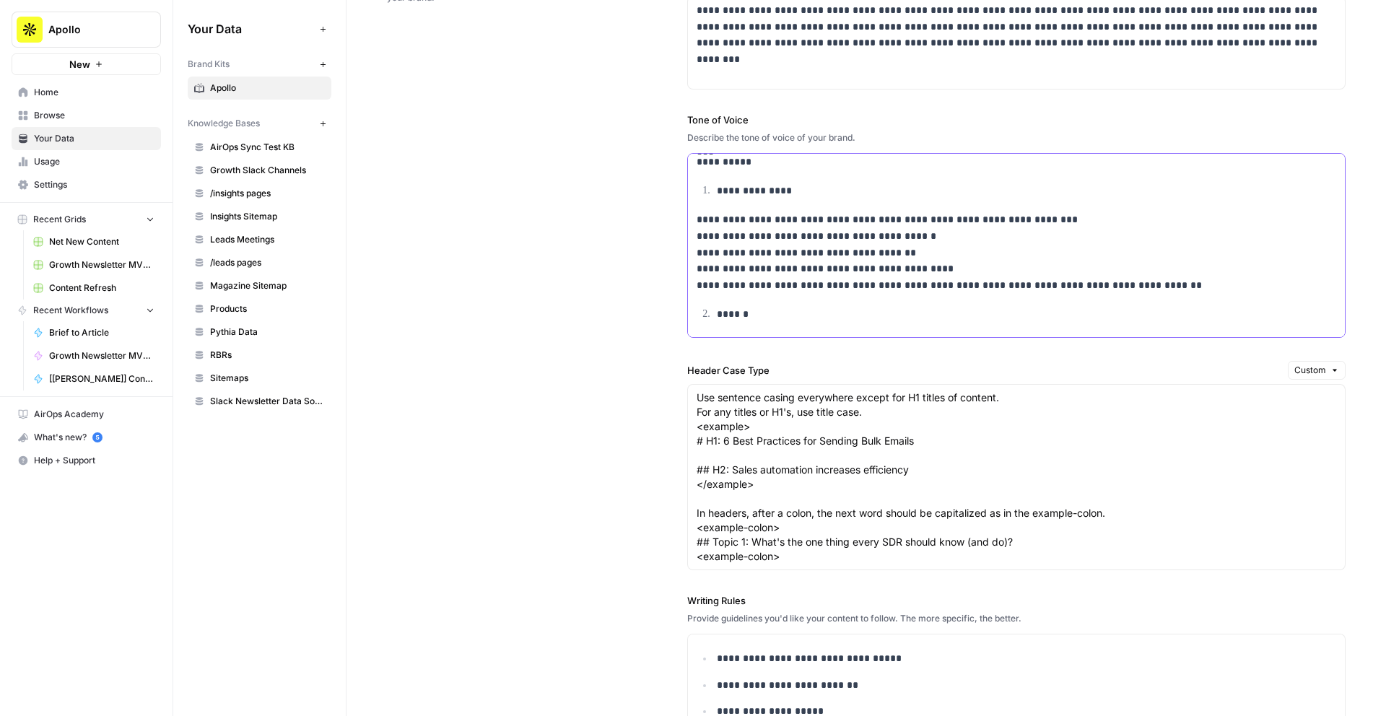
scroll to position [0, 0]
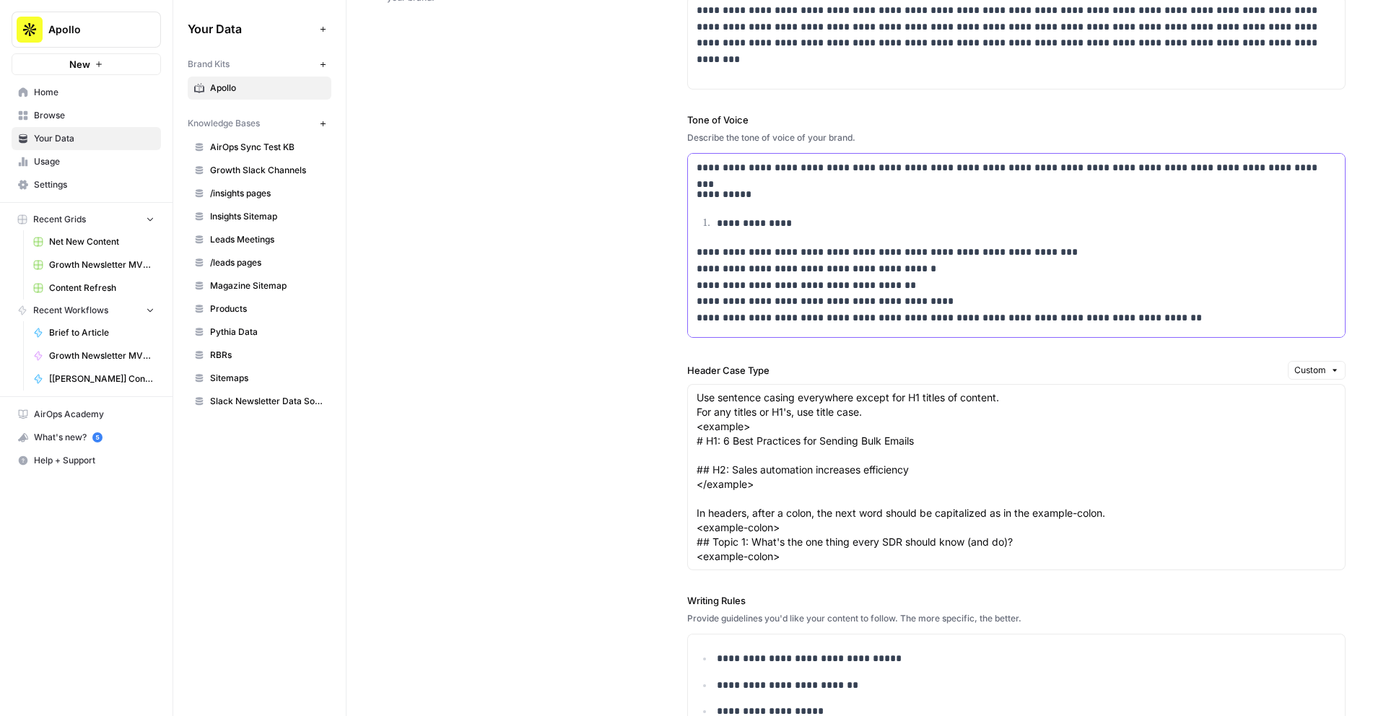
copy div "**********"
click at [757, 447] on textarea "Use sentence casing everywhere except for H1 titles of content. For any titles …" at bounding box center [1017, 477] width 640 height 173
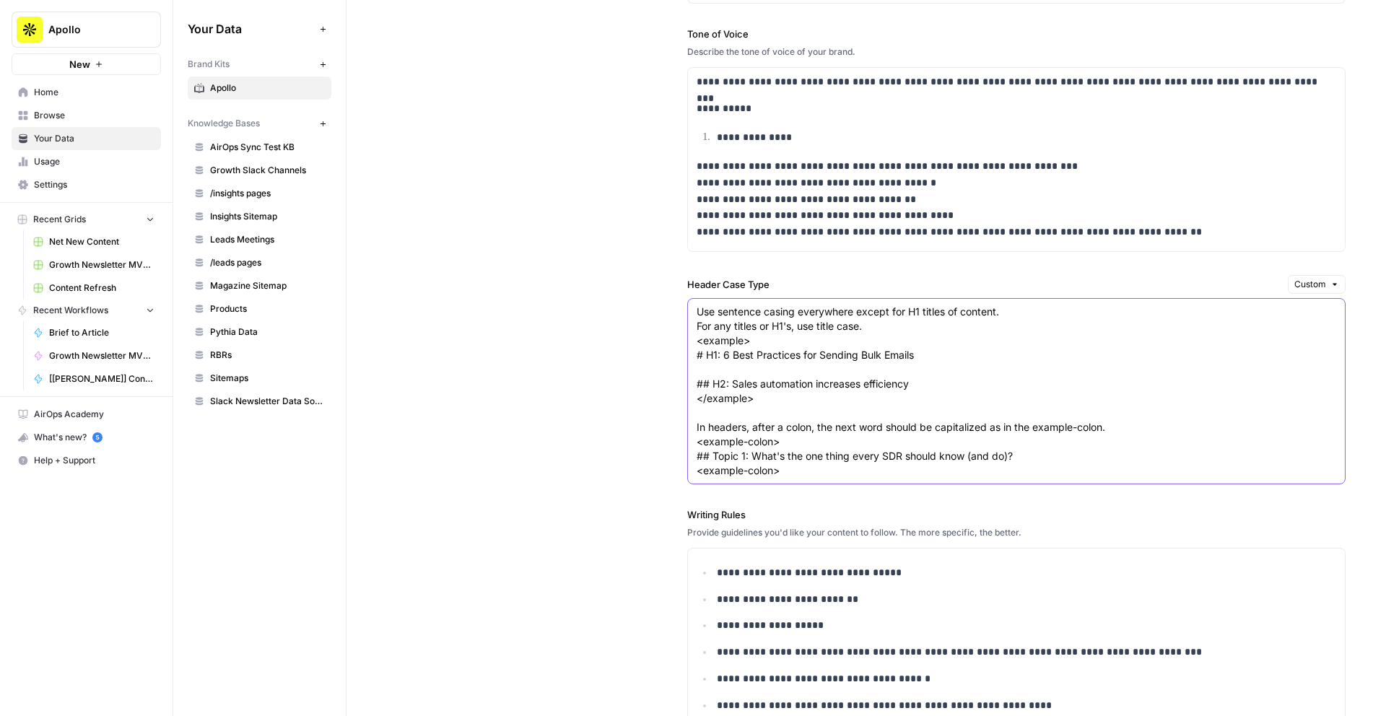
scroll to position [983, 0]
click at [757, 447] on textarea "Use sentence casing everywhere except for H1 titles of content. For any titles …" at bounding box center [1017, 389] width 640 height 173
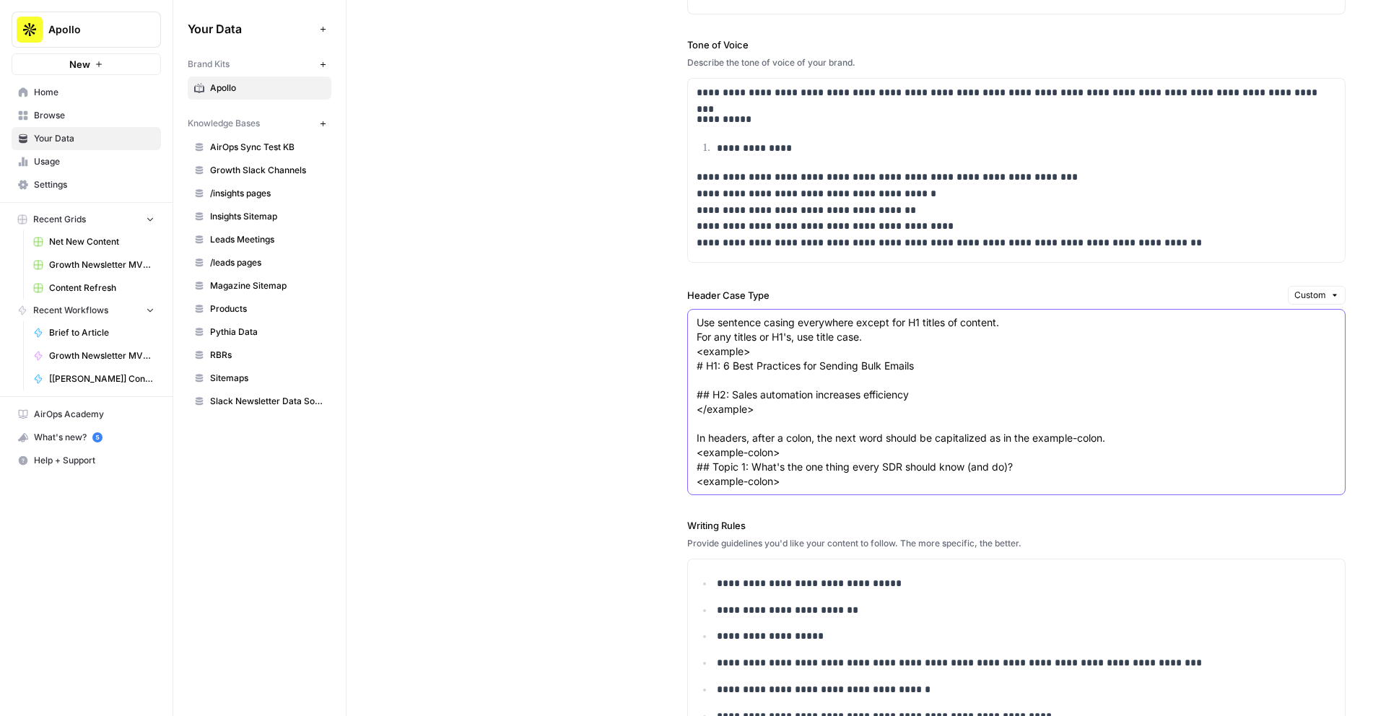
scroll to position [966, 0]
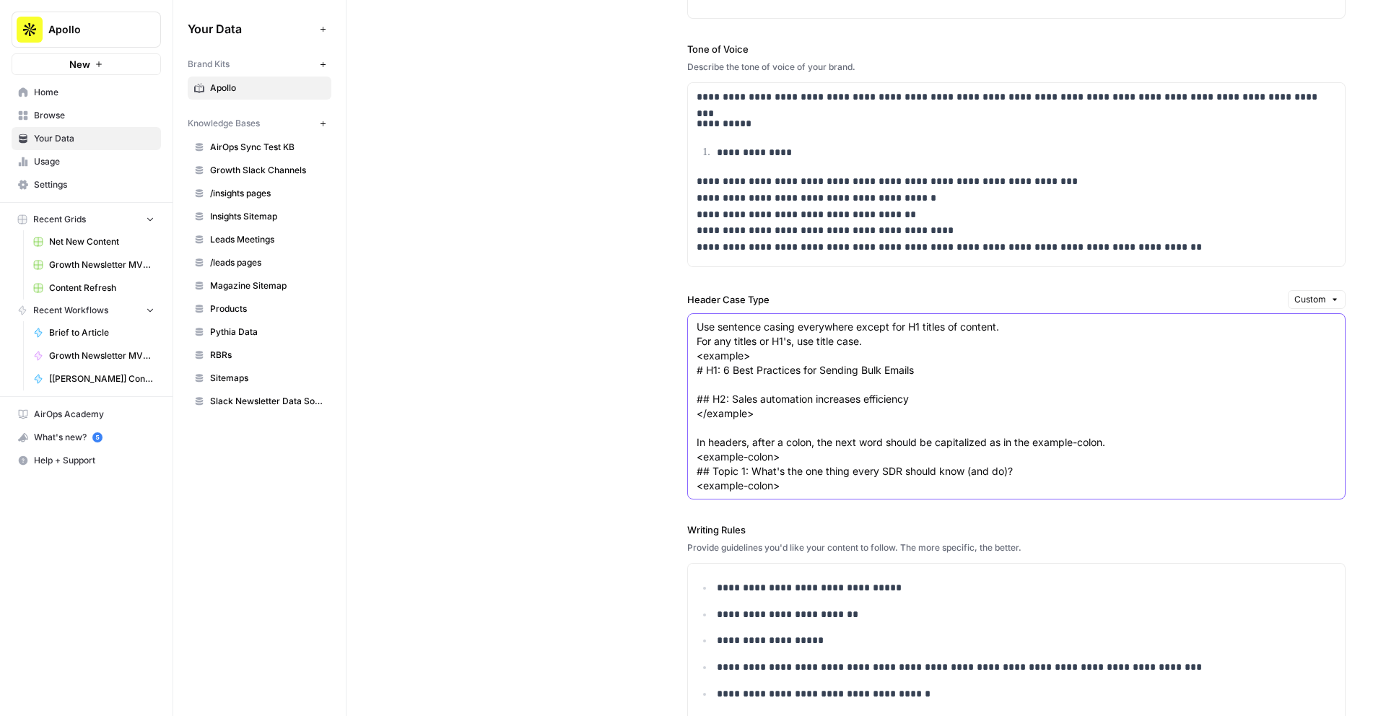
click at [757, 447] on textarea "Use sentence casing everywhere except for H1 titles of content. For any titles …" at bounding box center [1017, 406] width 640 height 173
click at [518, 291] on div "**********" at bounding box center [866, 408] width 959 height 1104
click at [1299, 299] on span "Custom" at bounding box center [1310, 299] width 32 height 13
click at [581, 355] on div "**********" at bounding box center [866, 408] width 959 height 1104
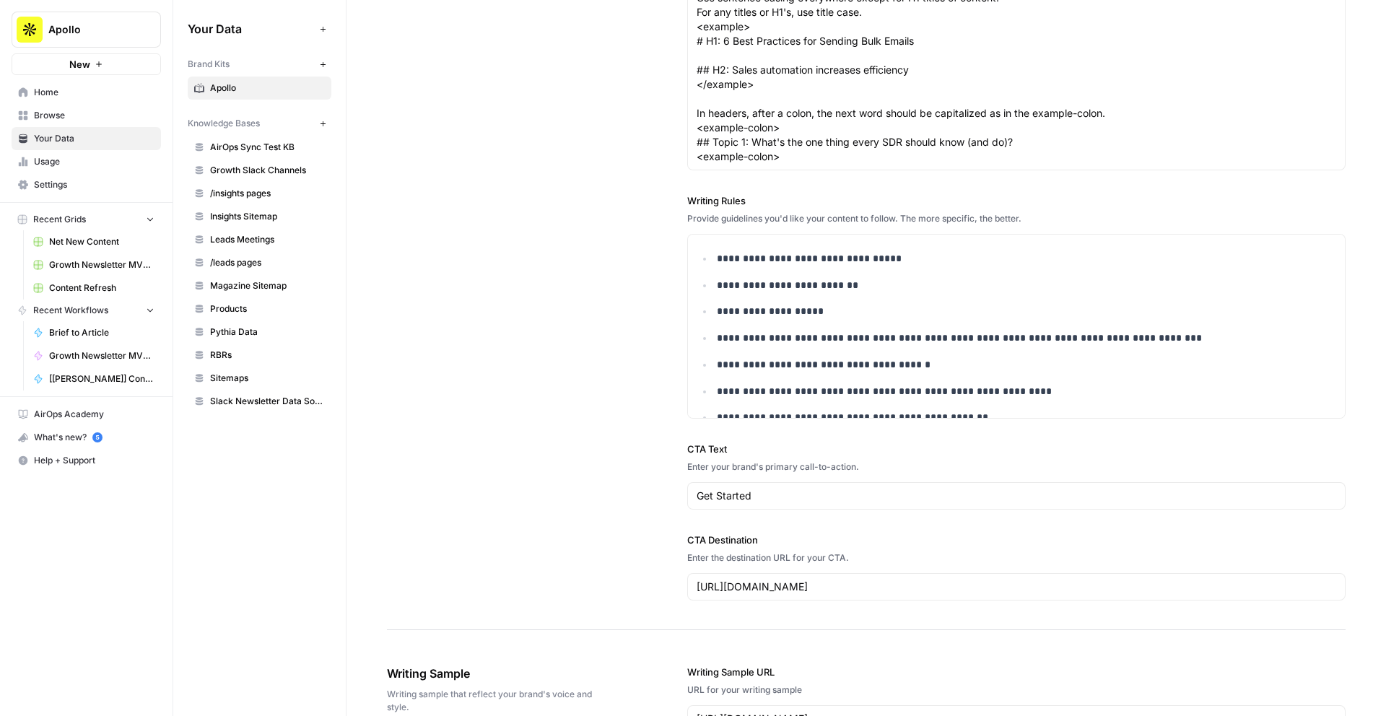
scroll to position [1300, 0]
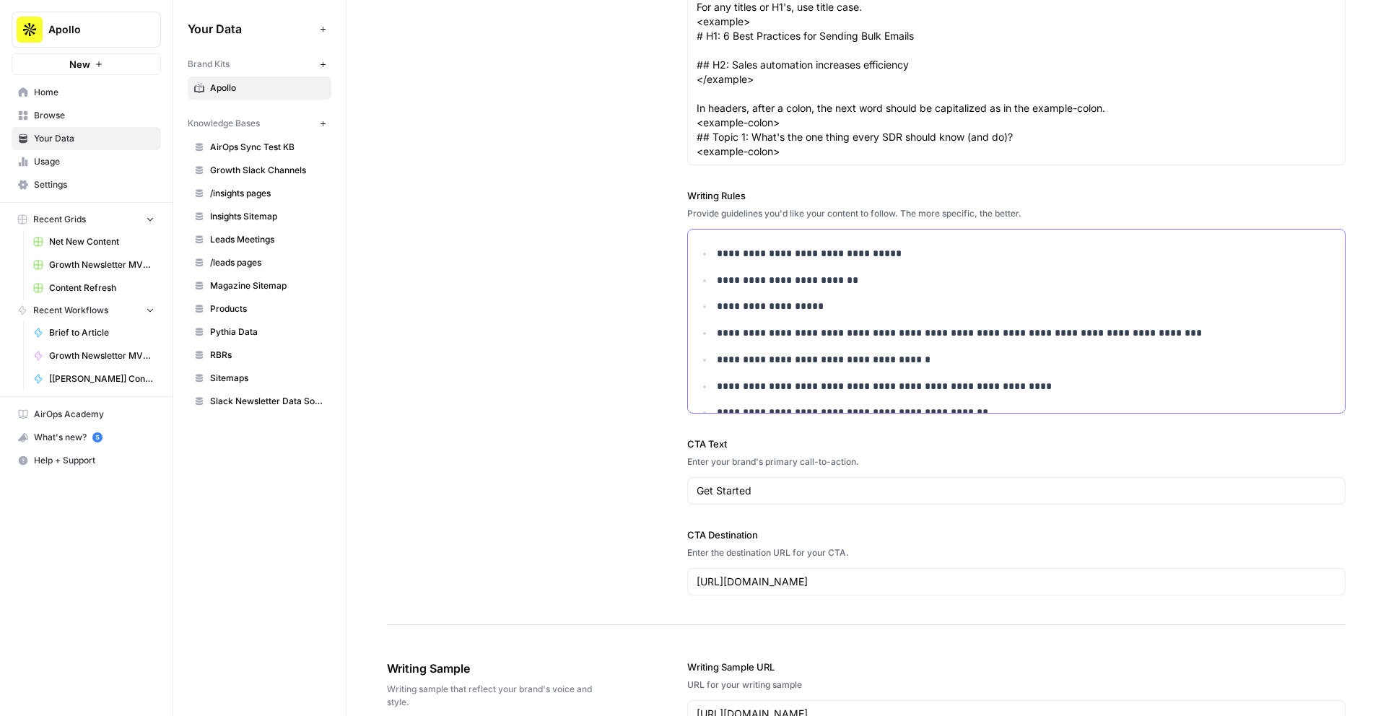
click at [765, 290] on ul "**********" at bounding box center [1017, 367] width 640 height 245
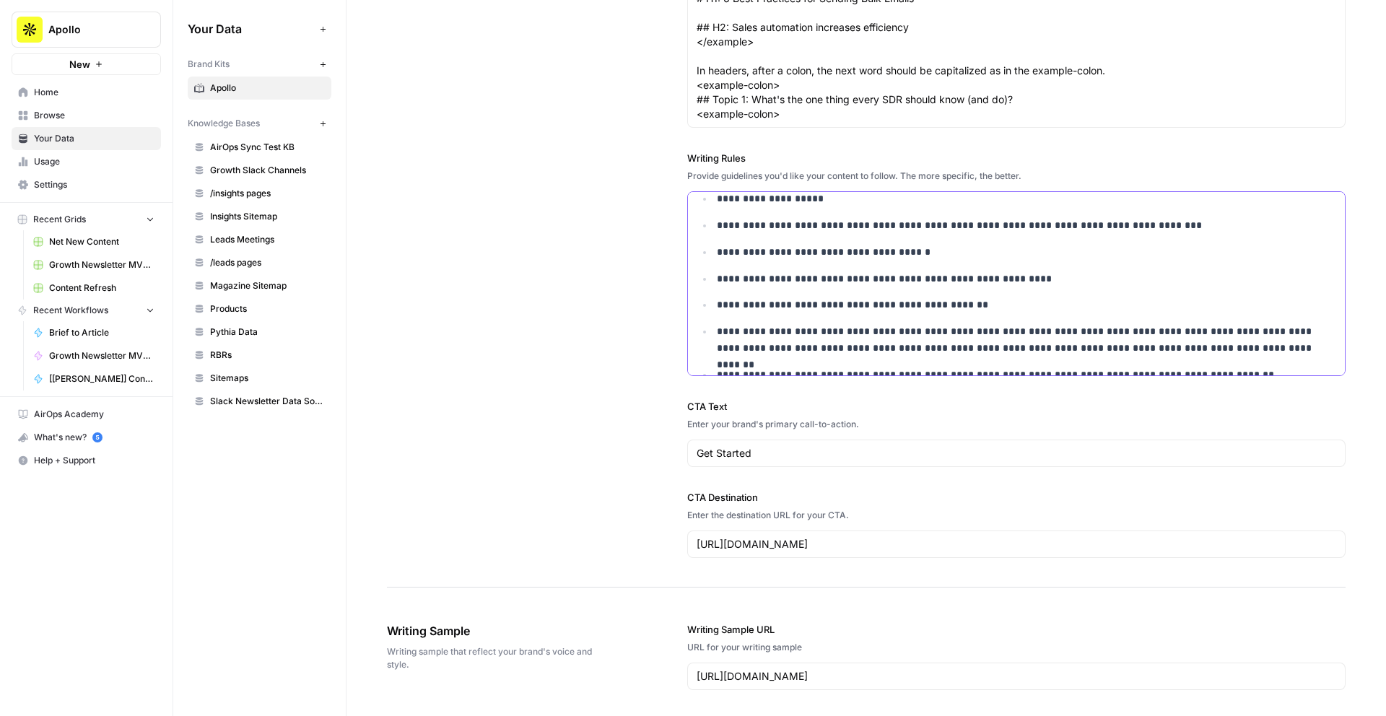
scroll to position [88, 0]
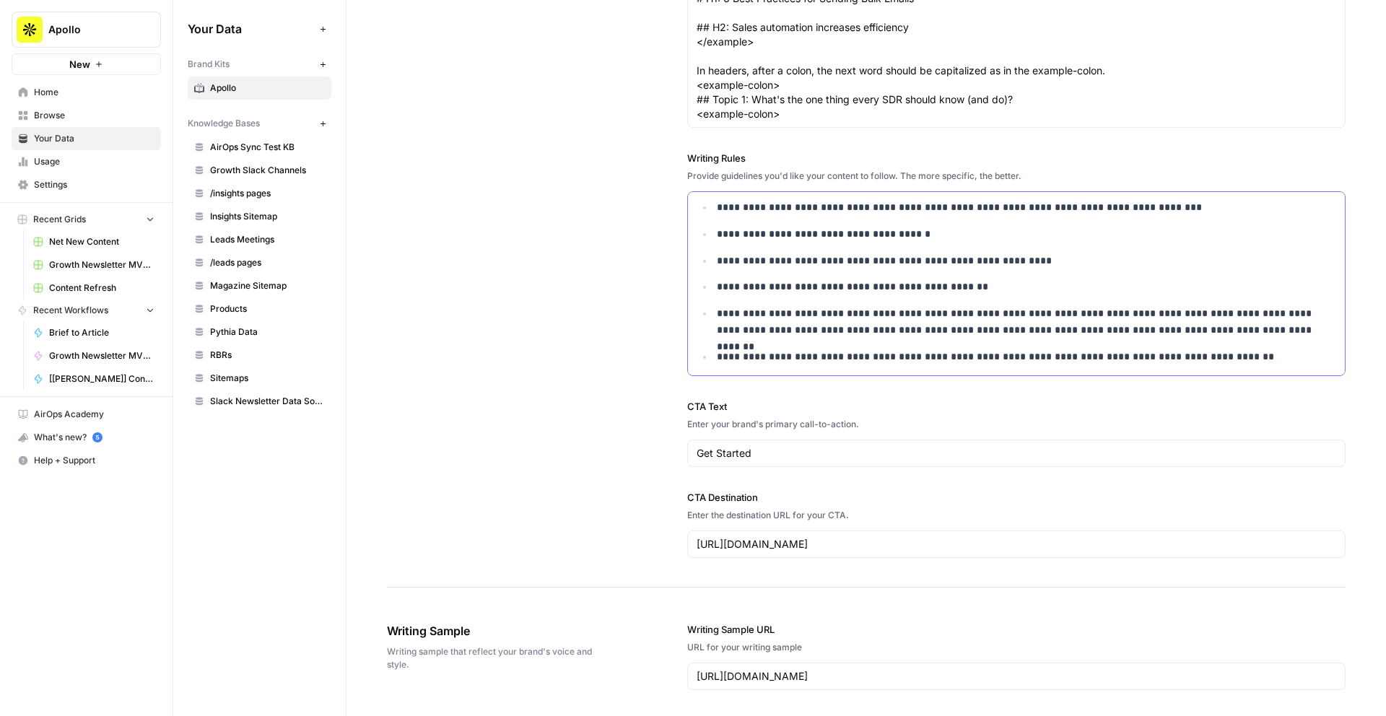
click at [765, 290] on p "**********" at bounding box center [1026, 287] width 619 height 17
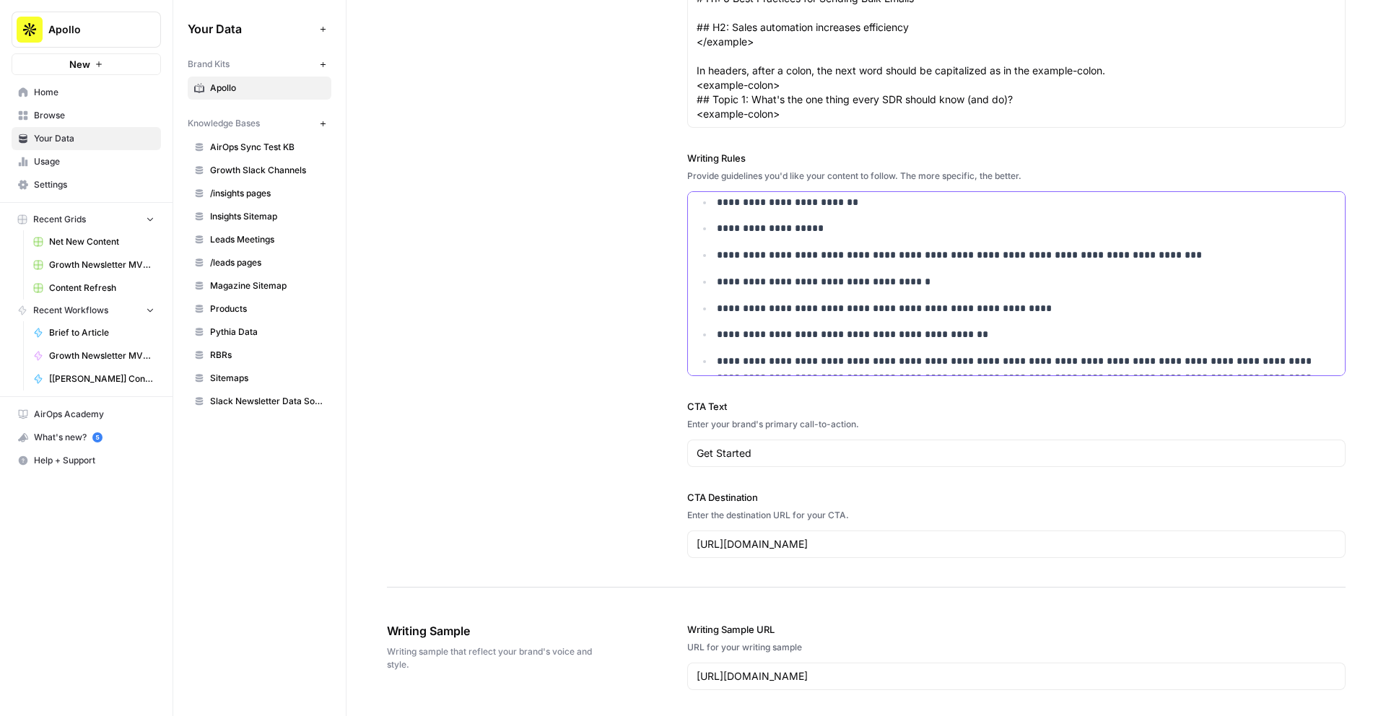
scroll to position [0, 0]
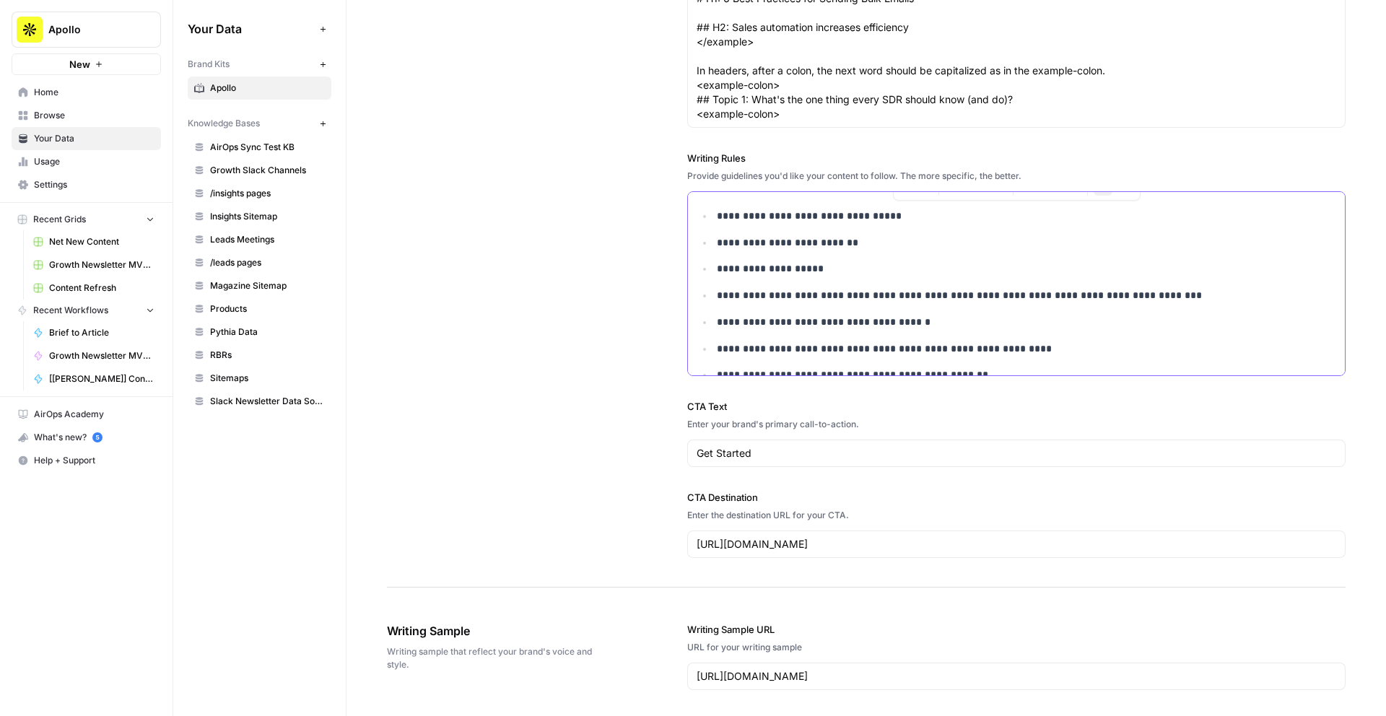
click at [775, 251] on ul "**********" at bounding box center [1017, 330] width 640 height 245
drag, startPoint x: 866, startPoint y: 239, endPoint x: 811, endPoint y: 242, distance: 54.9
click at [811, 242] on p "**********" at bounding box center [1026, 243] width 619 height 17
copy p "*********"
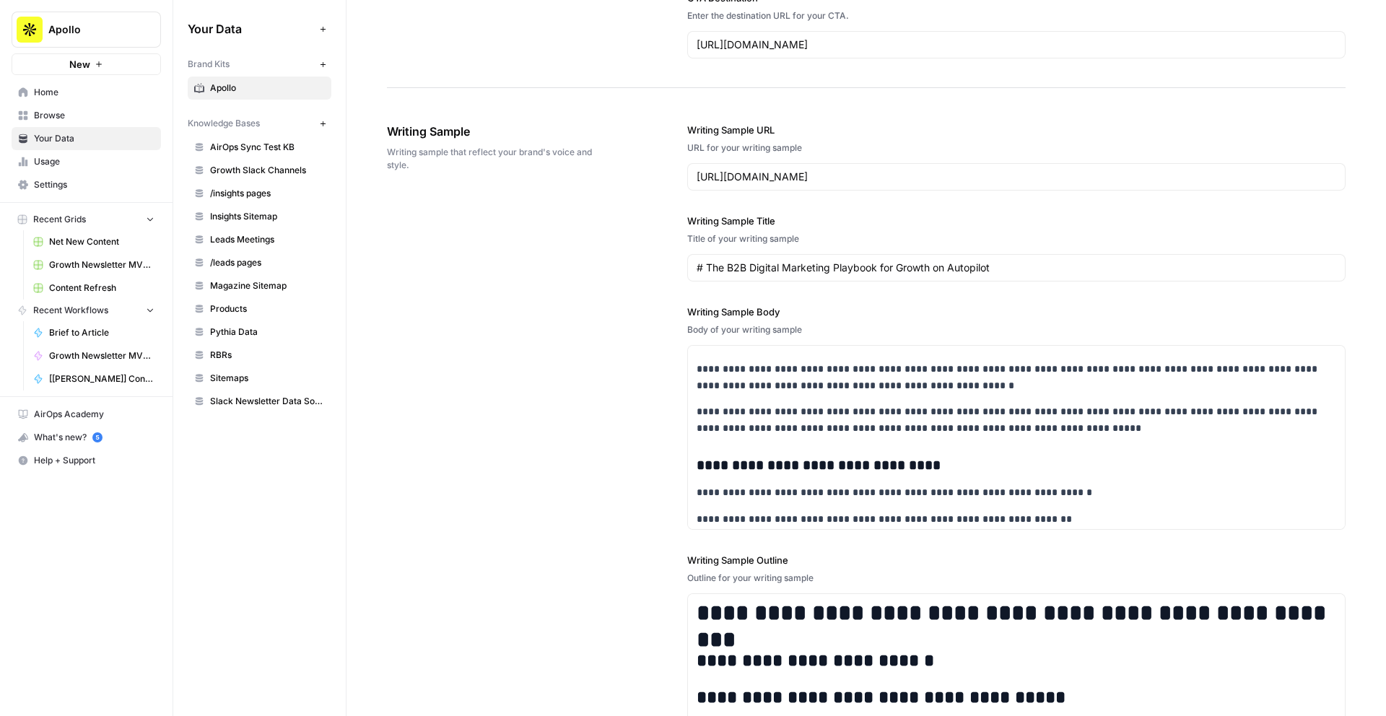
scroll to position [1567, 0]
copy div "**********"
click at [741, 404] on p "**********" at bounding box center [1017, 419] width 640 height 33
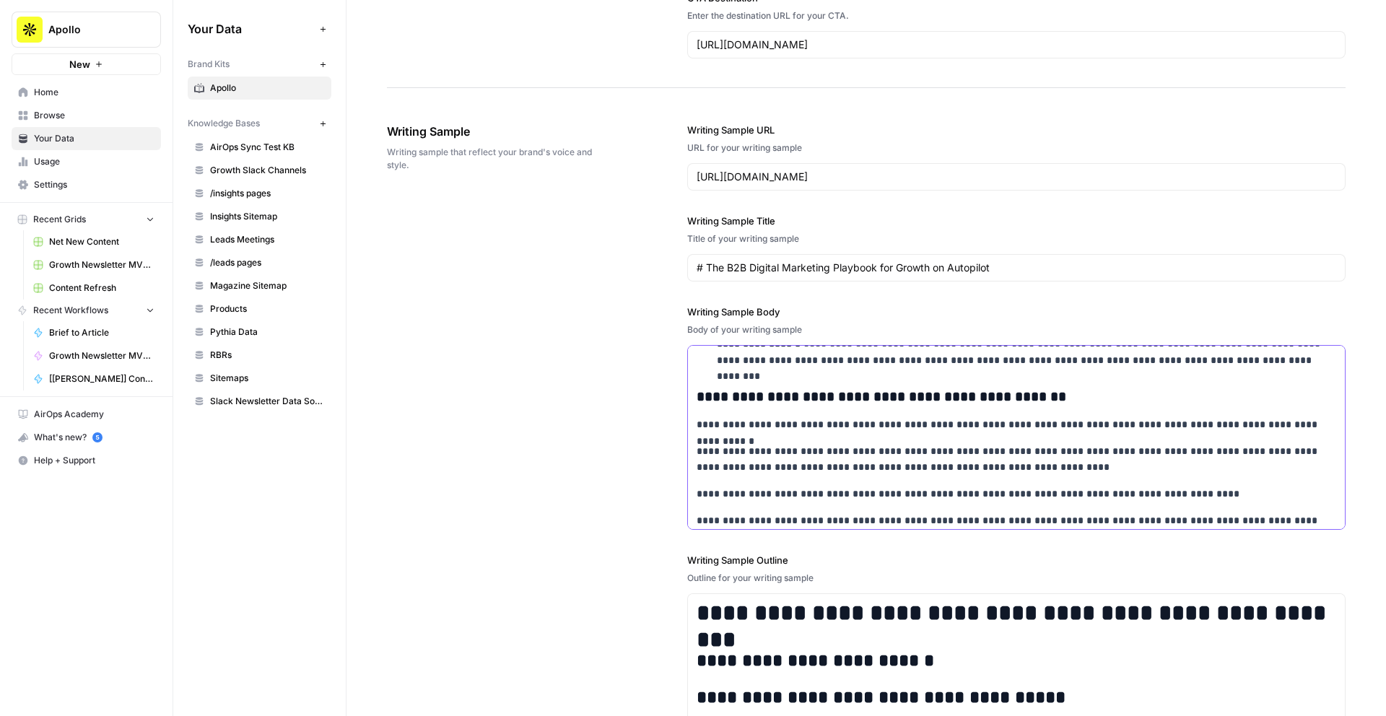
scroll to position [7983, 0]
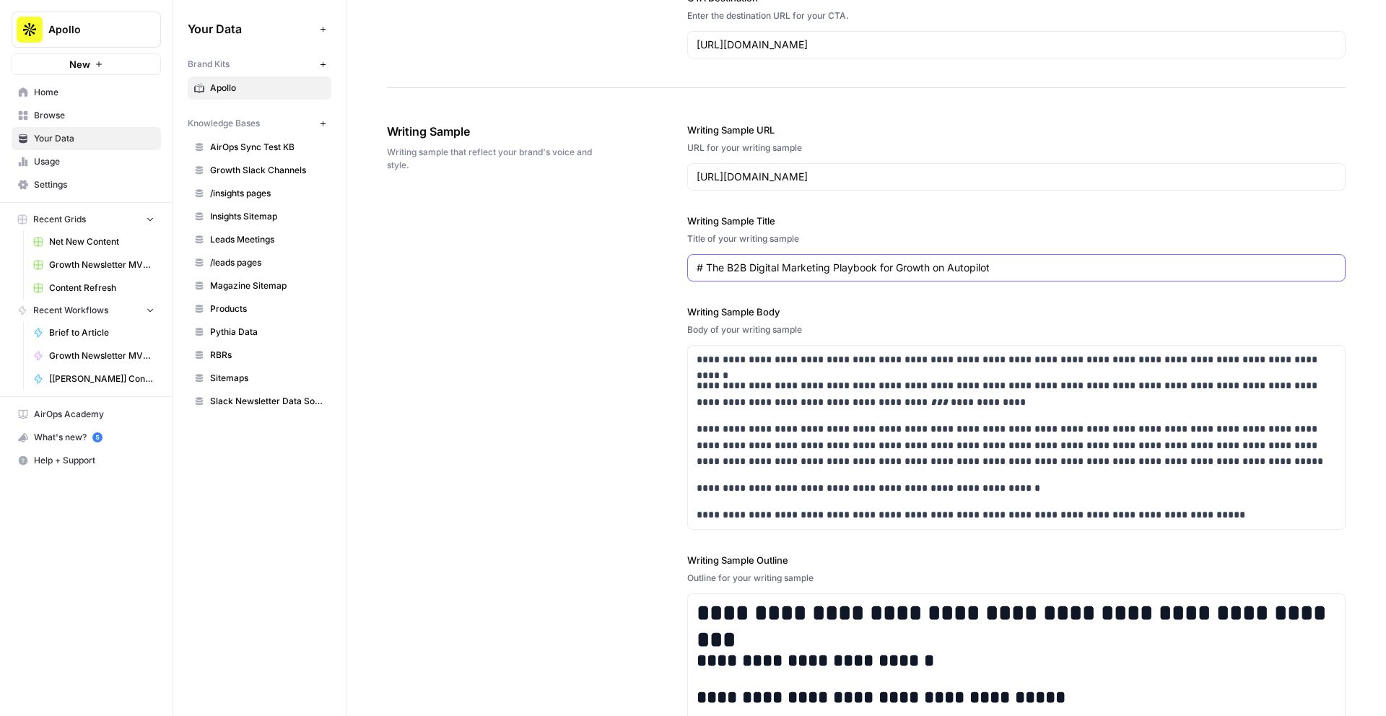
click at [744, 261] on input "# The B2B Digital Marketing Playbook for Growth on Autopilot" at bounding box center [1017, 268] width 640 height 14
click at [737, 175] on input "https://www.apollo.io/magazine/b2b-digital-marketing-guide" at bounding box center [1017, 177] width 640 height 14
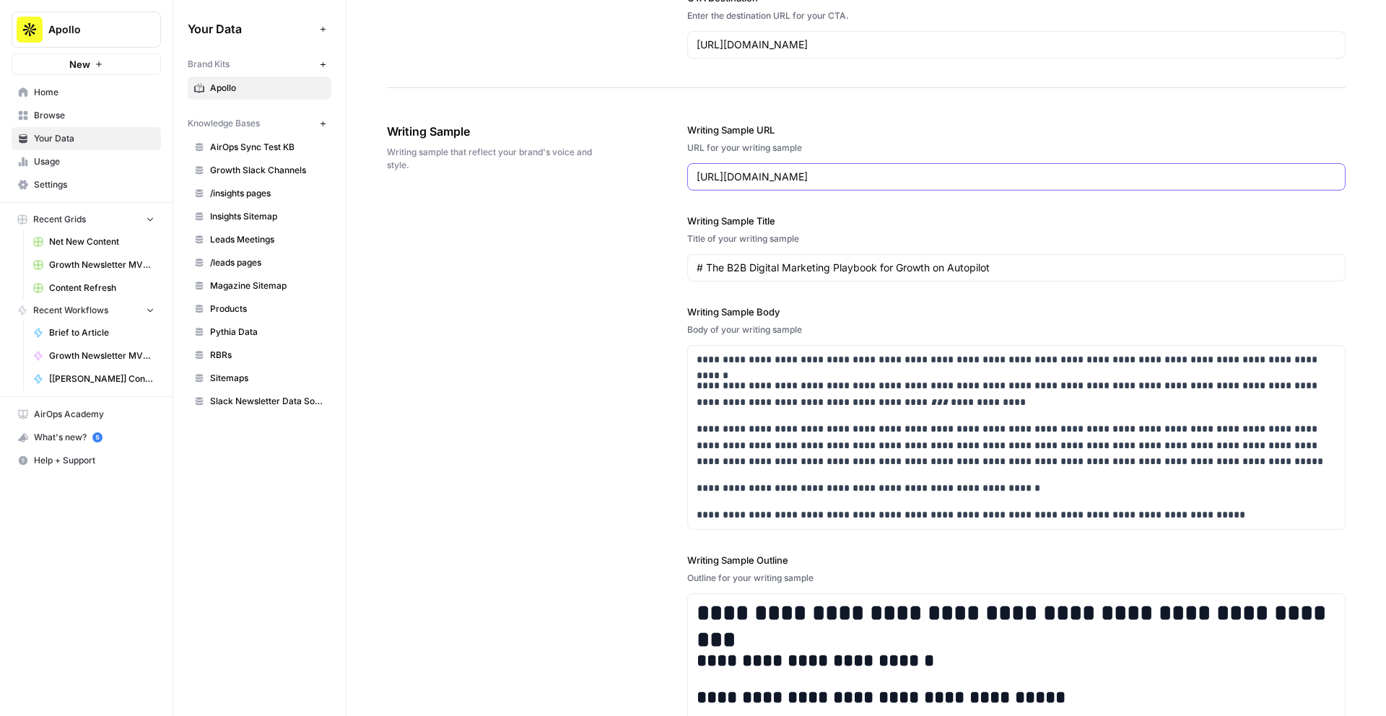
click at [737, 175] on input "https://www.apollo.io/magazine/b2b-digital-marketing-guide" at bounding box center [1017, 177] width 640 height 14
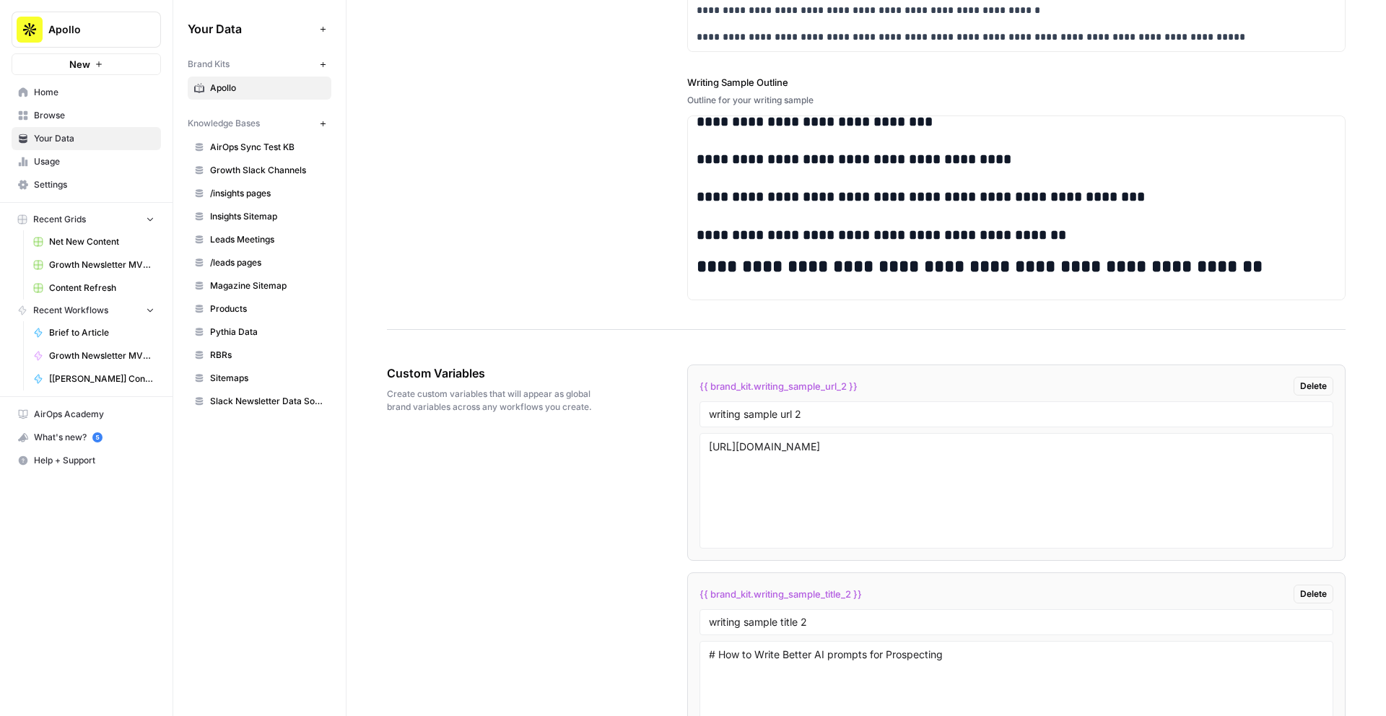
scroll to position [2329, 0]
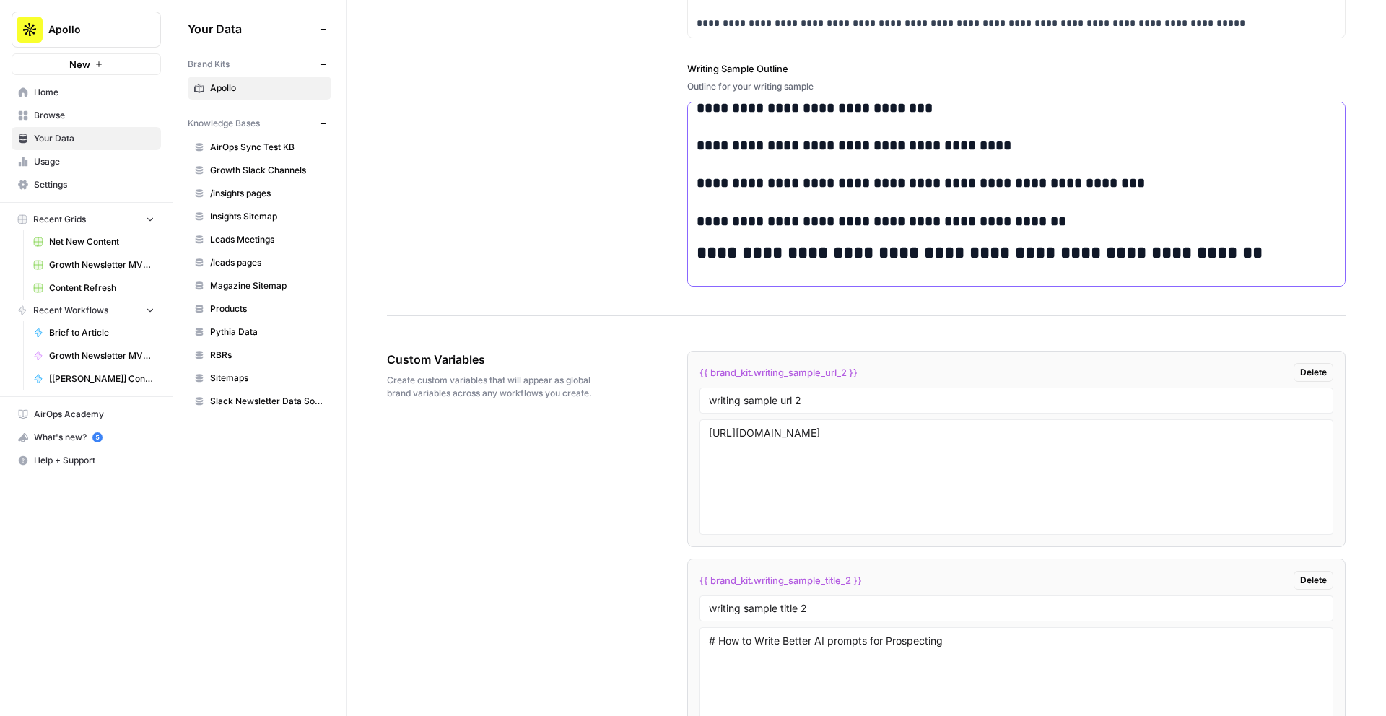
click at [821, 227] on h3 "**********" at bounding box center [1017, 221] width 640 height 17
copy div "**********"
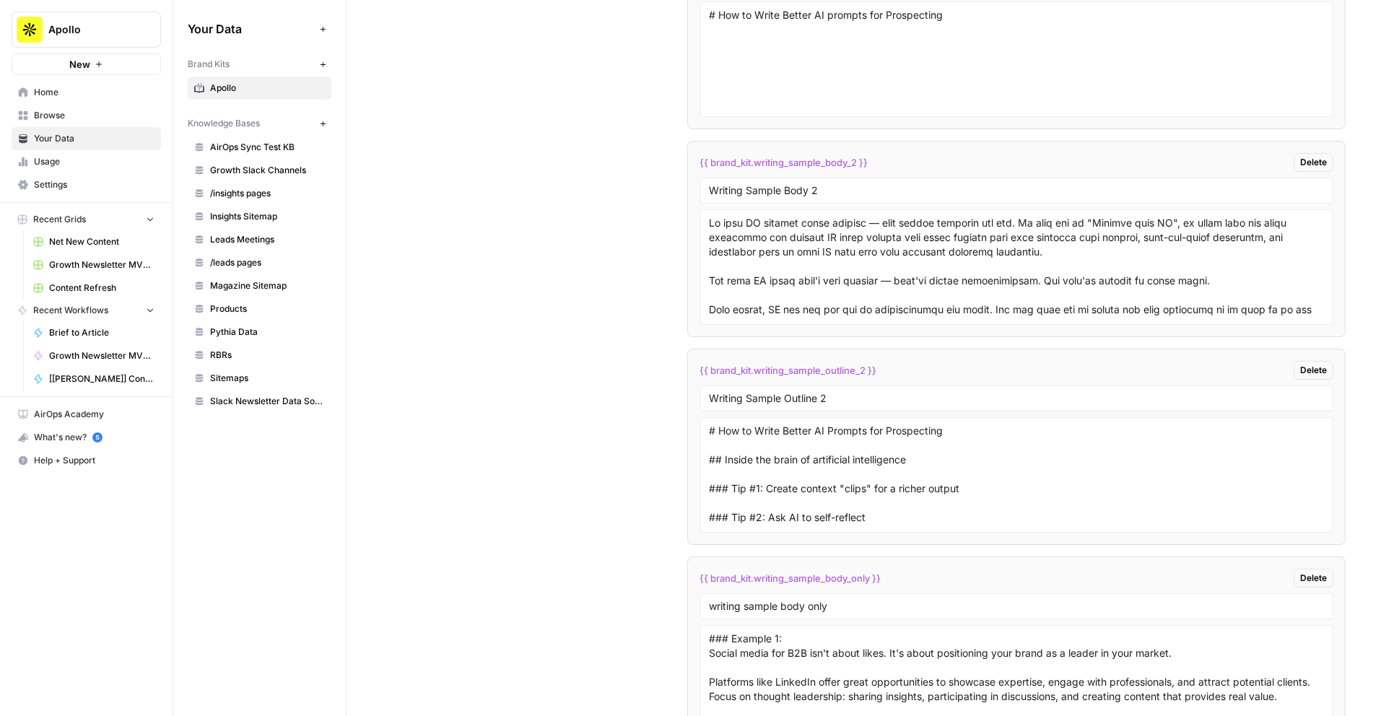
scroll to position [2959, 0]
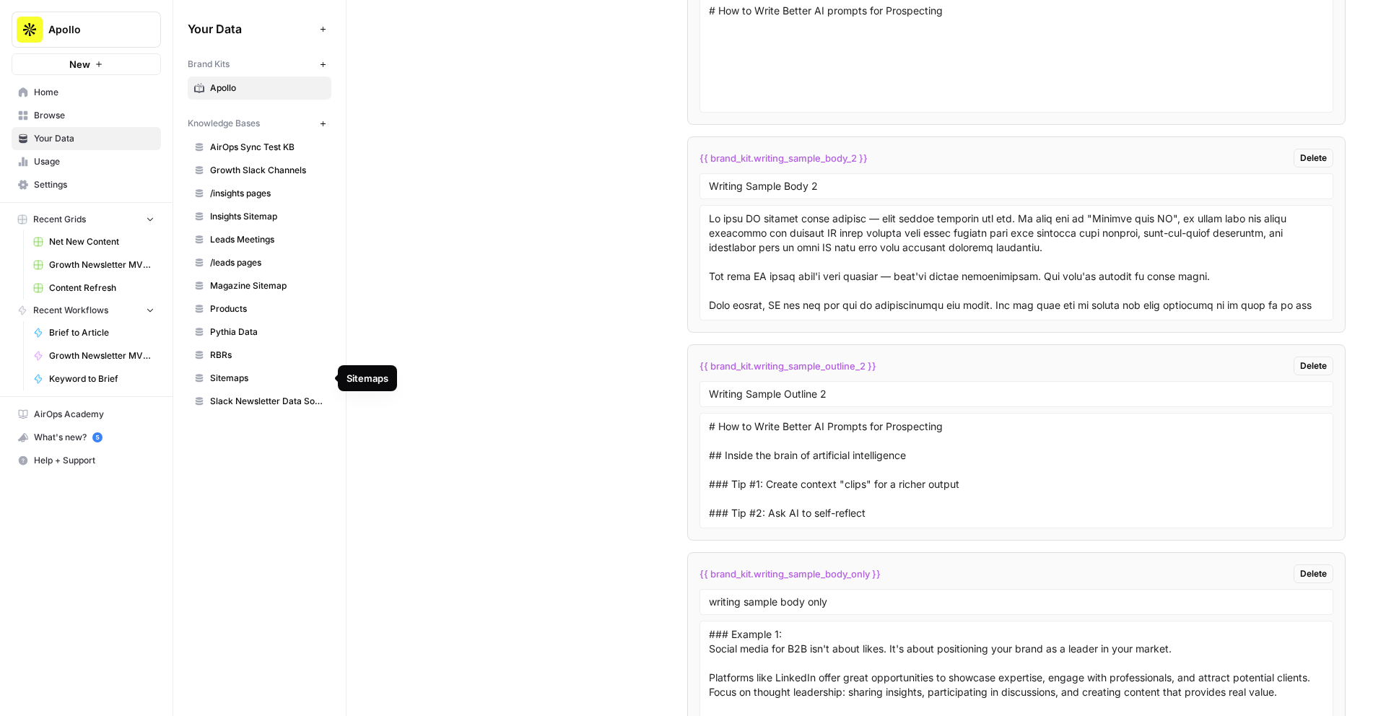
click at [241, 376] on span "Sitemaps" at bounding box center [267, 378] width 115 height 13
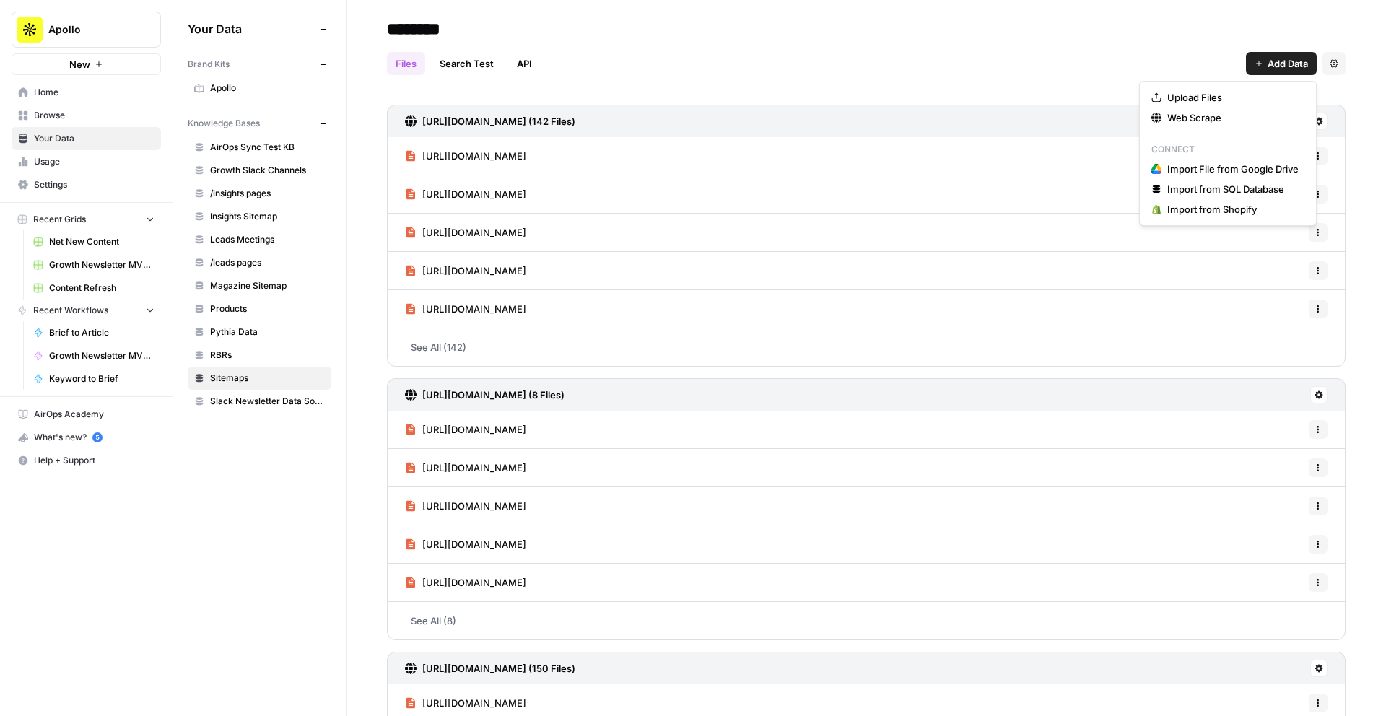
click at [1281, 61] on span "Add Data" at bounding box center [1288, 63] width 40 height 14
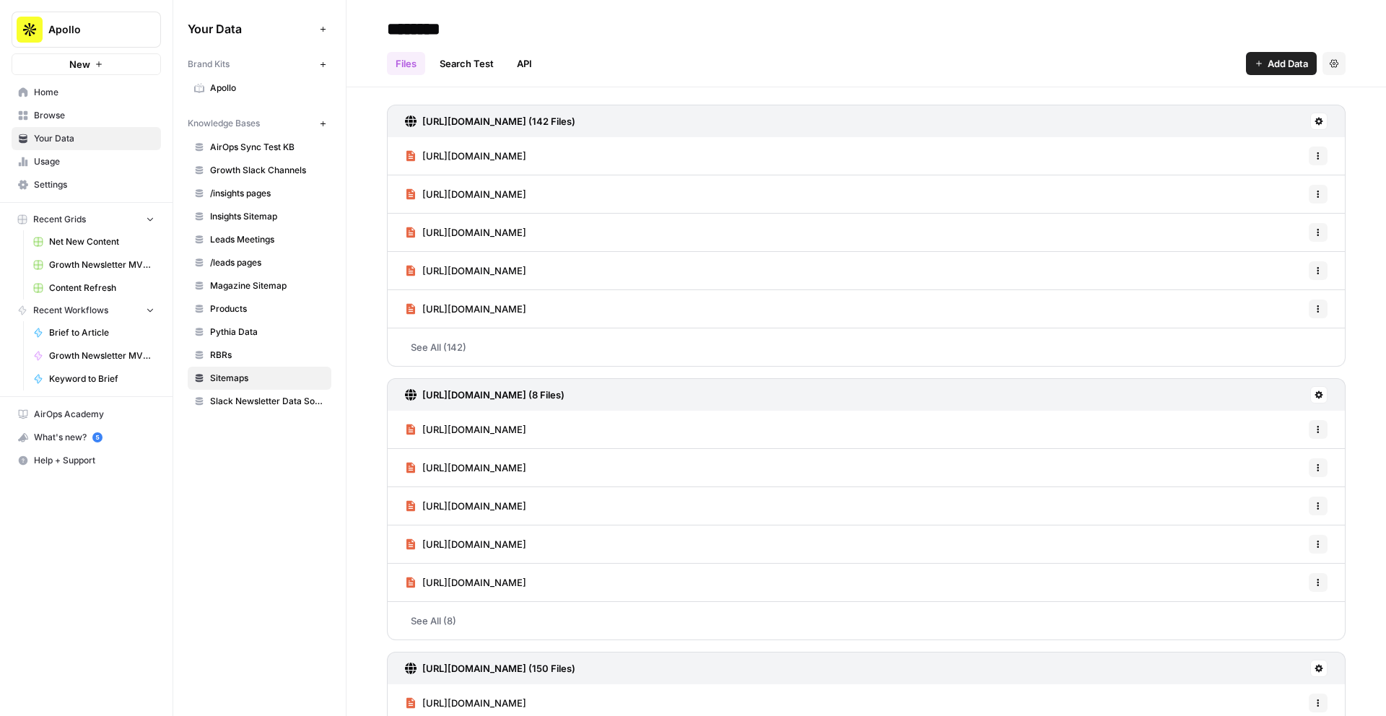
click at [887, 74] on div "Files Search Test API Add Data Settings" at bounding box center [866, 57] width 959 height 35
click at [265, 401] on span "Slack Newsletter Data Source Test 07/29/2025" at bounding box center [267, 401] width 115 height 13
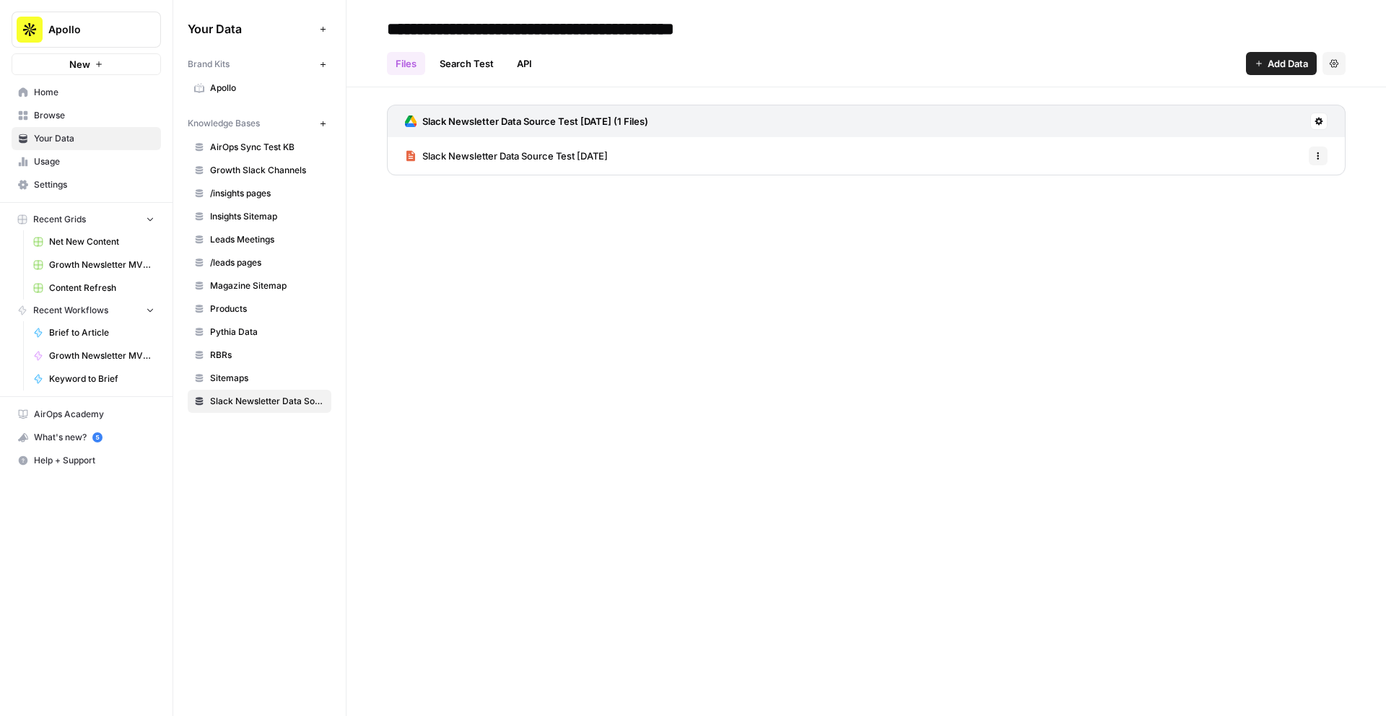
click at [1274, 56] on span "Add Data" at bounding box center [1288, 63] width 40 height 14
click at [1206, 117] on span "Web Scrape" at bounding box center [1232, 117] width 131 height 14
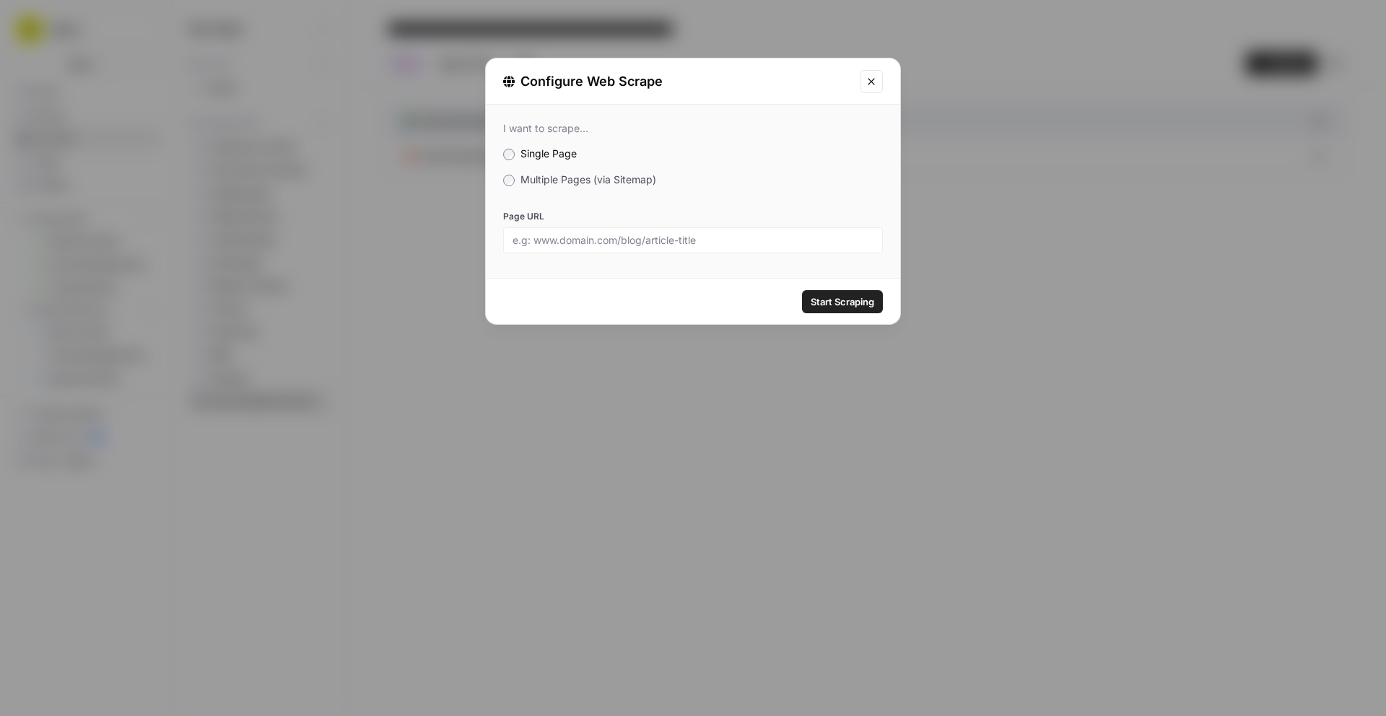
click at [607, 179] on span "Multiple Pages (via Sitemap)" at bounding box center [588, 179] width 136 height 12
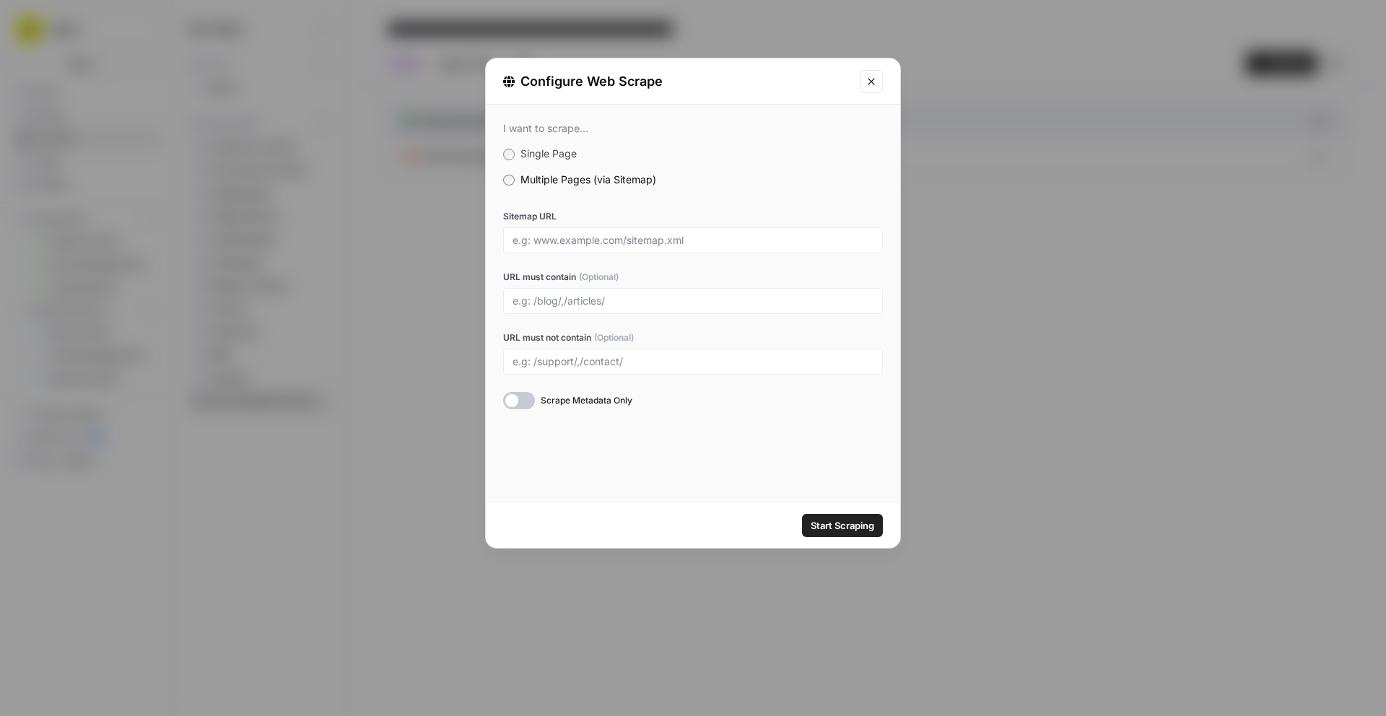
click at [871, 84] on icon "Close modal" at bounding box center [872, 82] width 12 height 12
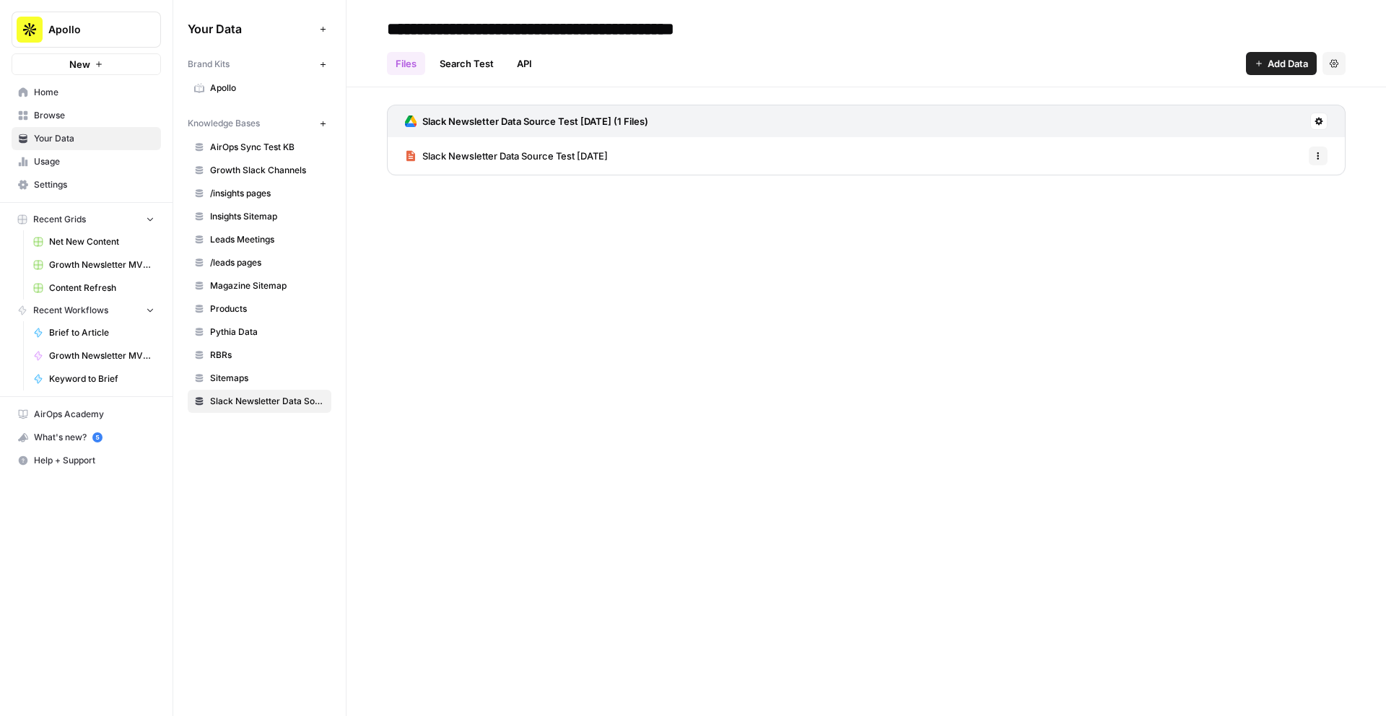
click at [250, 373] on span "Sitemaps" at bounding box center [267, 378] width 115 height 13
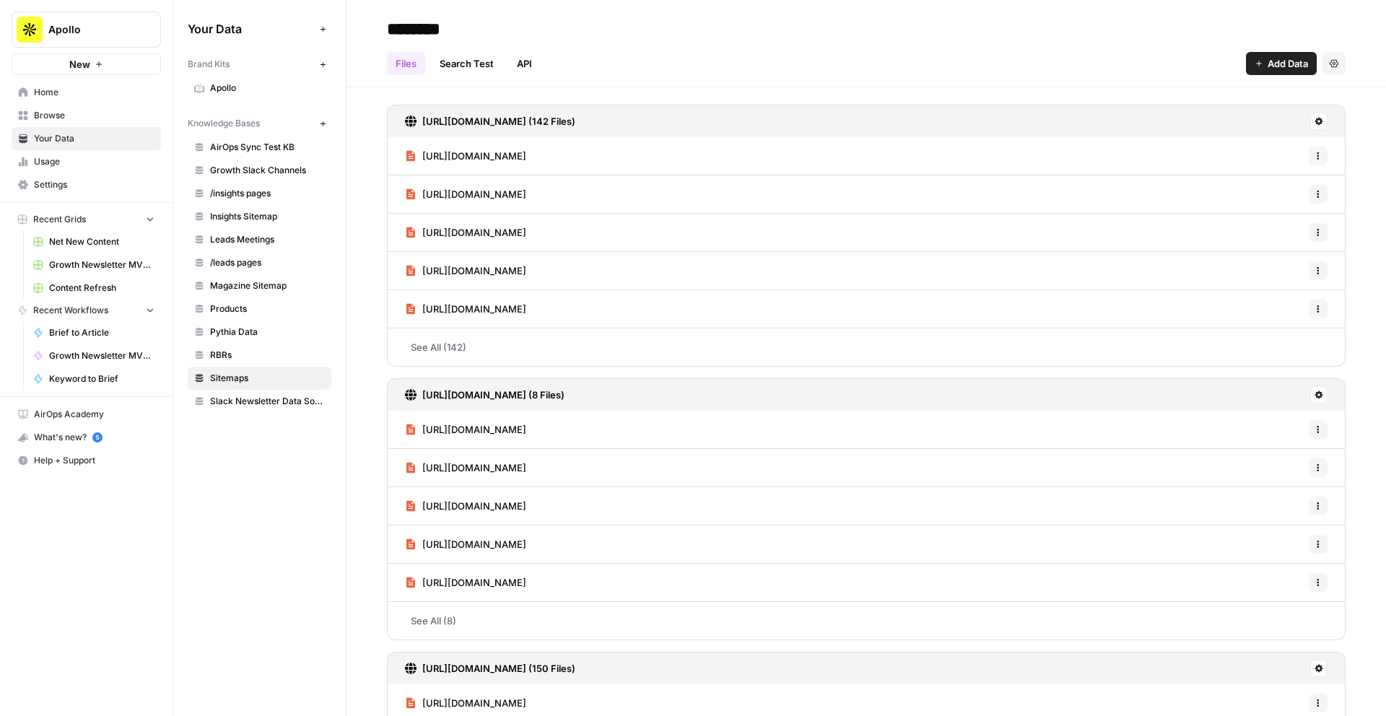
click at [1265, 62] on button "Add Data" at bounding box center [1281, 63] width 71 height 23
click at [1192, 118] on span "Web Scrape" at bounding box center [1232, 117] width 131 height 14
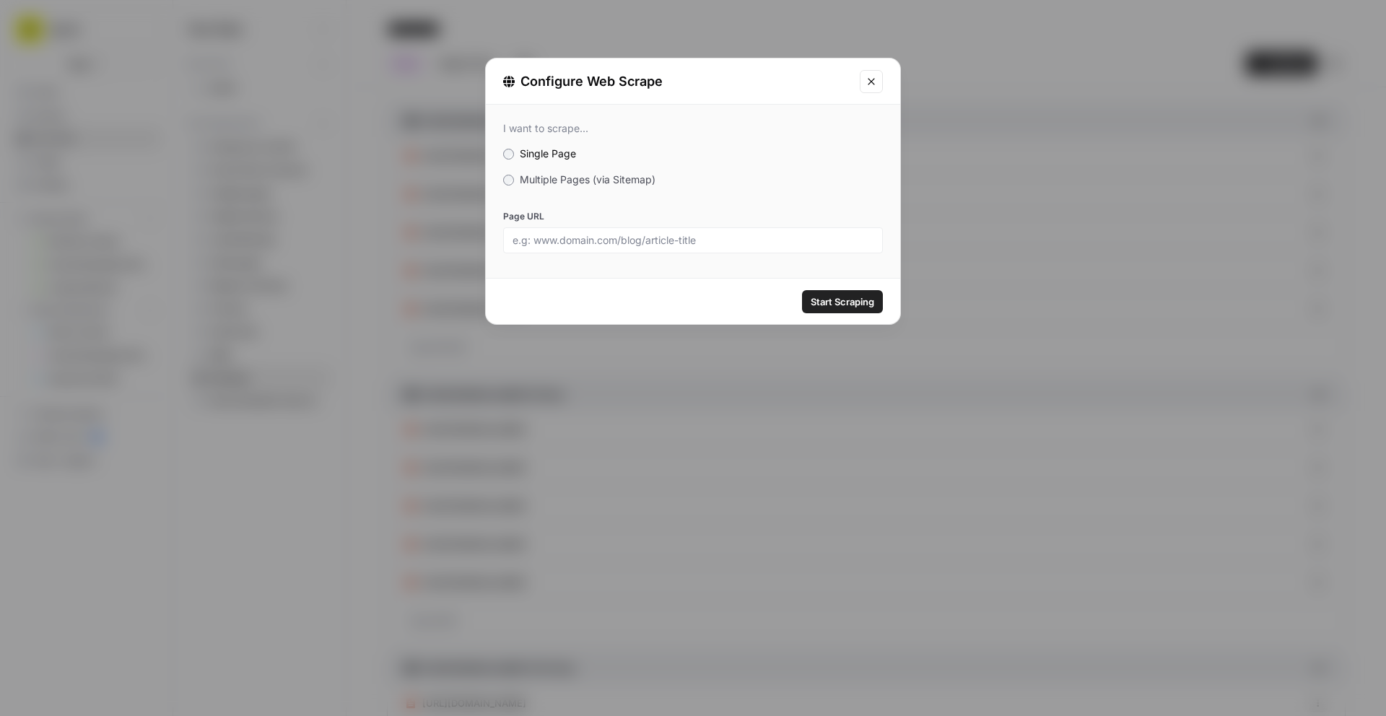
click at [616, 174] on span "Multiple Pages (via Sitemap)" at bounding box center [588, 179] width 136 height 12
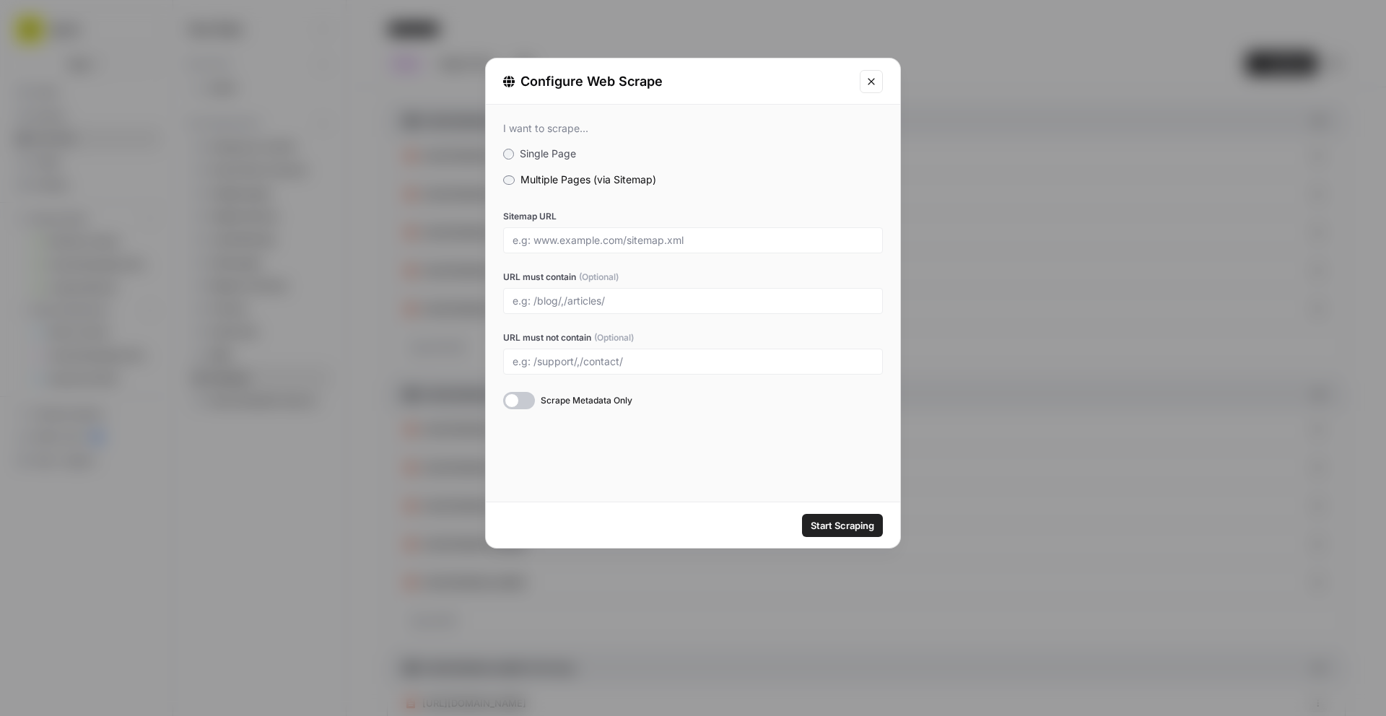
drag, startPoint x: 503, startPoint y: 214, endPoint x: 611, endPoint y: 250, distance: 114.1
click at [611, 250] on div "Sitemap URL" at bounding box center [693, 231] width 380 height 43
click at [611, 250] on div at bounding box center [693, 240] width 380 height 26
click at [870, 82] on icon "Close modal" at bounding box center [871, 81] width 6 height 6
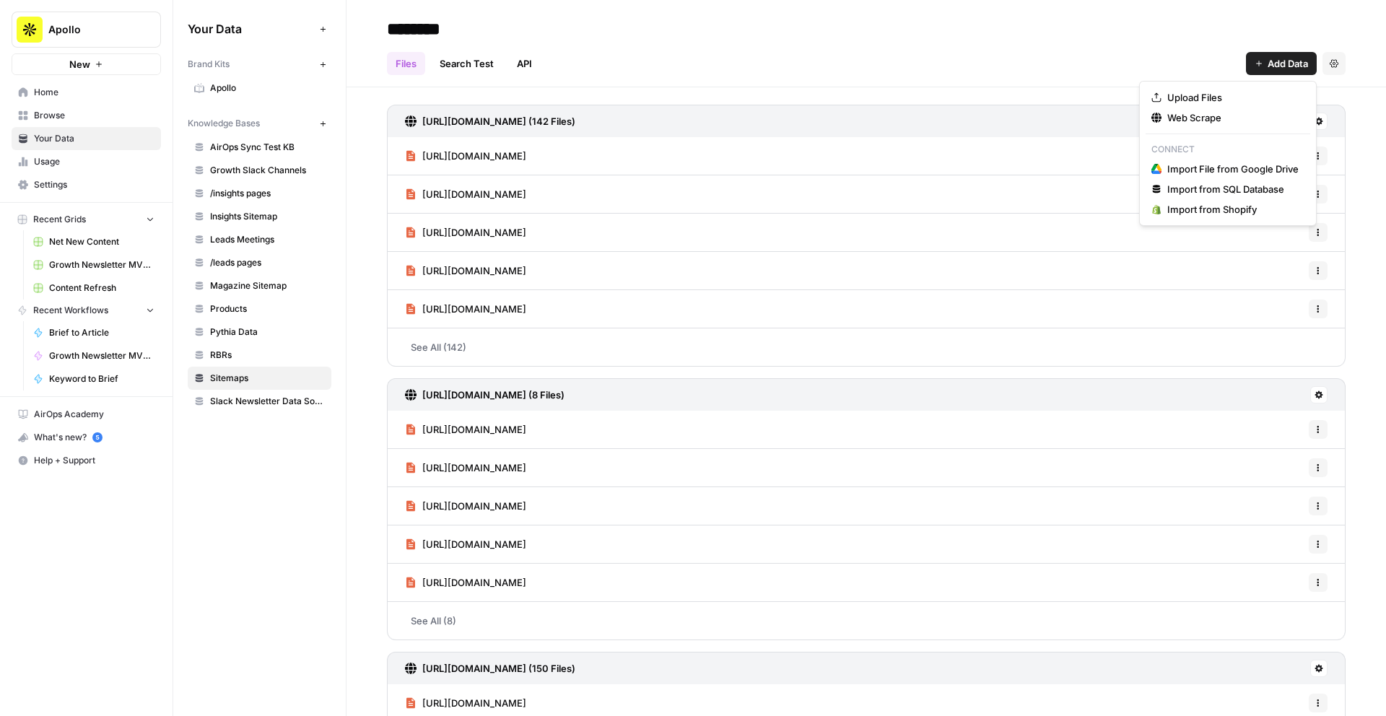
click at [1260, 56] on button "Add Data" at bounding box center [1281, 63] width 71 height 23
click at [1204, 122] on span "Web Scrape" at bounding box center [1232, 117] width 131 height 14
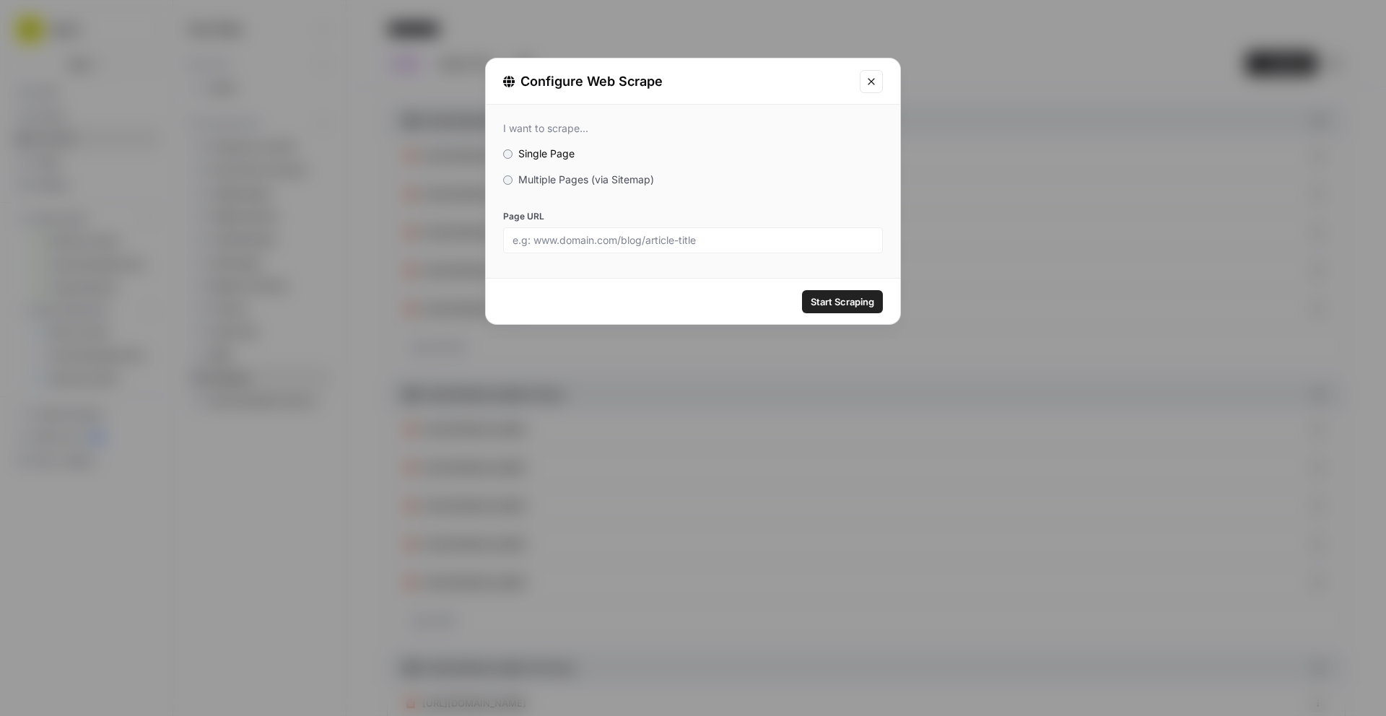
click at [866, 80] on icon "Close modal" at bounding box center [872, 82] width 12 height 12
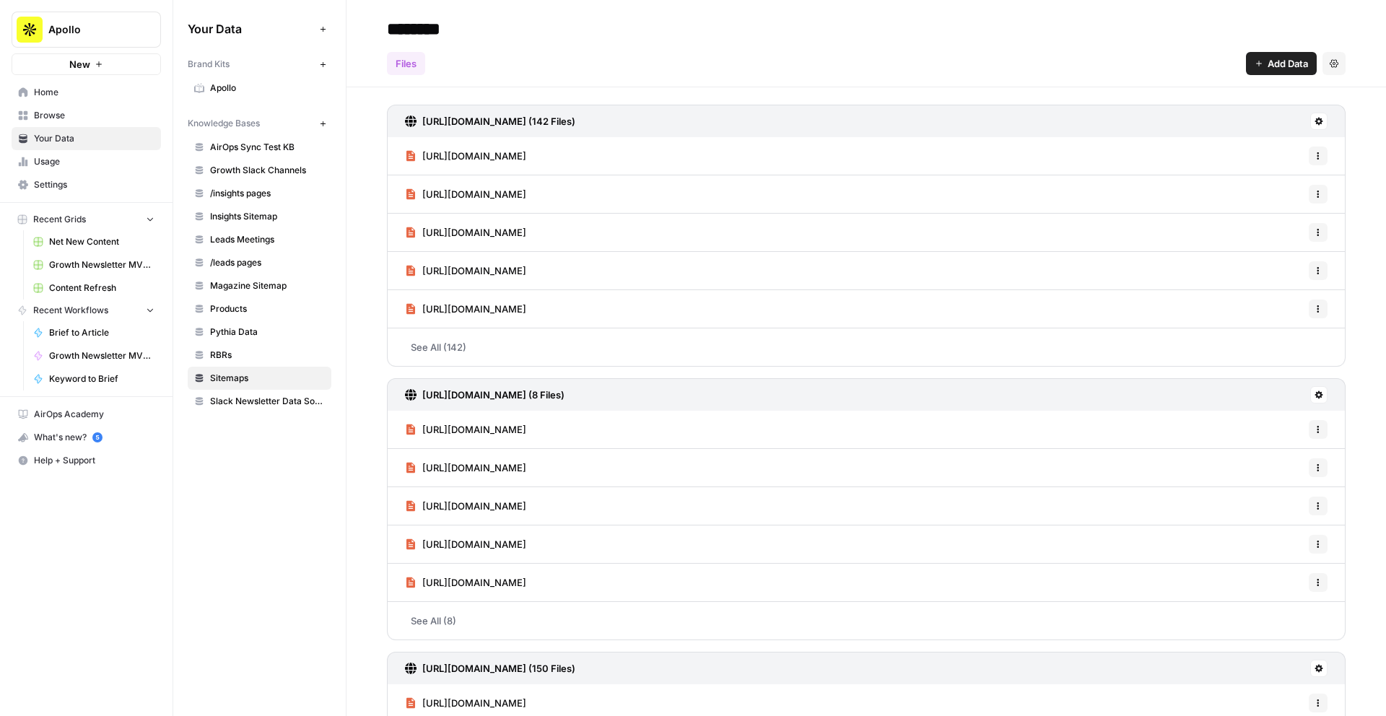
click at [1334, 60] on icon "button" at bounding box center [1334, 63] width 9 height 8
click at [1283, 58] on span "Add Data" at bounding box center [1288, 63] width 40 height 14
click at [1203, 114] on span "Web Scrape" at bounding box center [1232, 117] width 131 height 14
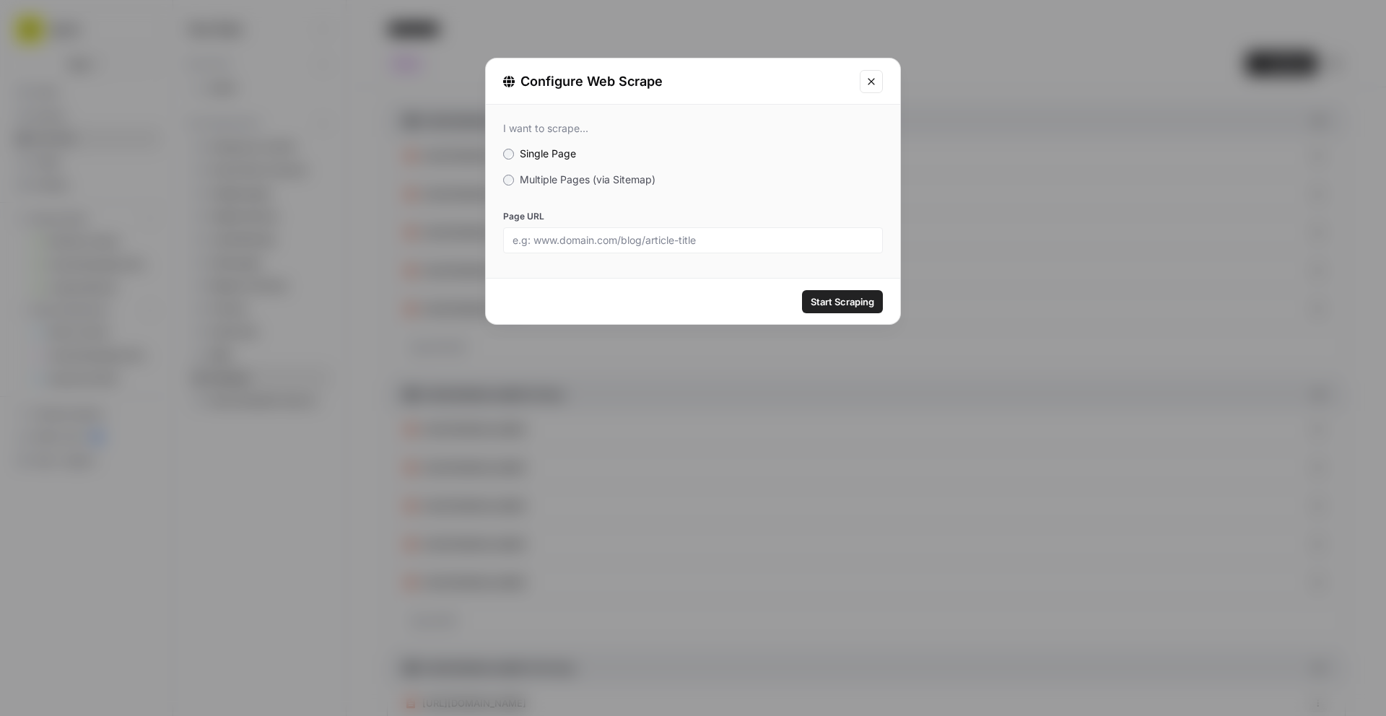
click at [582, 180] on span "Multiple Pages (via Sitemap)" at bounding box center [588, 179] width 136 height 12
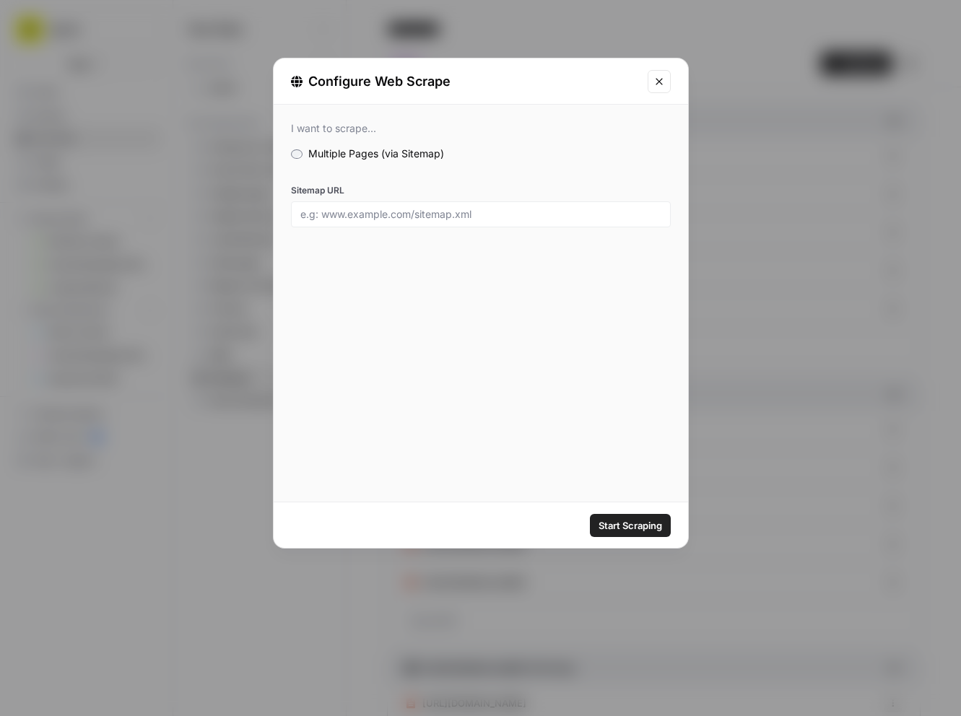
click at [654, 76] on icon "Close modal" at bounding box center [659, 82] width 12 height 12
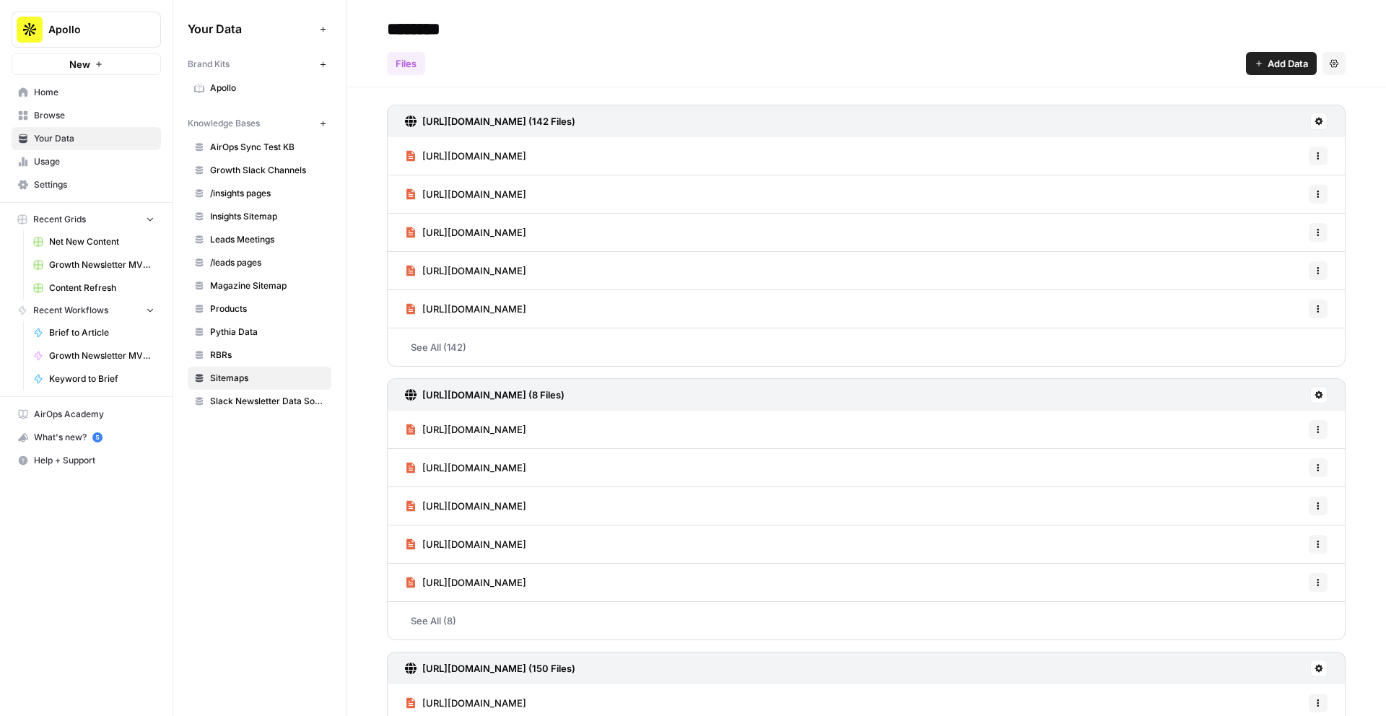
click at [526, 157] on span "https://www.apollo.io/academy/workflows-and-automations" at bounding box center [474, 156] width 104 height 14
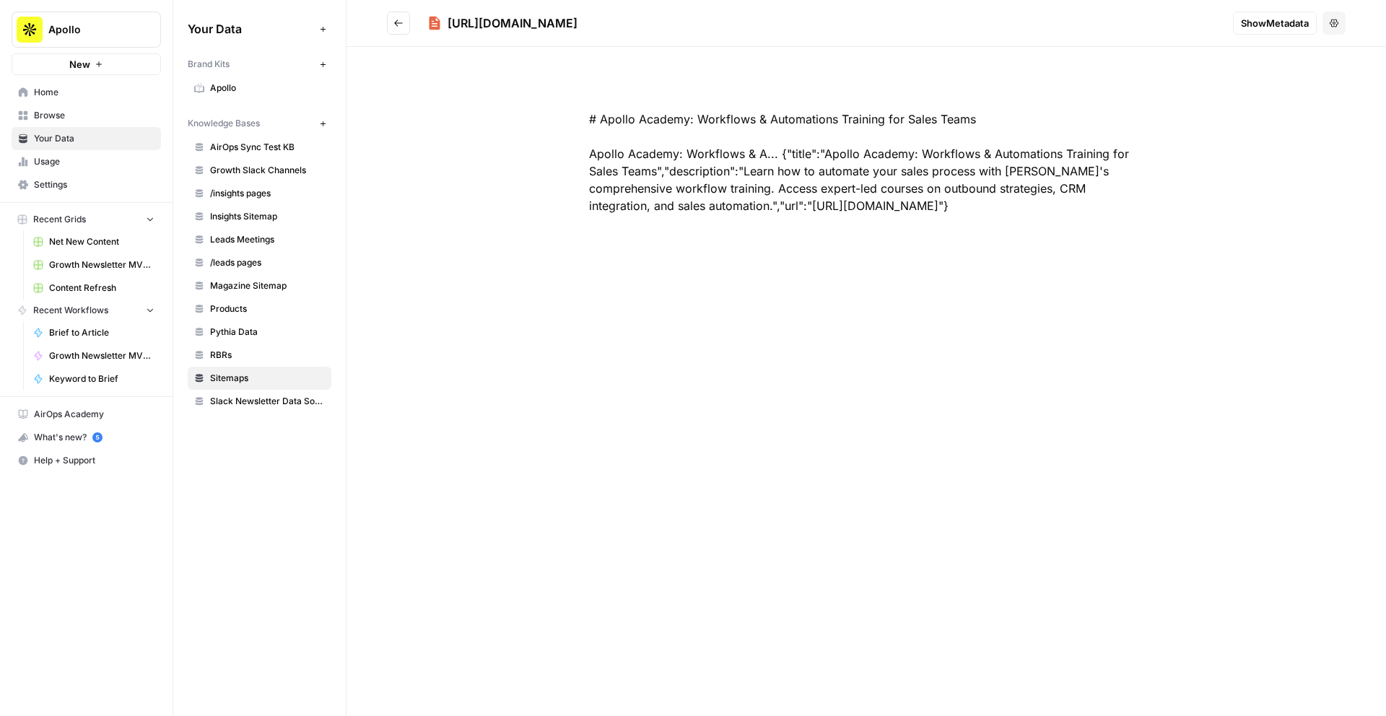
drag, startPoint x: 1037, startPoint y: 205, endPoint x: 580, endPoint y: 117, distance: 465.4
click at [580, 117] on div "# Apollo Academy: Workflows & Automations Training for Sales Teams Apollo Acade…" at bounding box center [866, 162] width 647 height 173
click at [395, 20] on icon "Go back" at bounding box center [398, 23] width 10 height 10
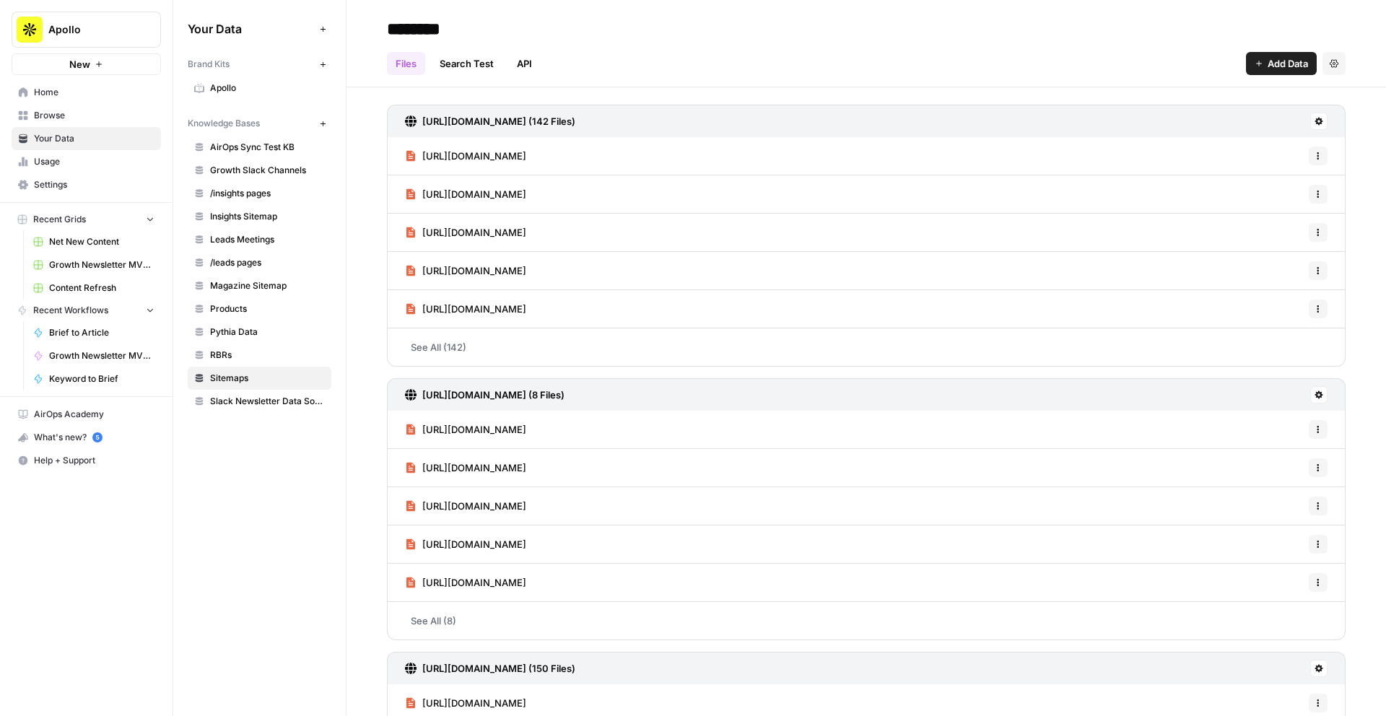
click at [497, 193] on span "https://www.apollo.io/academy/win-and-close" at bounding box center [474, 194] width 104 height 14
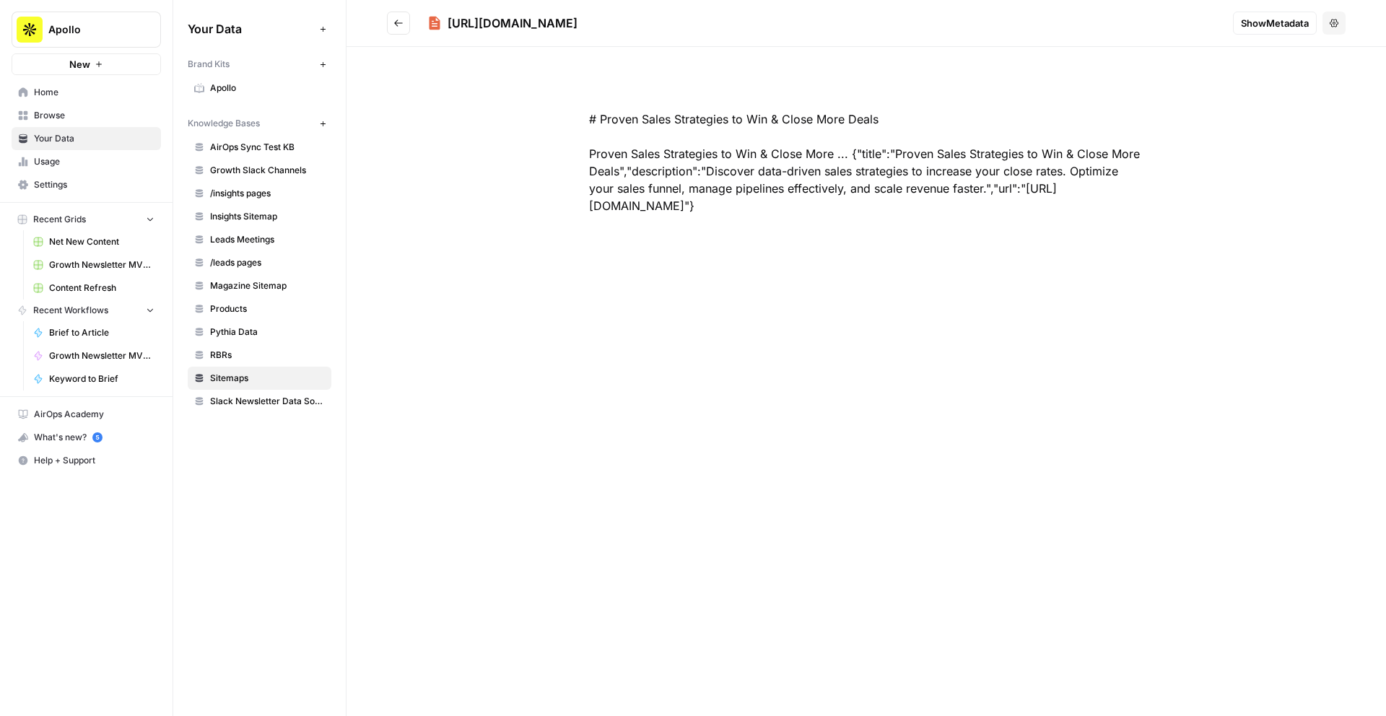
click at [400, 25] on icon "Go back" at bounding box center [398, 23] width 10 height 10
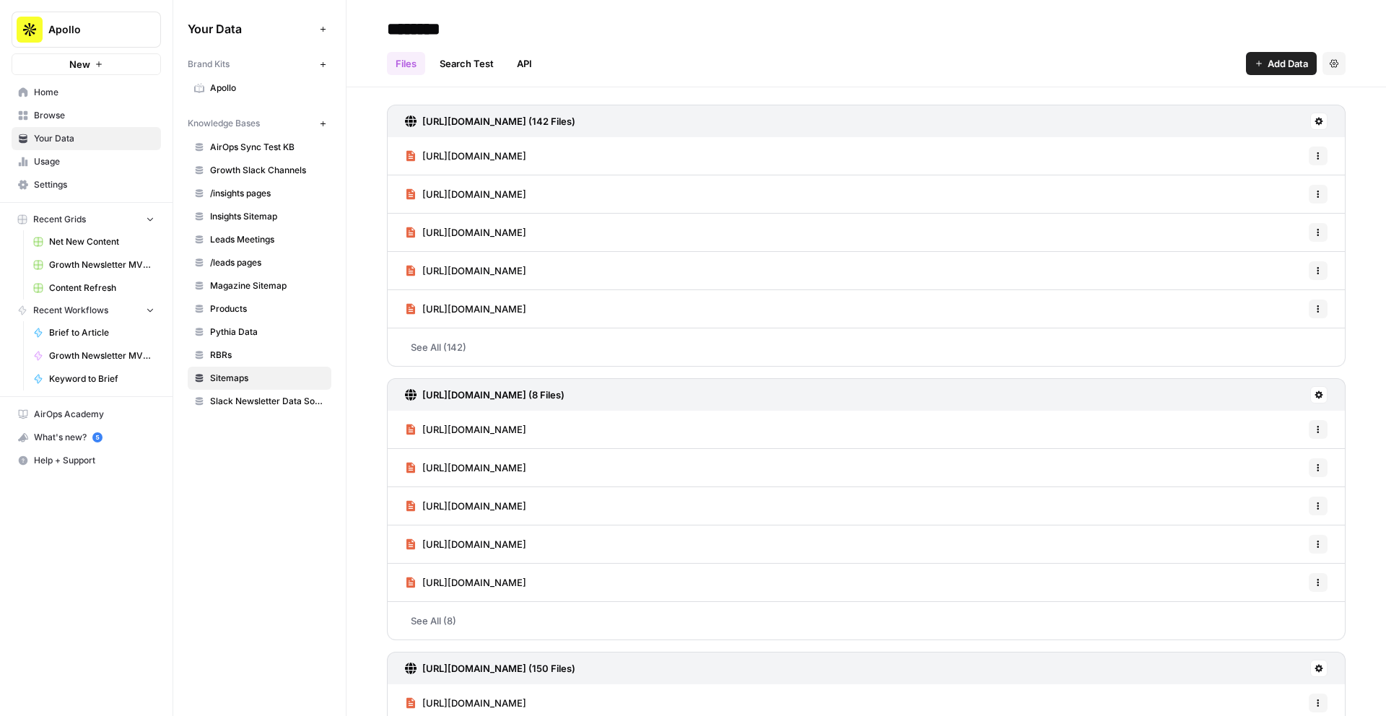
click at [526, 157] on span "https://www.apollo.io/academy/workflows-and-automations" at bounding box center [474, 156] width 104 height 14
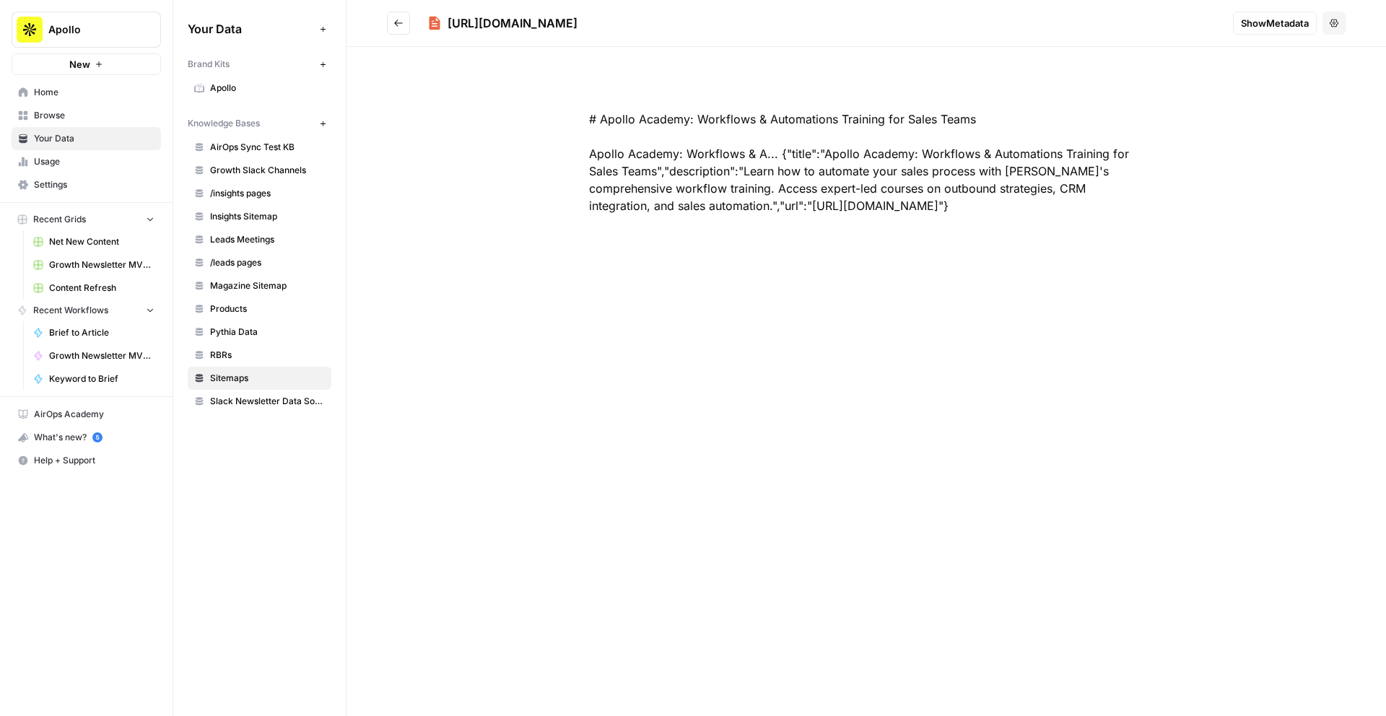
drag, startPoint x: 1050, startPoint y: 211, endPoint x: 583, endPoint y: 118, distance: 477.0
click at [583, 117] on div "# Apollo Academy: Workflows & Automations Training for Sales Teams Apollo Acade…" at bounding box center [866, 162] width 647 height 173
copy div "# Apollo Academy: Workflows & Automations Training for Sales Teams Apollo Acade…"
click at [392, 25] on button "Go back" at bounding box center [398, 23] width 23 height 23
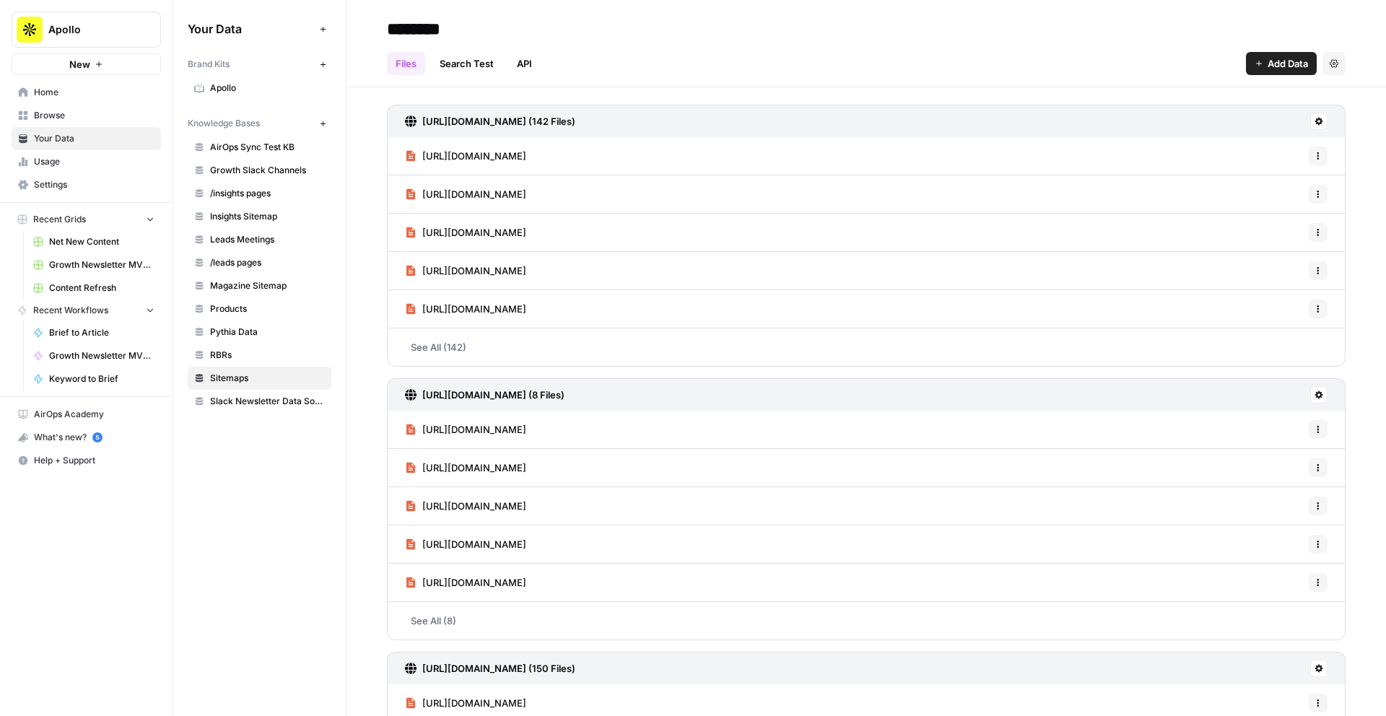
drag, startPoint x: 478, startPoint y: 373, endPoint x: 406, endPoint y: 347, distance: 76.3
copy div "See All (142)"
click at [448, 347] on link "See All (142)" at bounding box center [866, 347] width 959 height 38
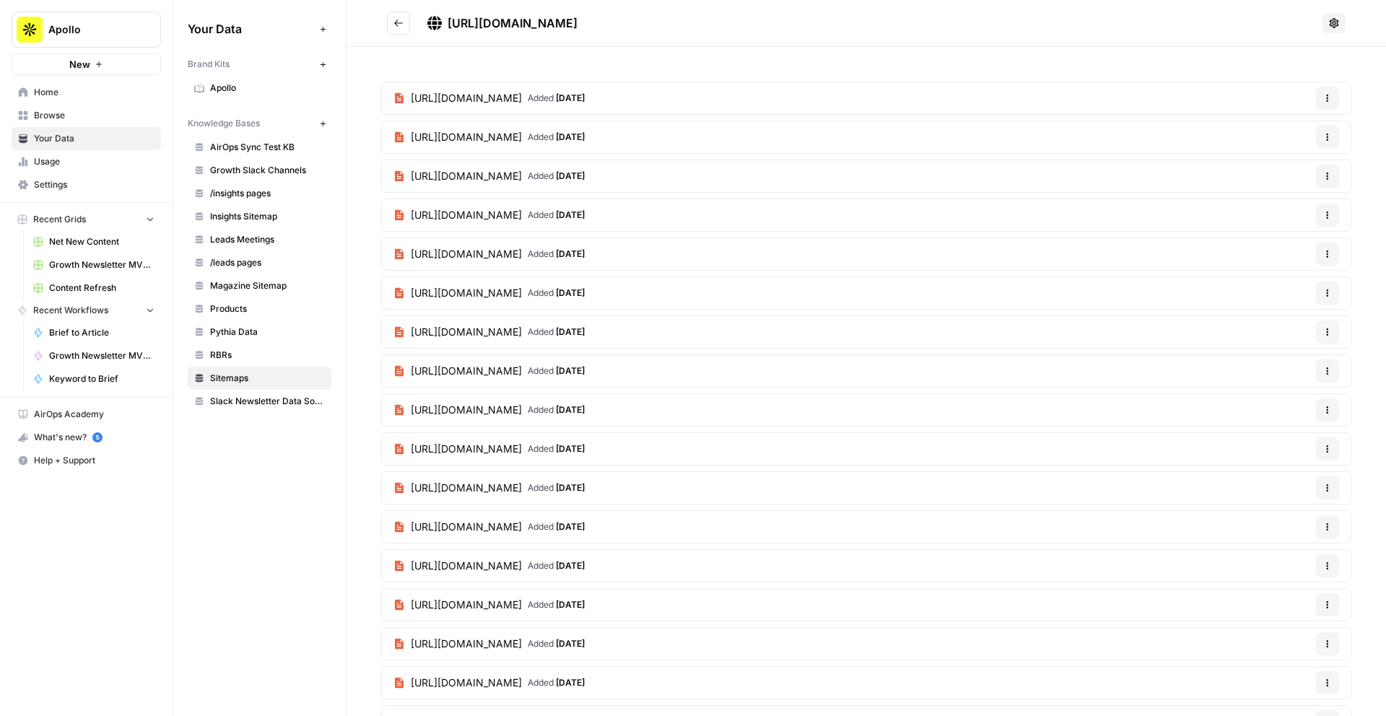
click at [1327, 99] on icon "button" at bounding box center [1327, 98] width 9 height 9
click at [398, 22] on icon "Go back" at bounding box center [398, 23] width 10 height 10
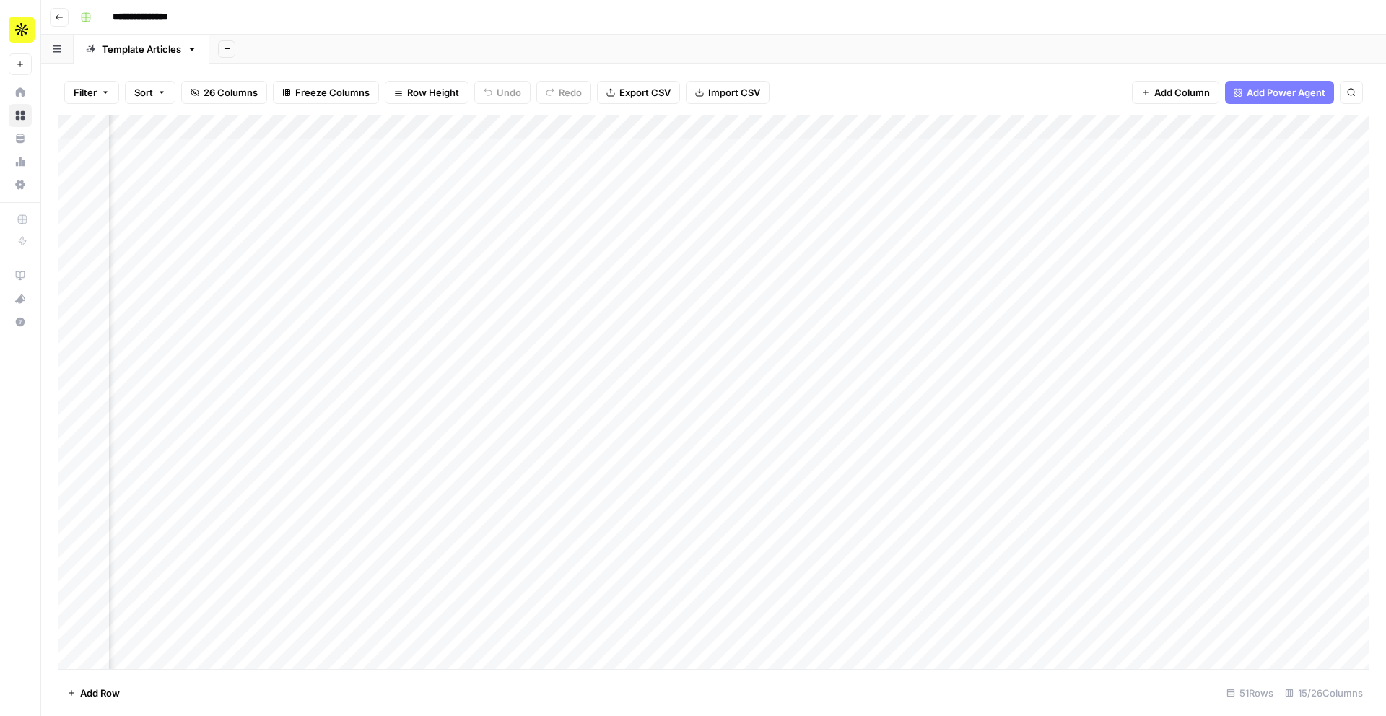
scroll to position [0, 476]
click at [917, 150] on div "Add Column" at bounding box center [713, 393] width 1310 height 554
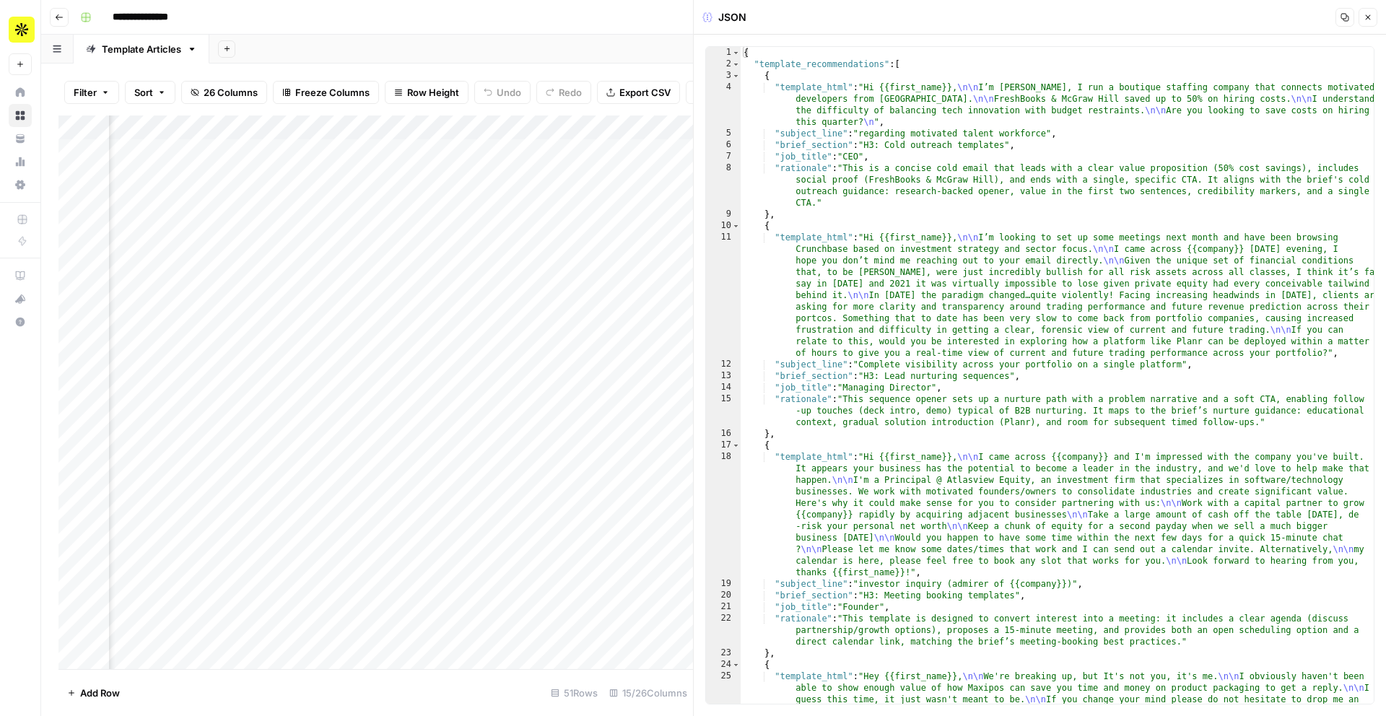
click at [1371, 14] on icon "button" at bounding box center [1368, 17] width 9 height 9
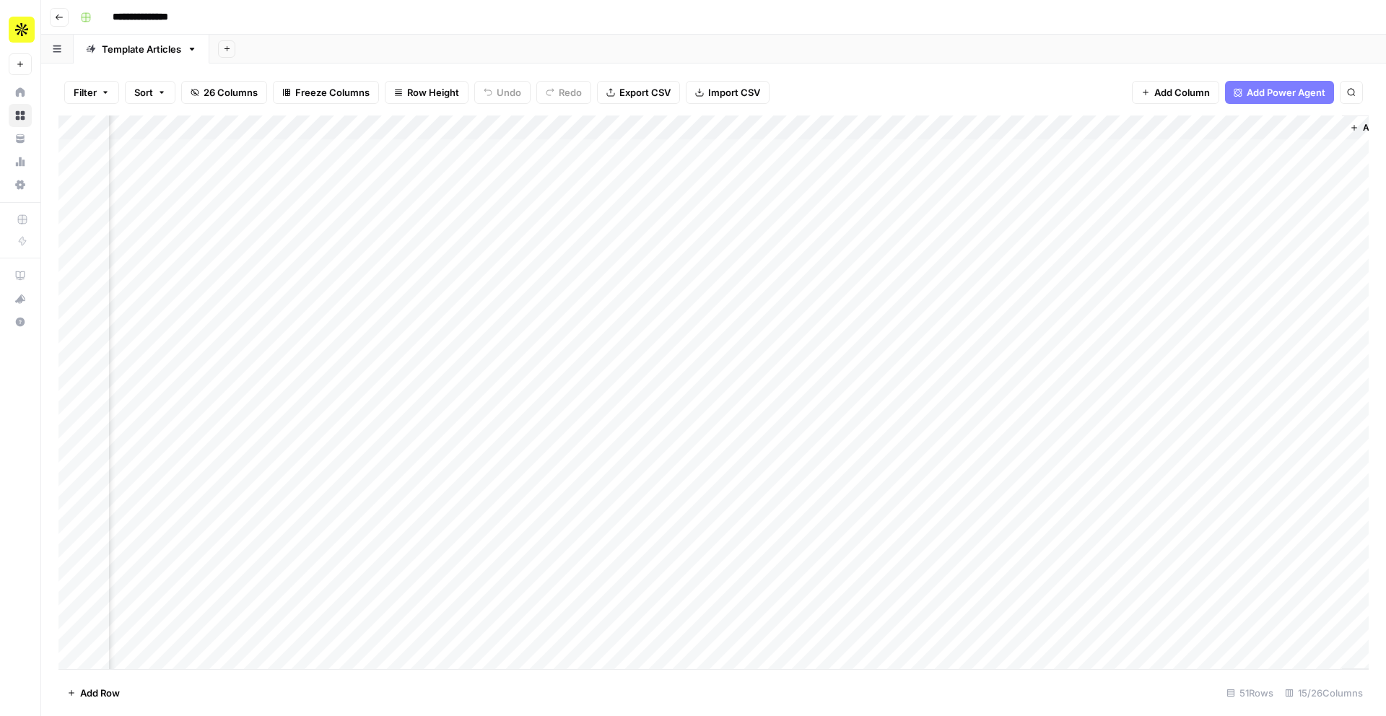
scroll to position [0, 770]
click at [1012, 148] on div "Add Column" at bounding box center [713, 393] width 1310 height 554
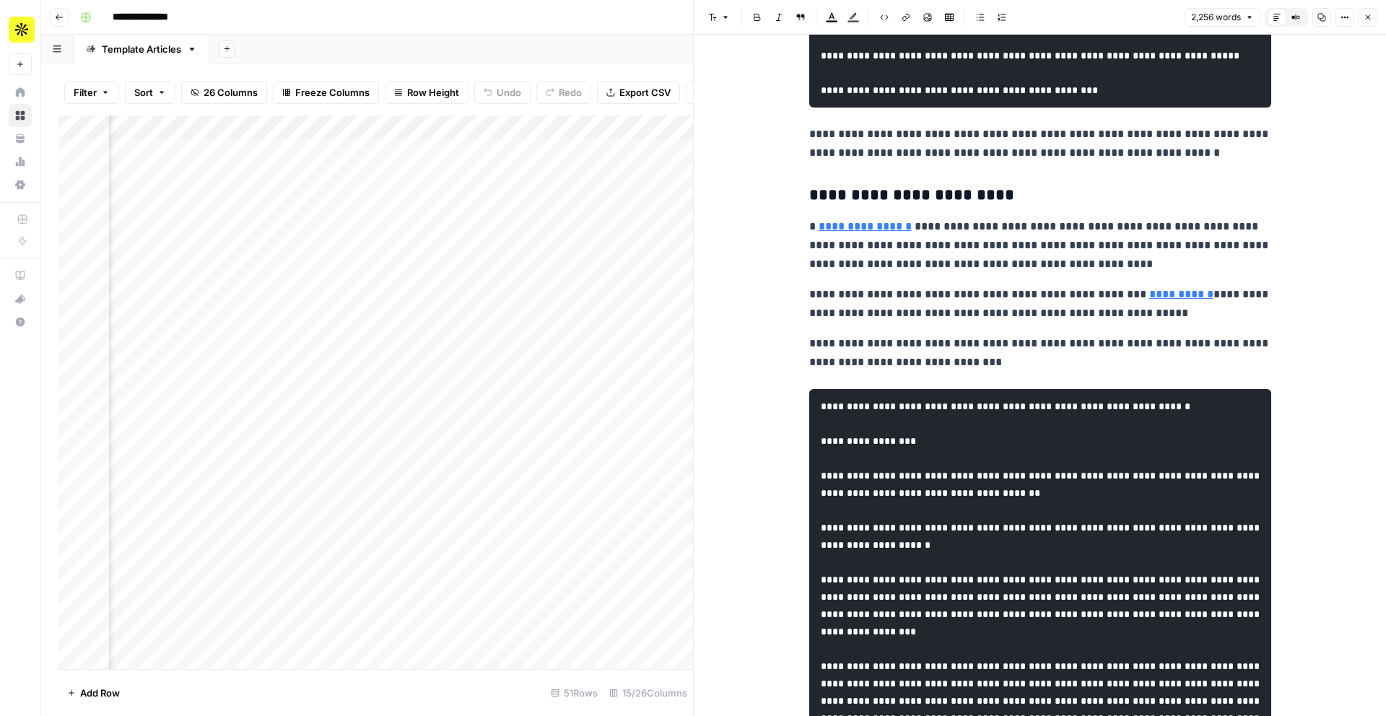
scroll to position [2051, 0]
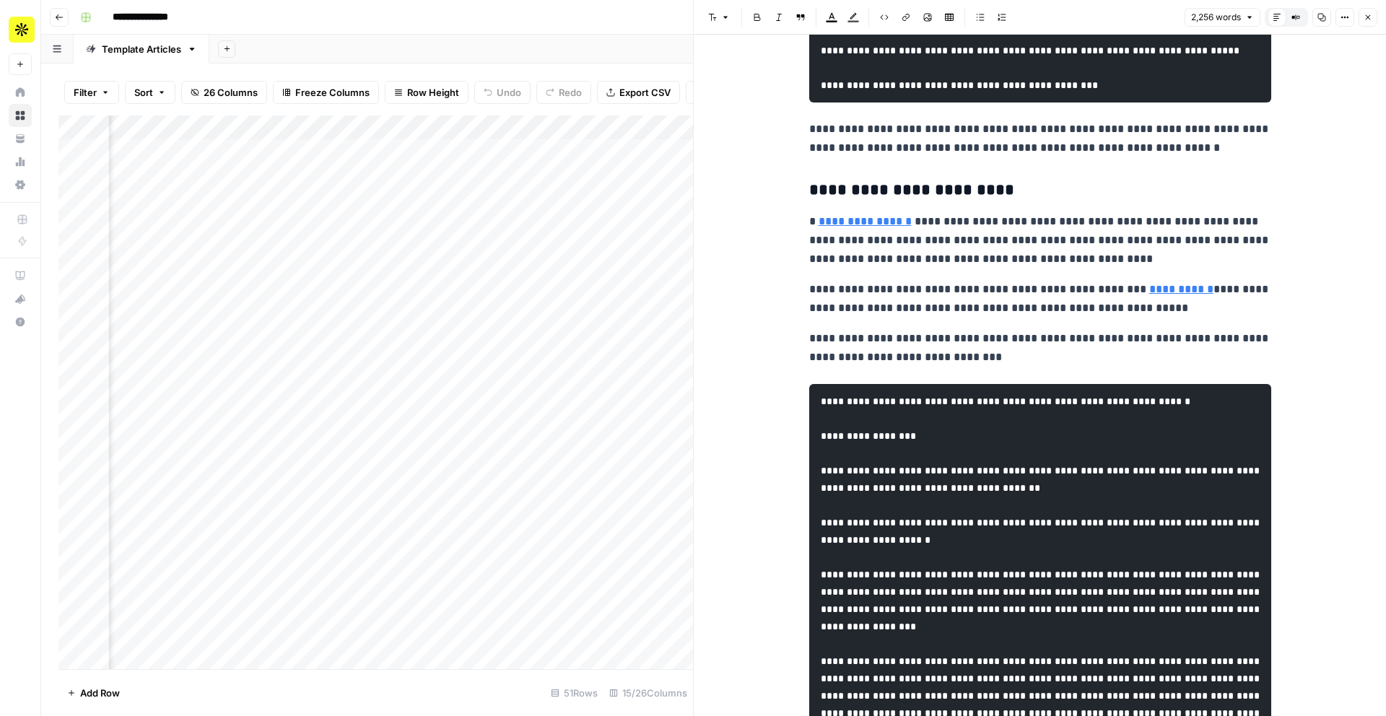
click at [1162, 295] on link "**********" at bounding box center [1181, 289] width 64 height 11
click at [1325, 300] on icon at bounding box center [1324, 303] width 8 height 8
